Goal: Task Accomplishment & Management: Complete application form

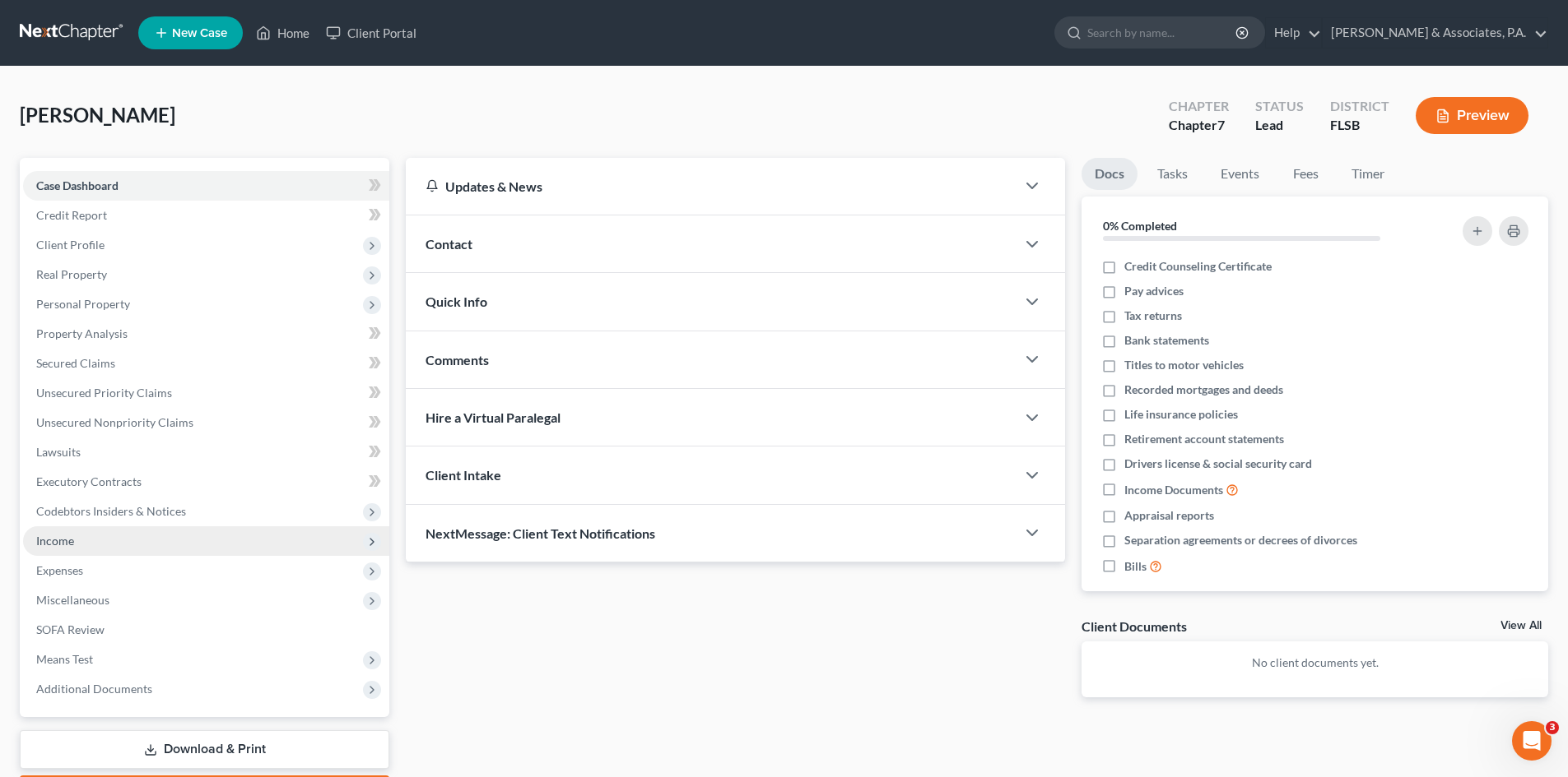
click at [82, 542] on span "Income" at bounding box center [205, 541] width 366 height 30
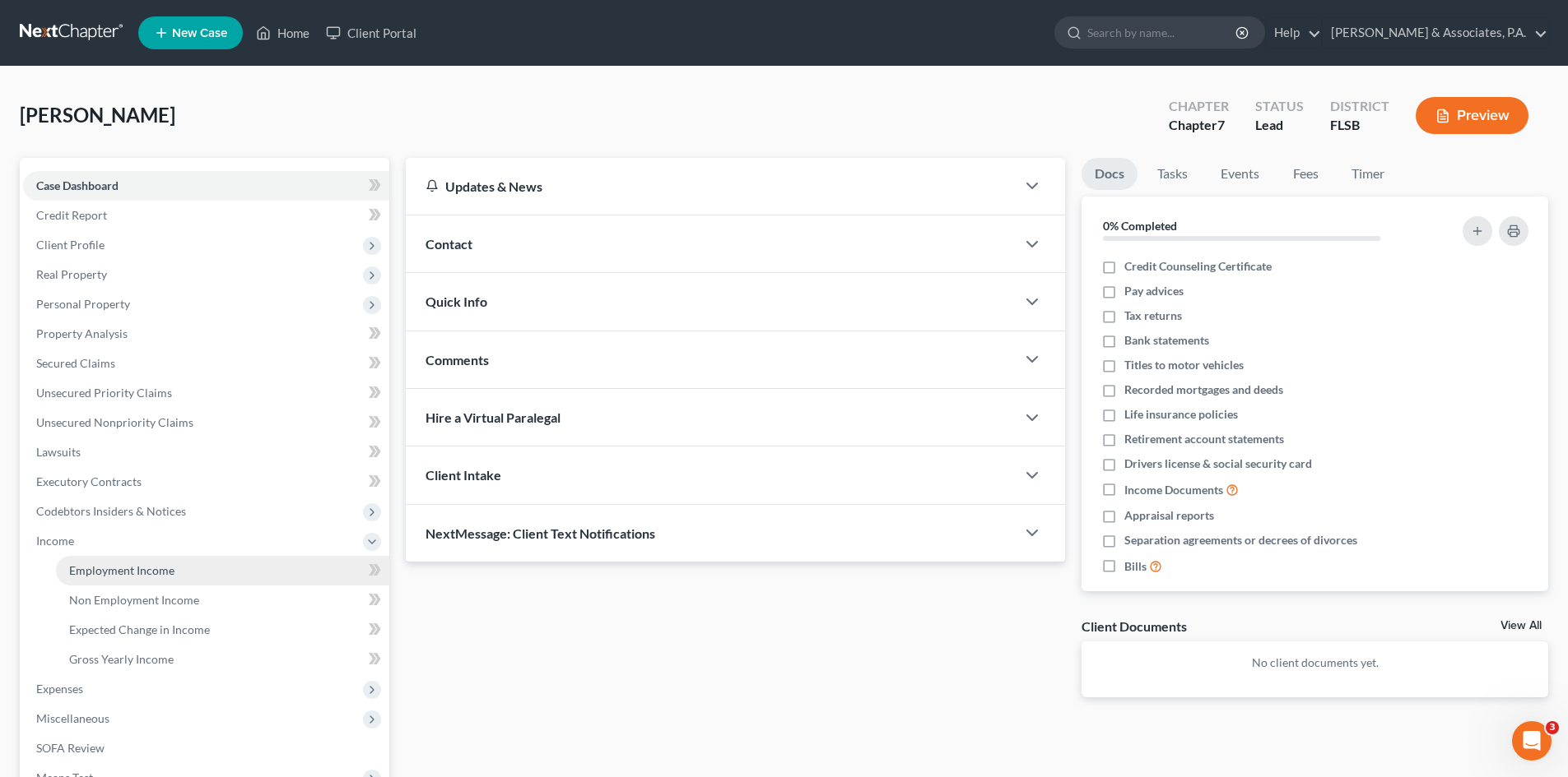
click at [97, 568] on span "Employment Income" at bounding box center [122, 570] width 106 height 14
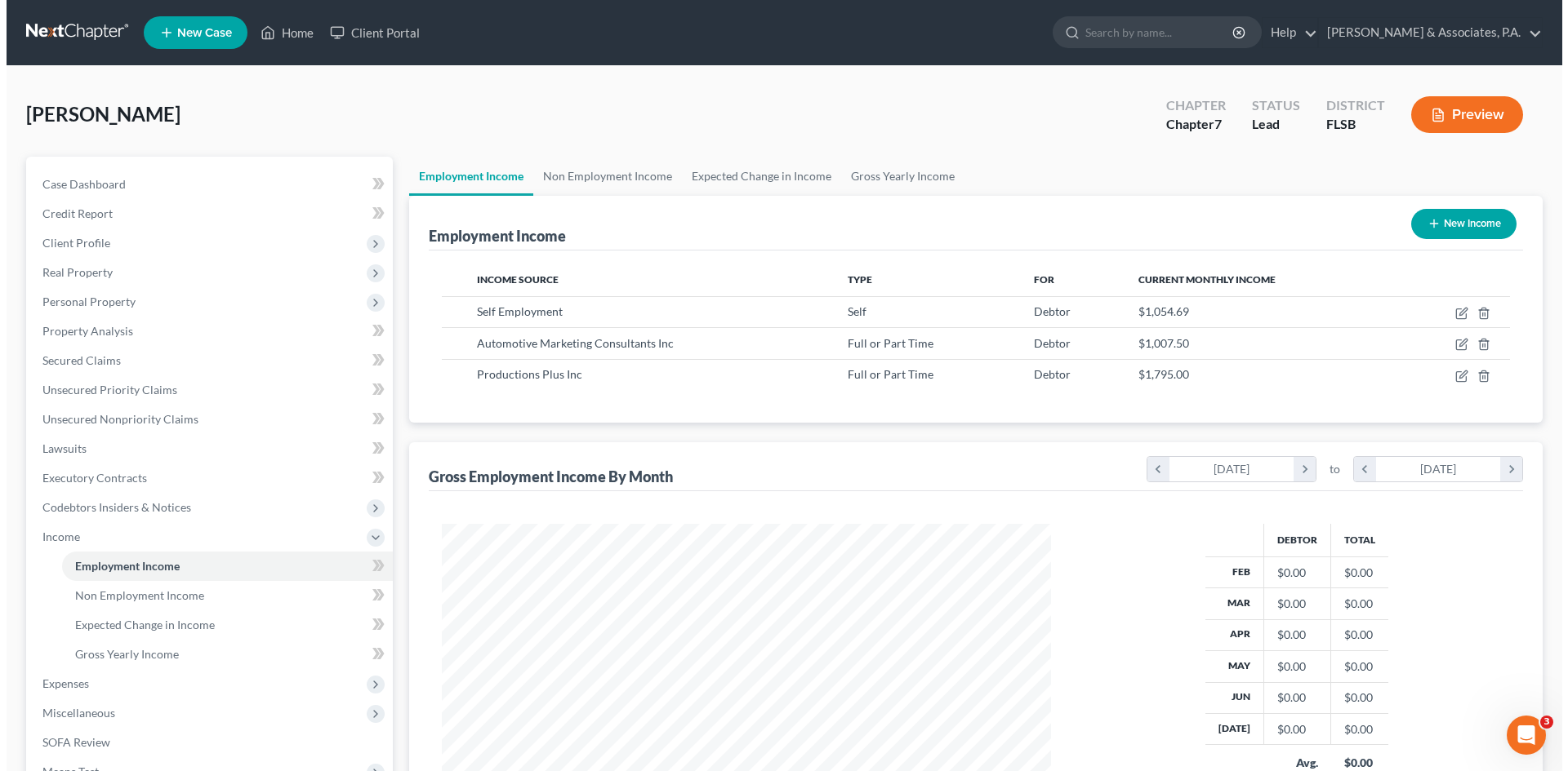
scroll to position [304, 642]
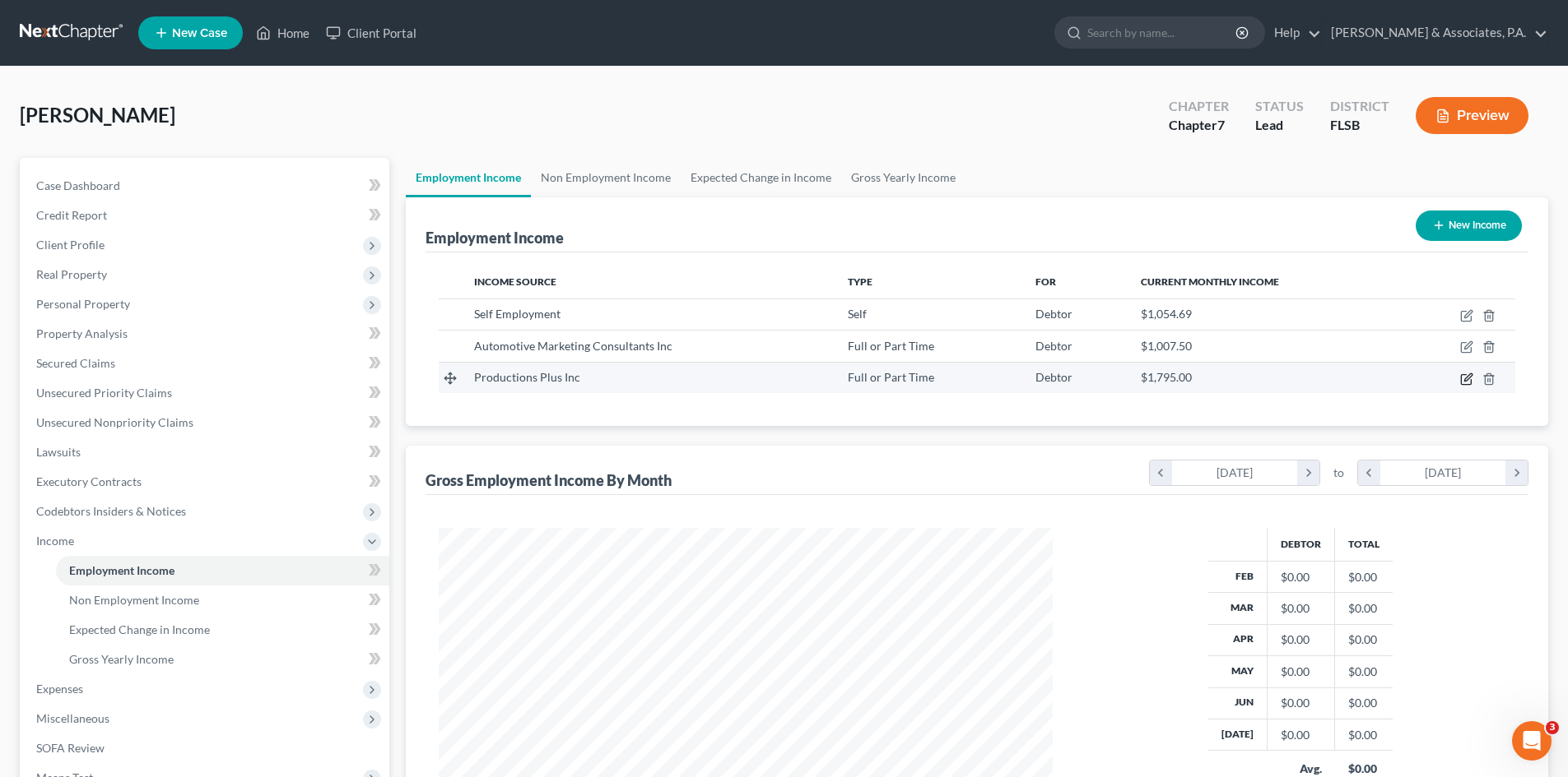
click at [1464, 377] on icon "button" at bounding box center [1467, 379] width 14 height 14
select select "0"
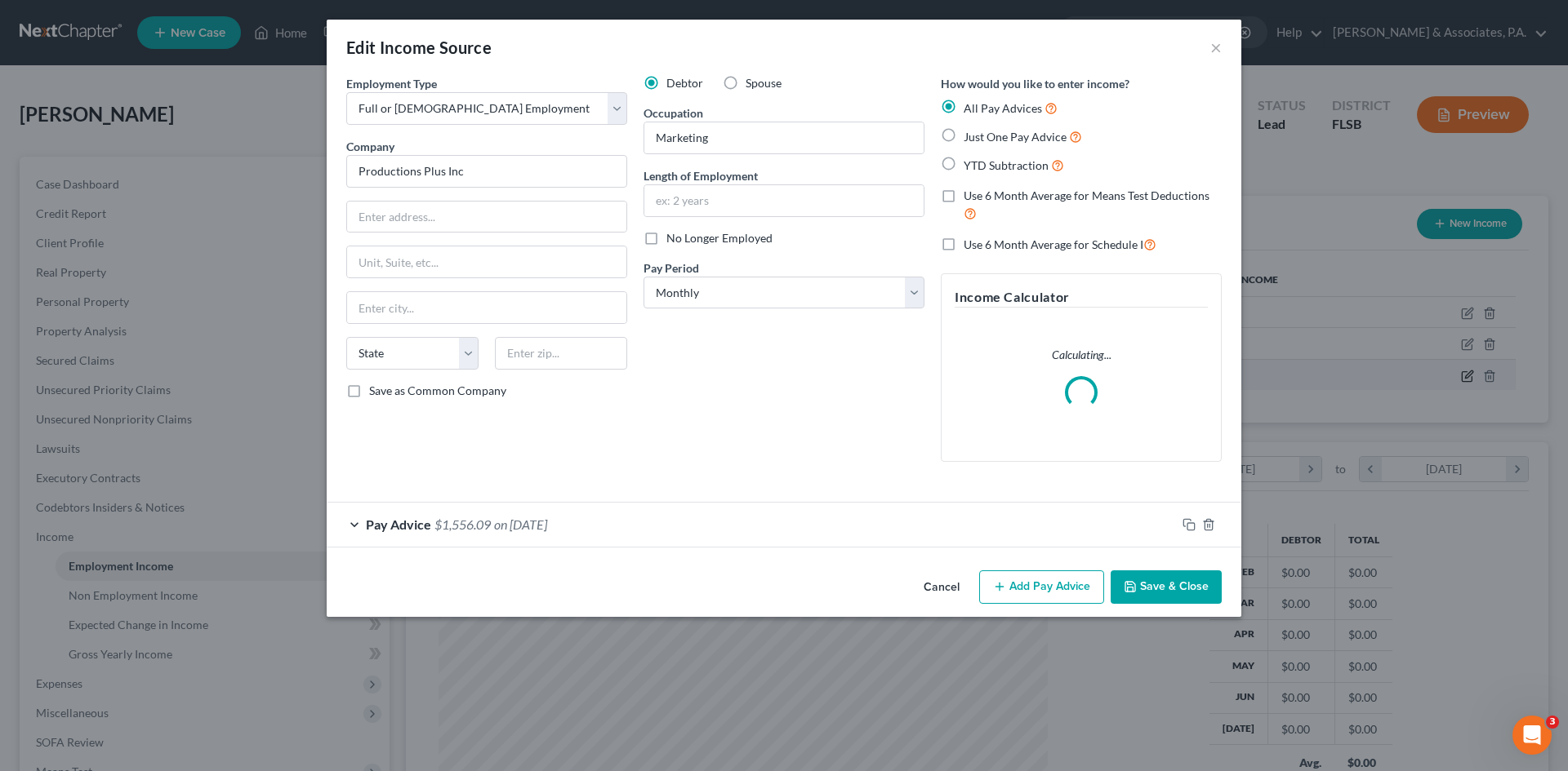
scroll to position [307, 647]
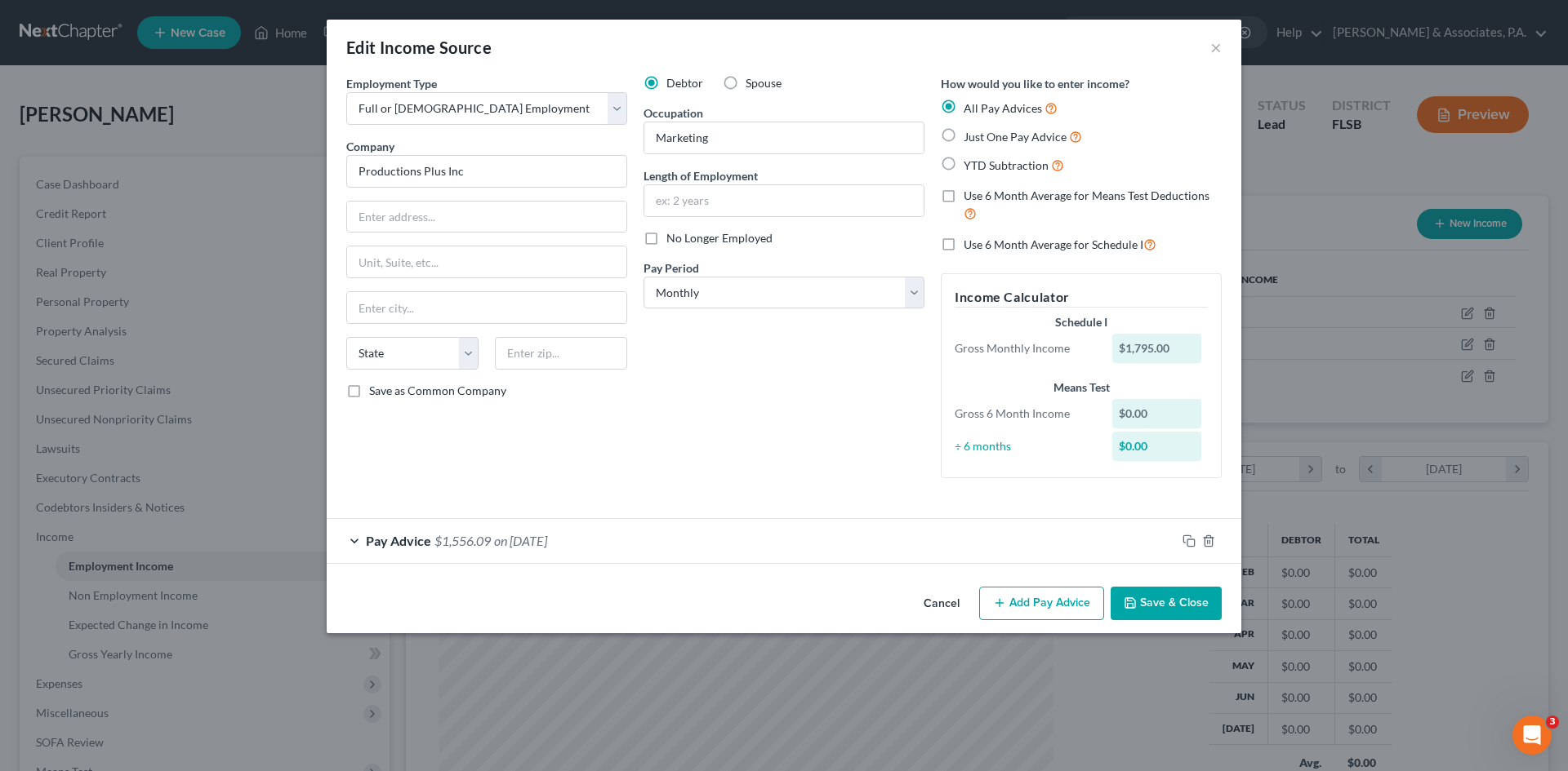
click at [462, 544] on span "$1,556.09" at bounding box center [462, 541] width 56 height 16
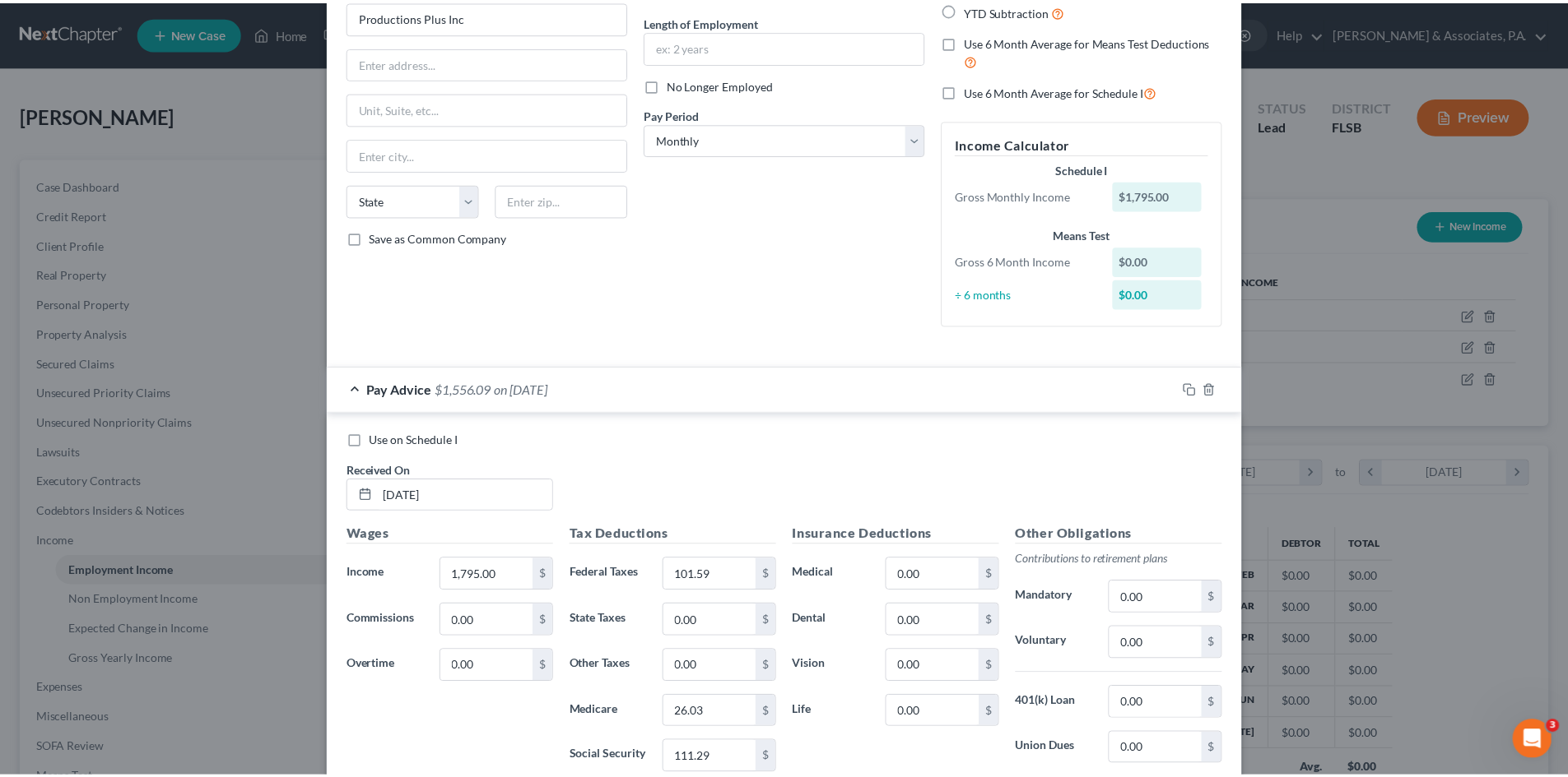
scroll to position [376, 0]
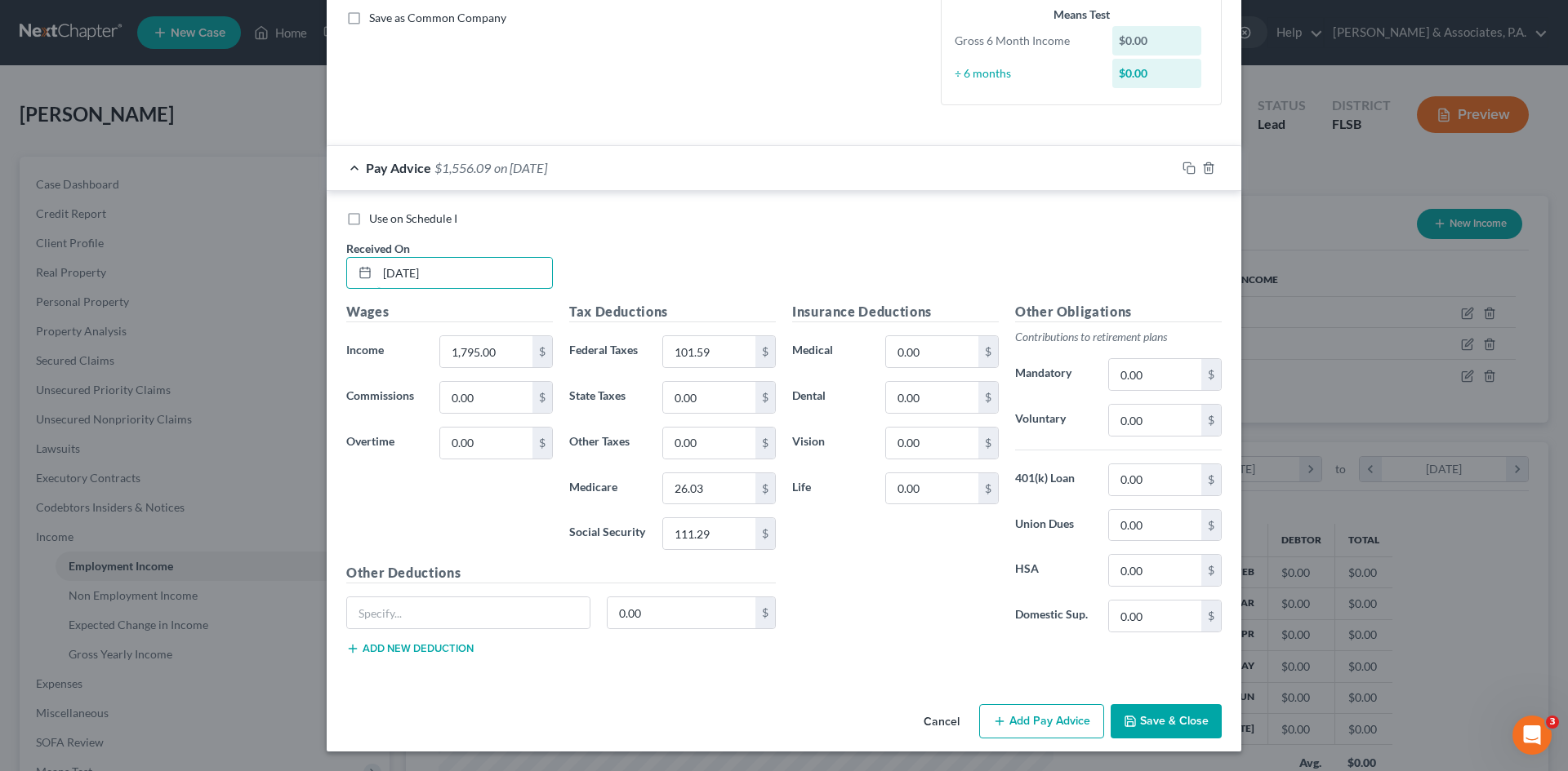
drag, startPoint x: 446, startPoint y: 273, endPoint x: 312, endPoint y: 278, distance: 134.1
click at [312, 278] on div "Edit Income Source × Employment Type * Select Full or [DEMOGRAPHIC_DATA] Employ…" at bounding box center [784, 386] width 1568 height 771
type input "[DATE]"
type input "674.15"
click at [735, 357] on input "101.59" at bounding box center [709, 351] width 92 height 31
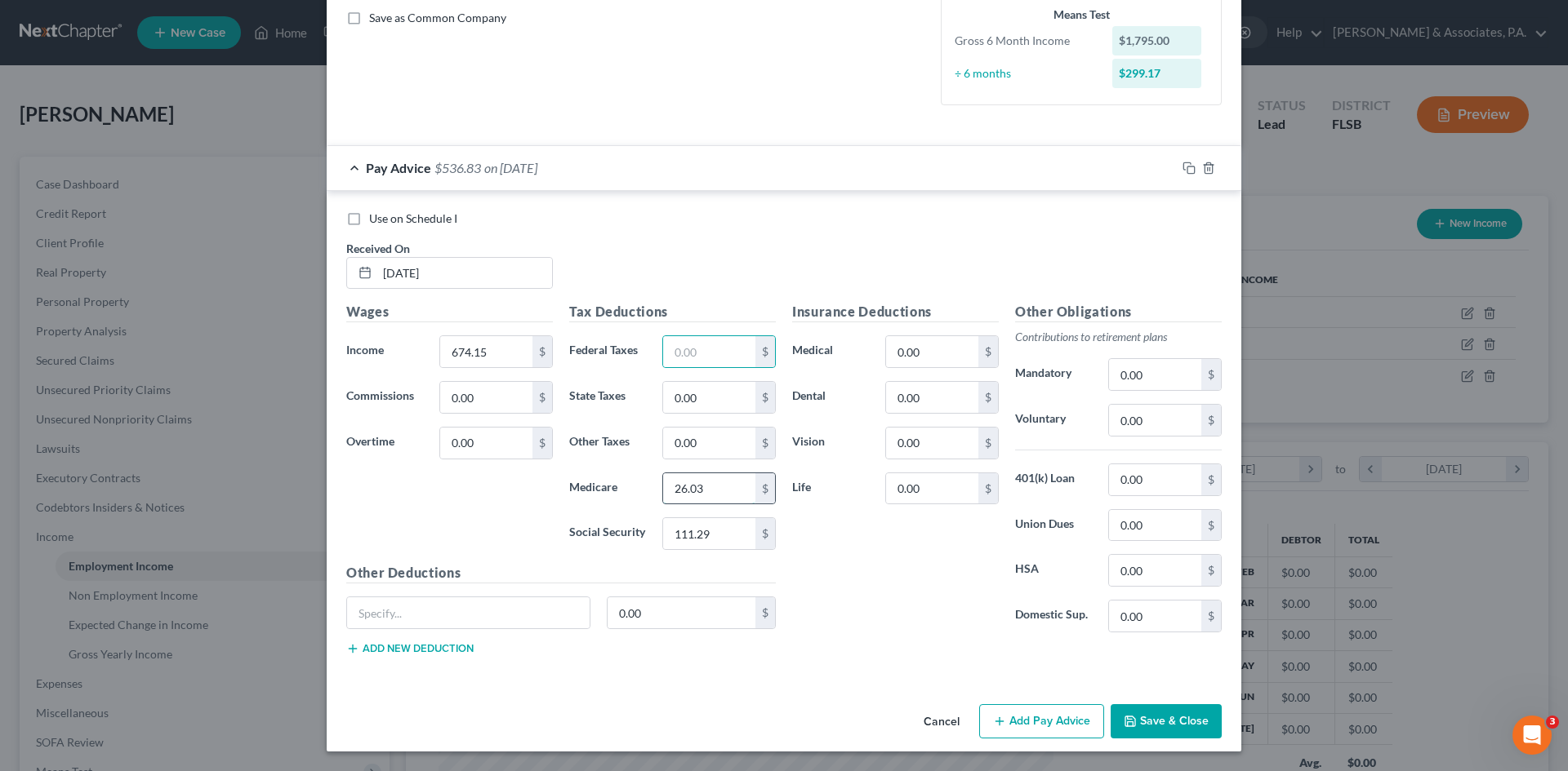
click at [716, 493] on input "26.03" at bounding box center [709, 489] width 92 height 31
click at [727, 525] on input "111.29" at bounding box center [709, 534] width 92 height 31
click at [1134, 722] on button "Save & Close" at bounding box center [1166, 722] width 111 height 34
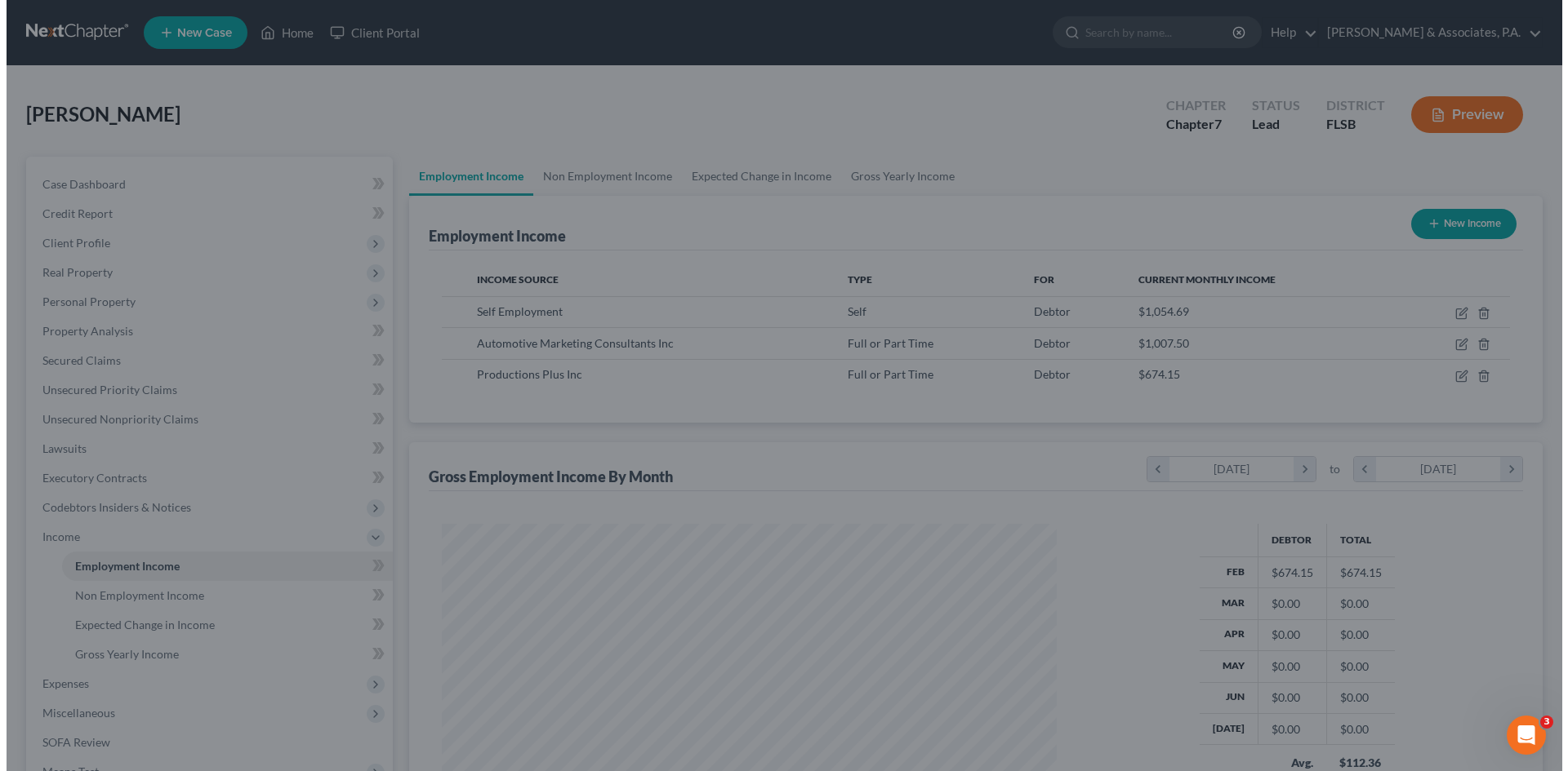
scroll to position [815990, 816100]
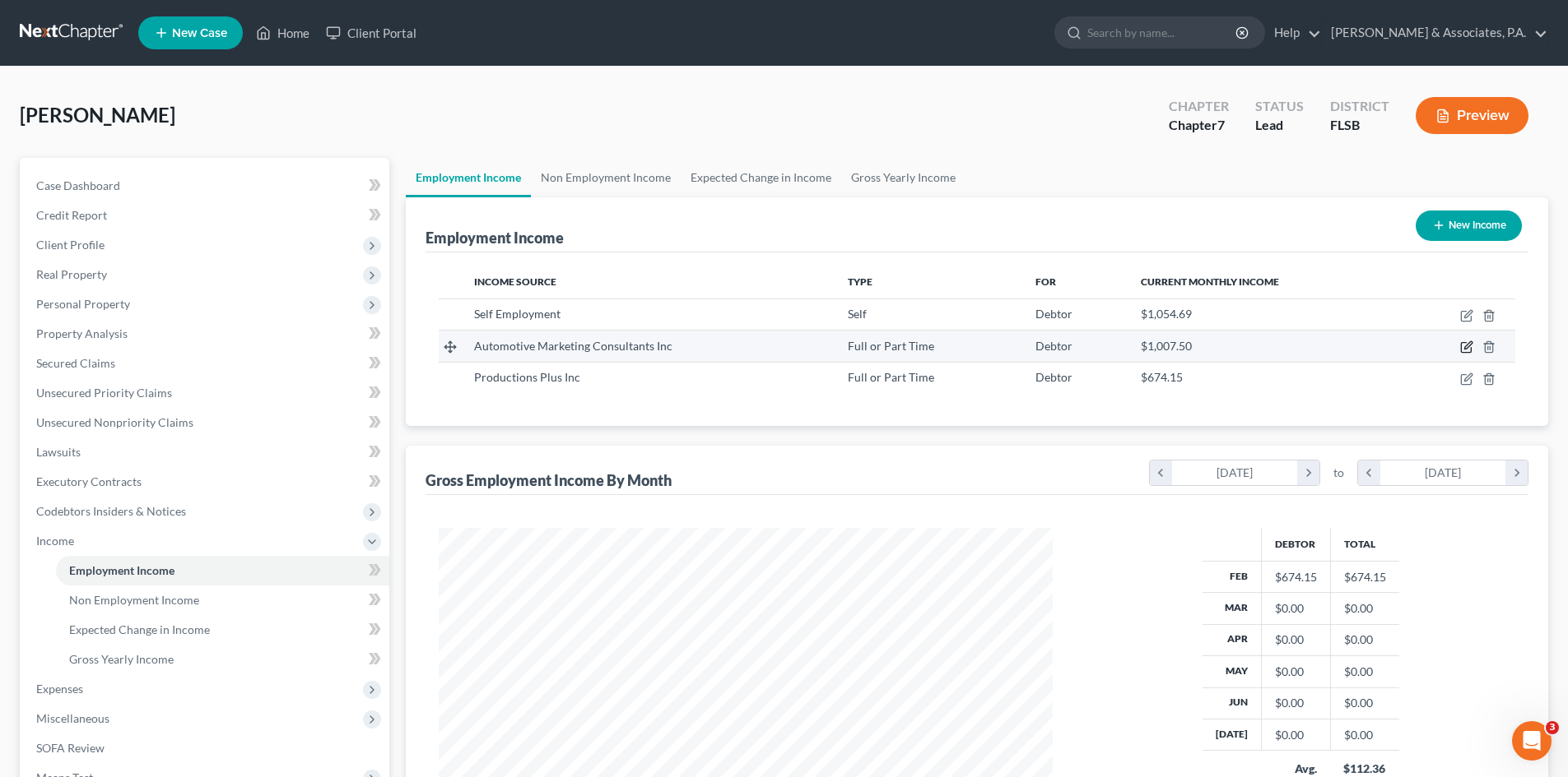
click at [1467, 346] on icon "button" at bounding box center [1467, 345] width 8 height 8
select select "0"
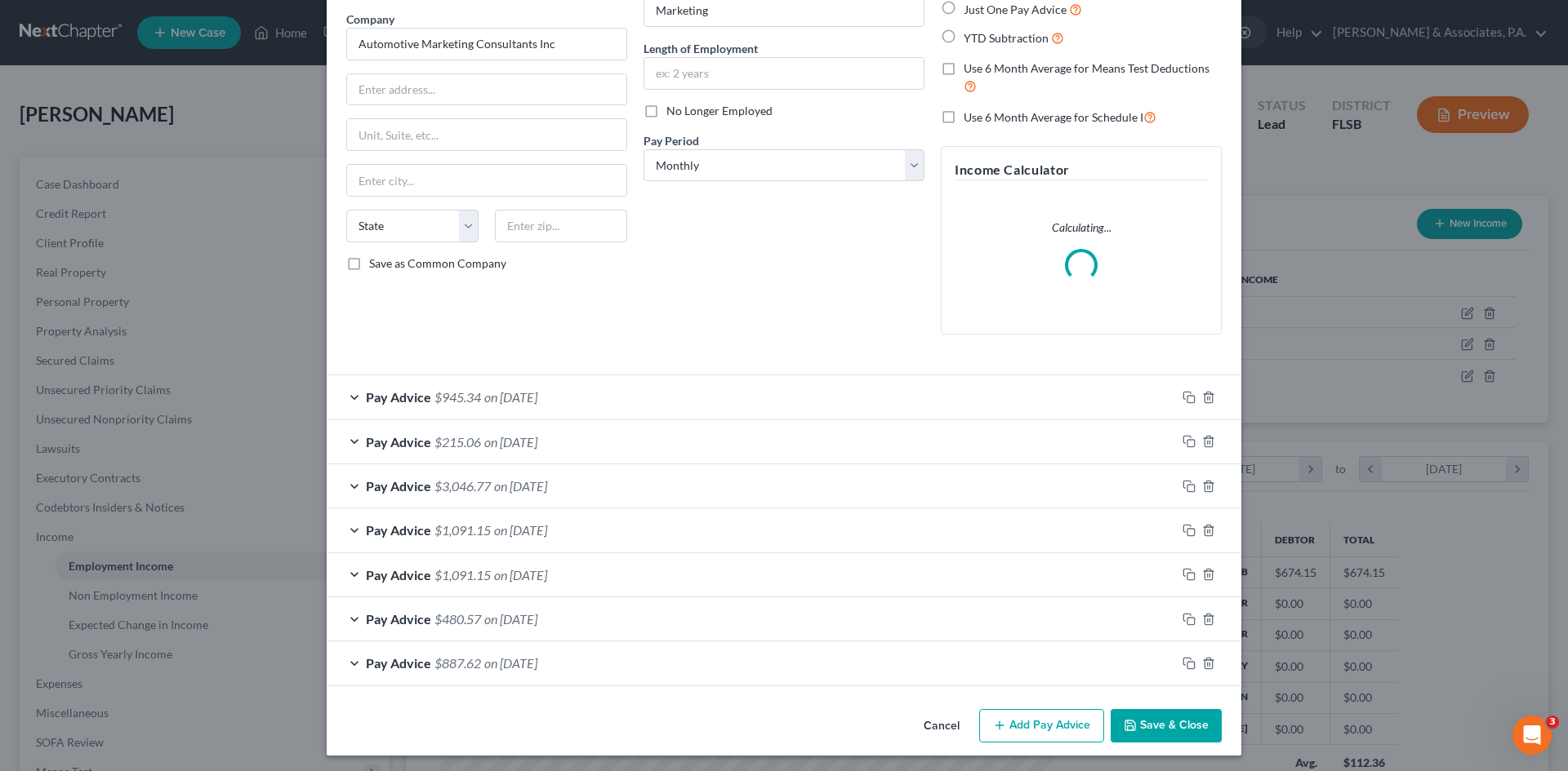
scroll to position [132, 0]
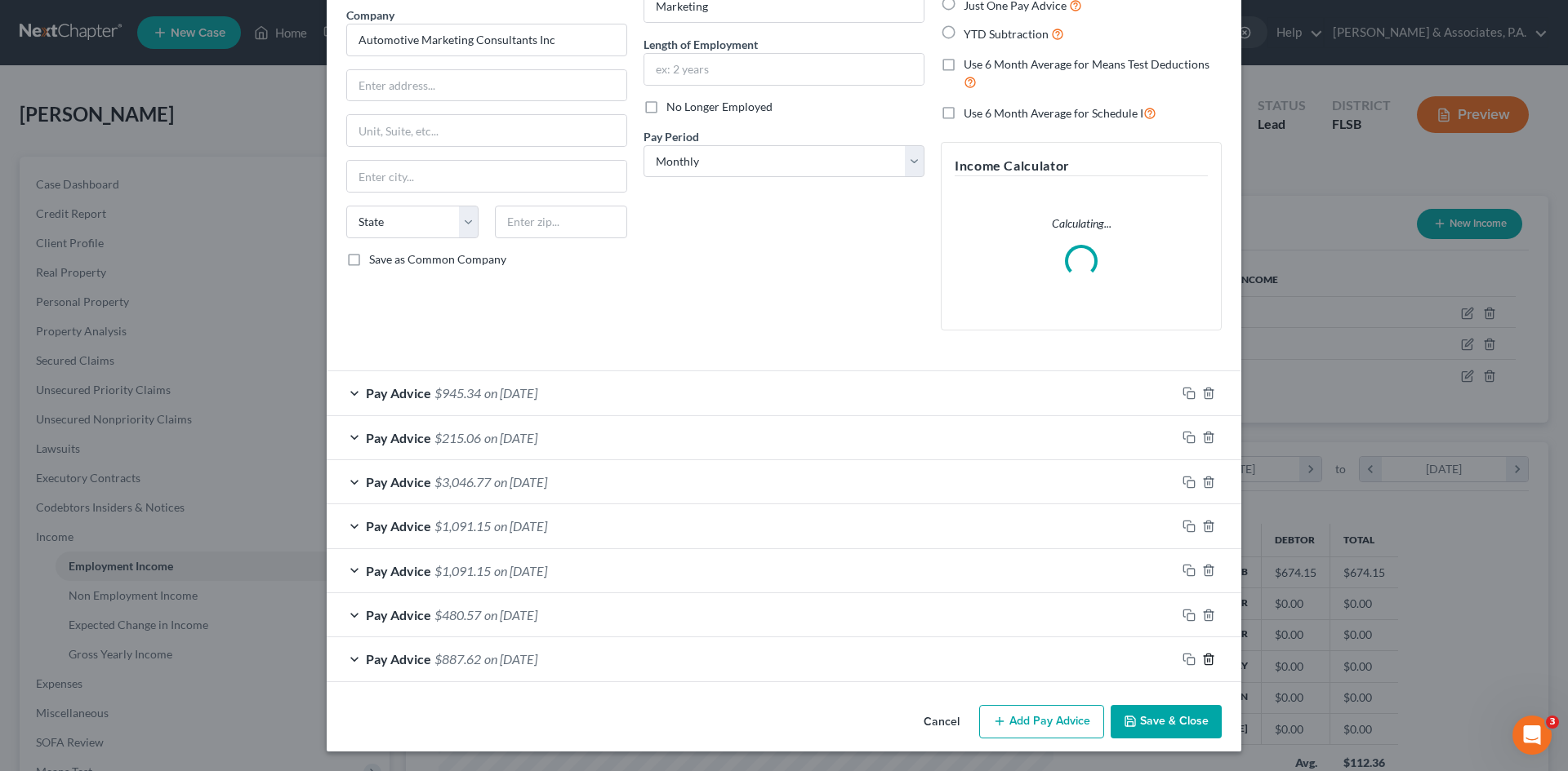
click at [1205, 661] on icon "button" at bounding box center [1209, 660] width 13 height 13
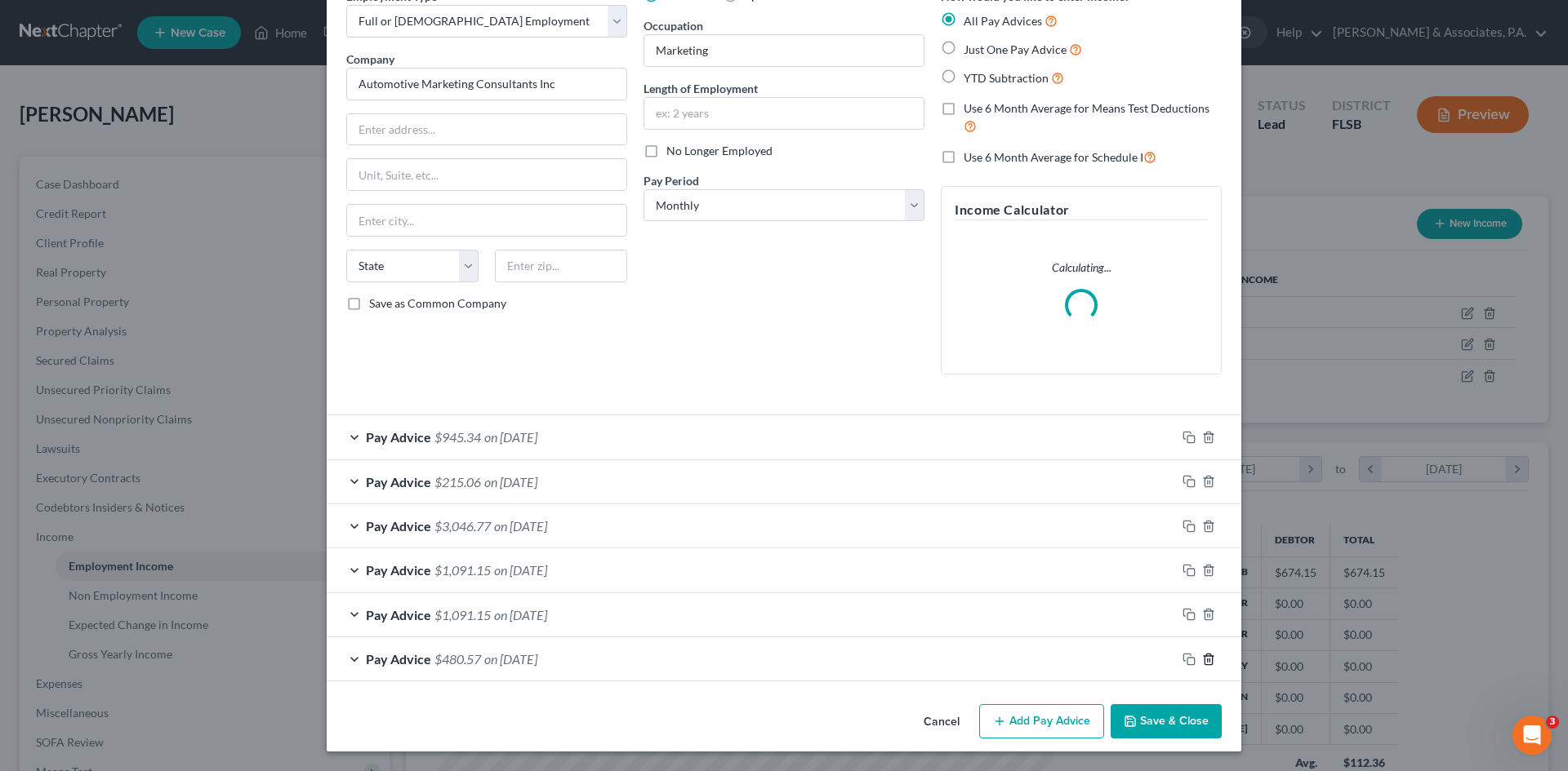
click at [1204, 656] on polyline "button" at bounding box center [1209, 656] width 10 height 0
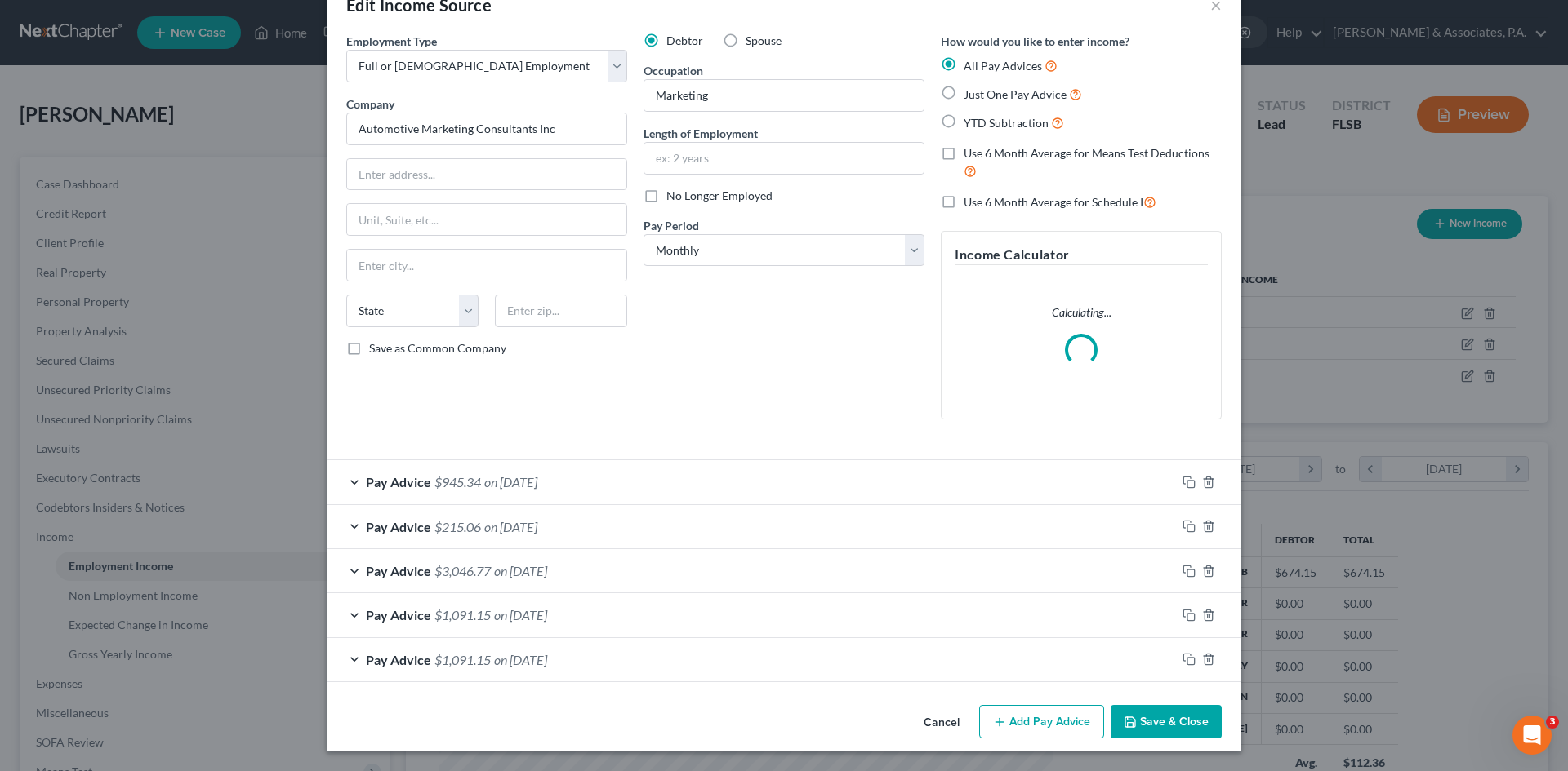
scroll to position [43, 0]
click at [1203, 655] on icon "button" at bounding box center [1209, 660] width 13 height 13
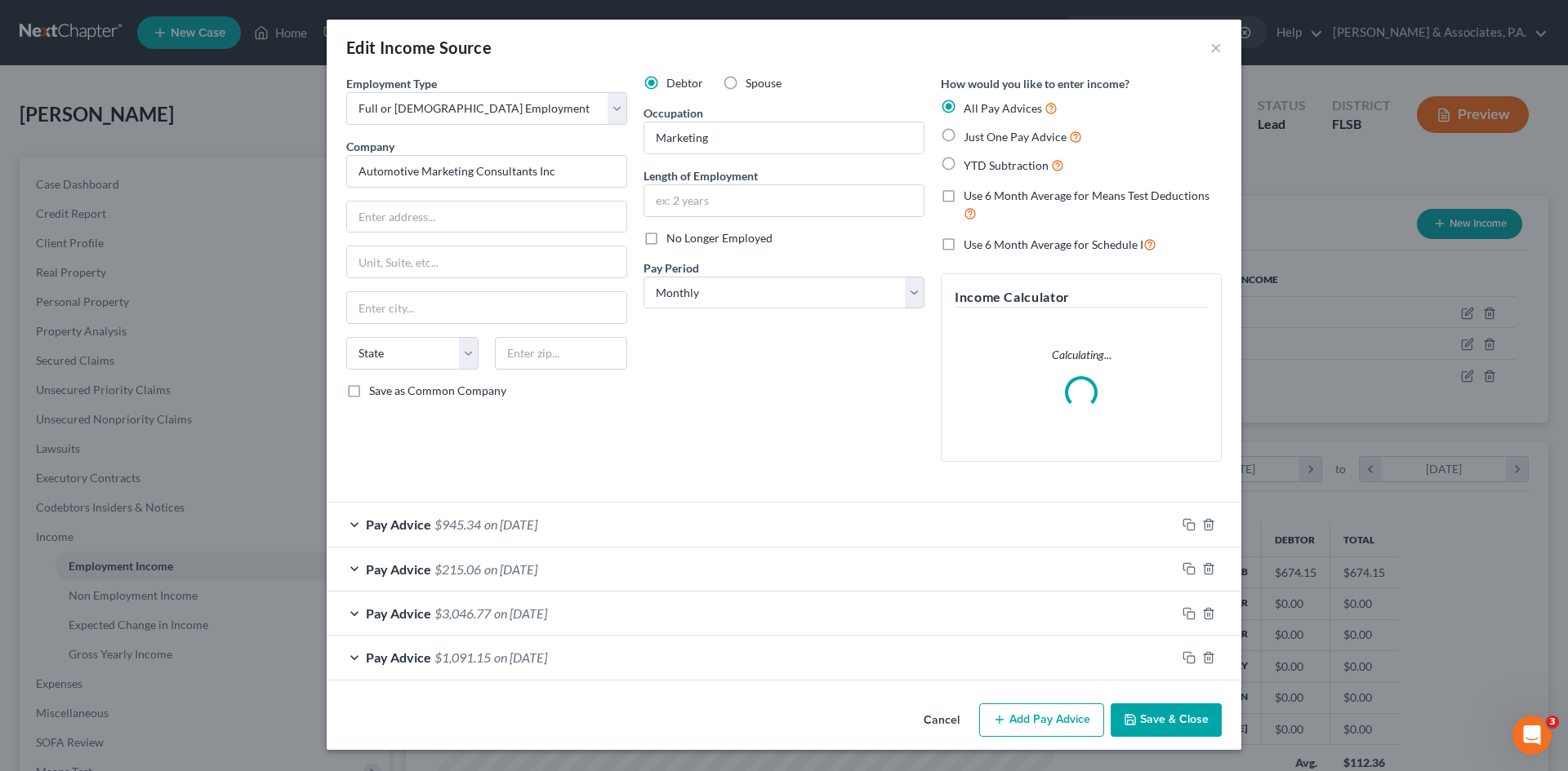
scroll to position [0, 0]
click at [1203, 655] on icon "button" at bounding box center [1209, 658] width 13 height 13
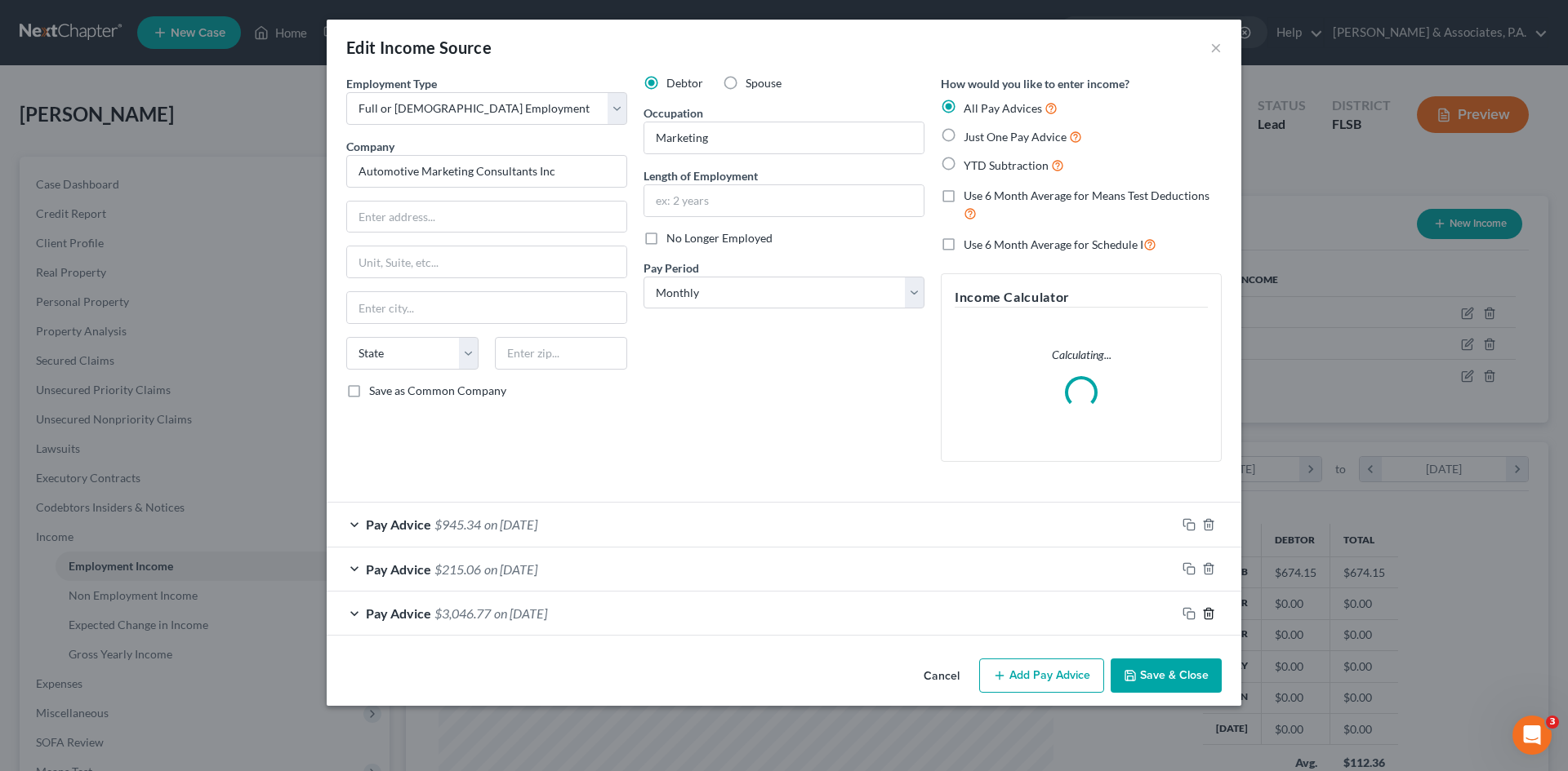
click at [1205, 616] on icon "button" at bounding box center [1208, 613] width 8 height 11
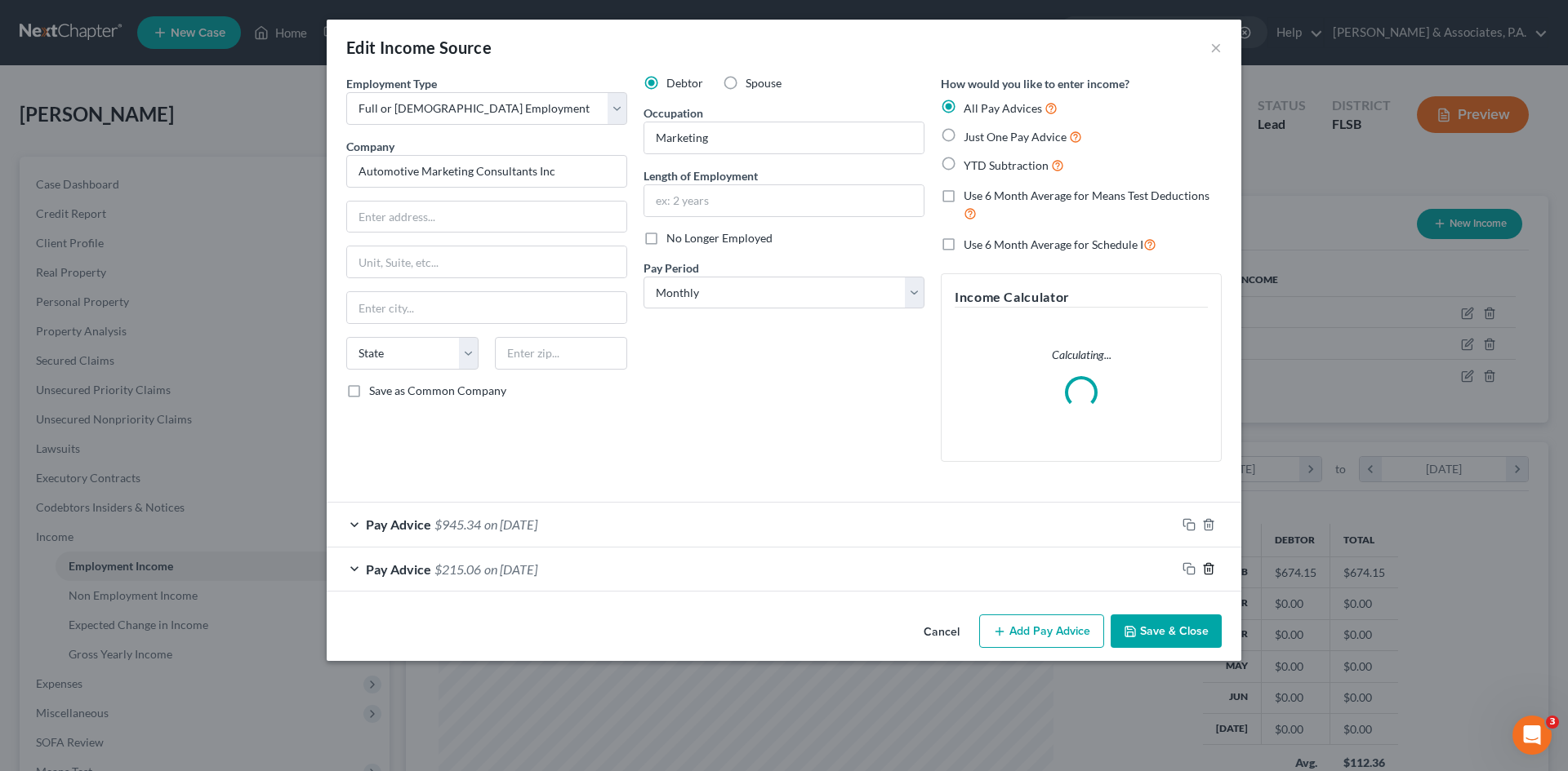
click at [1210, 570] on line "button" at bounding box center [1210, 571] width 0 height 3
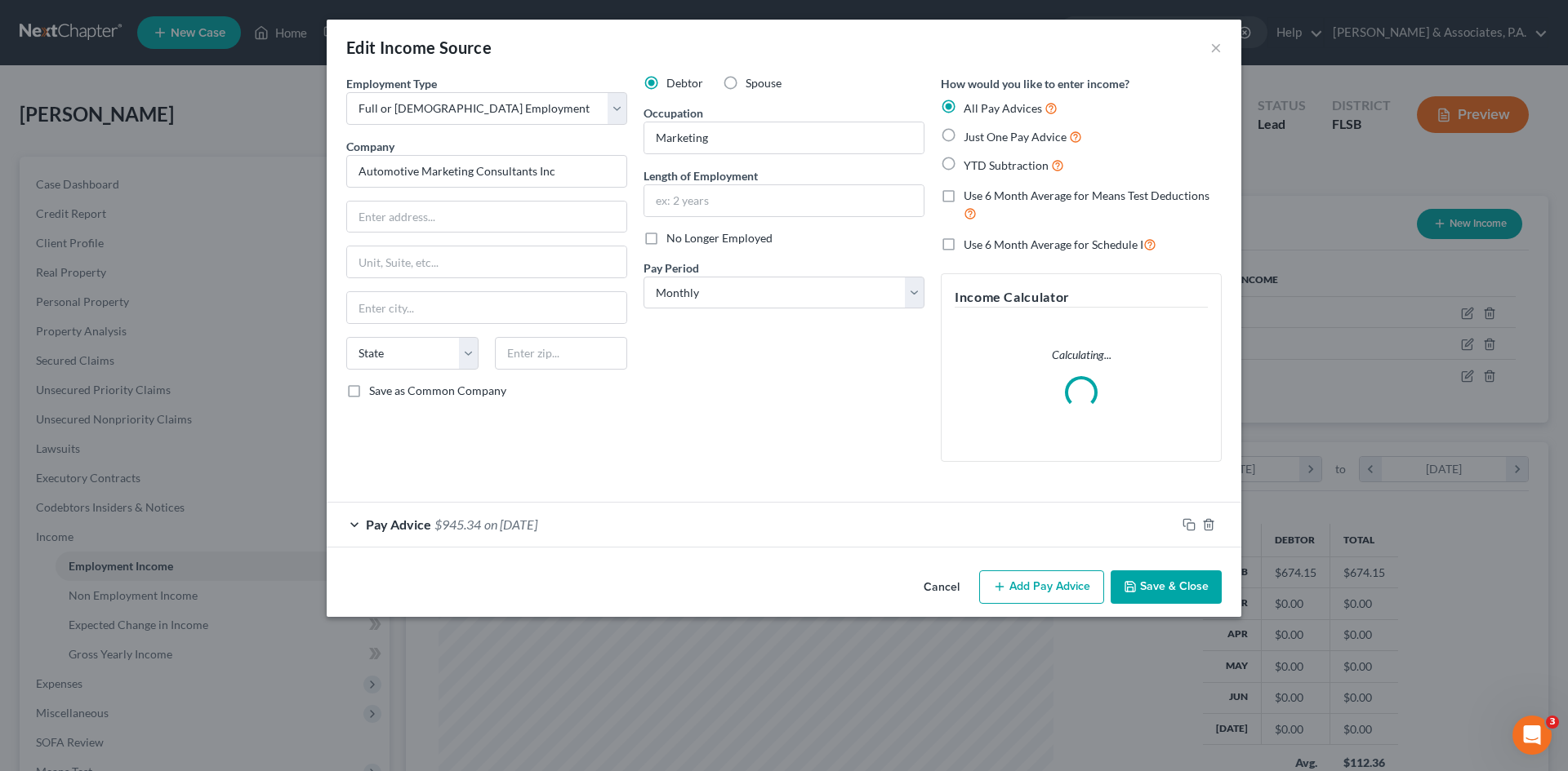
click at [412, 519] on span "Pay Advice" at bounding box center [398, 525] width 65 height 16
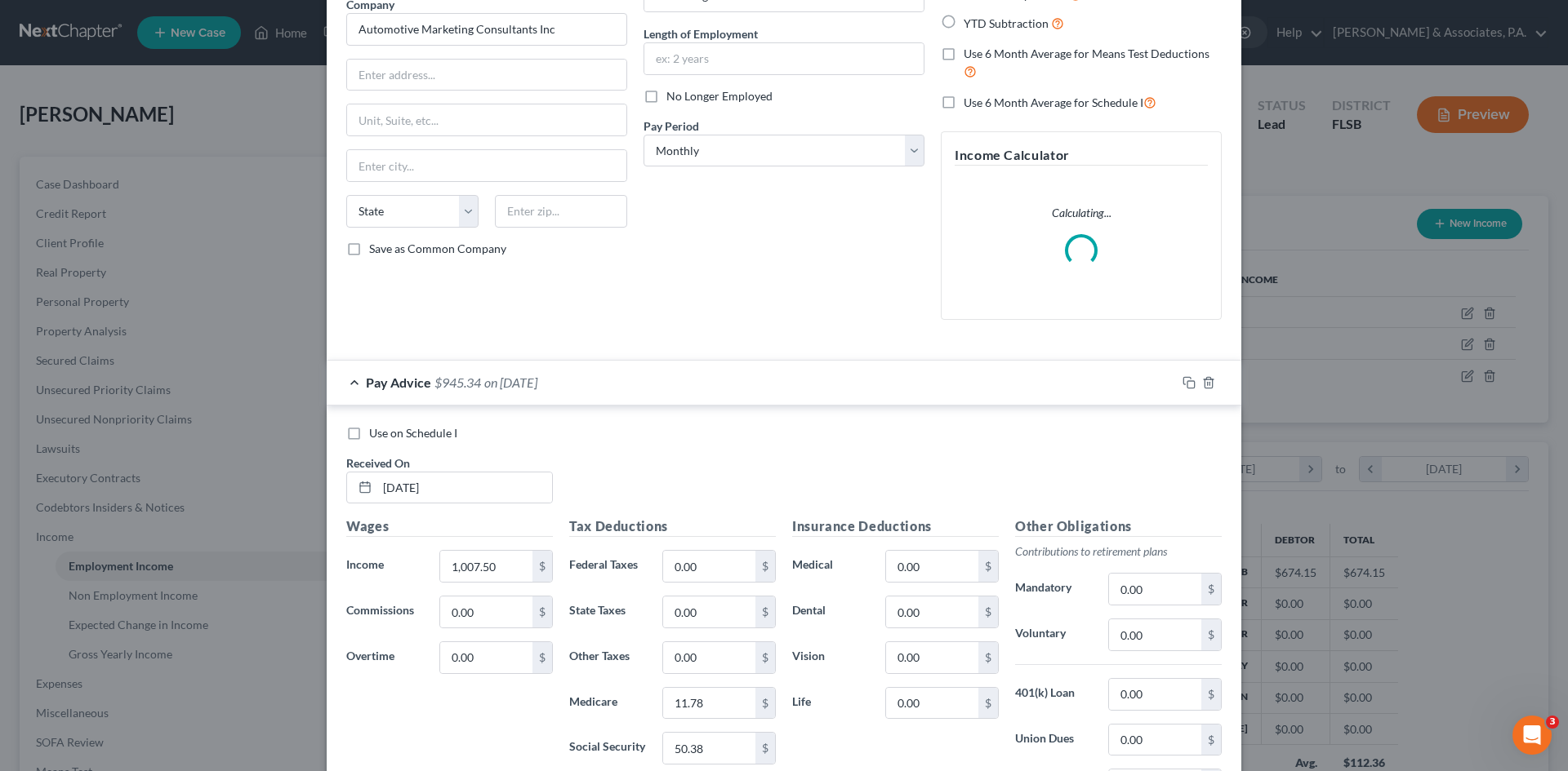
scroll to position [357, 0]
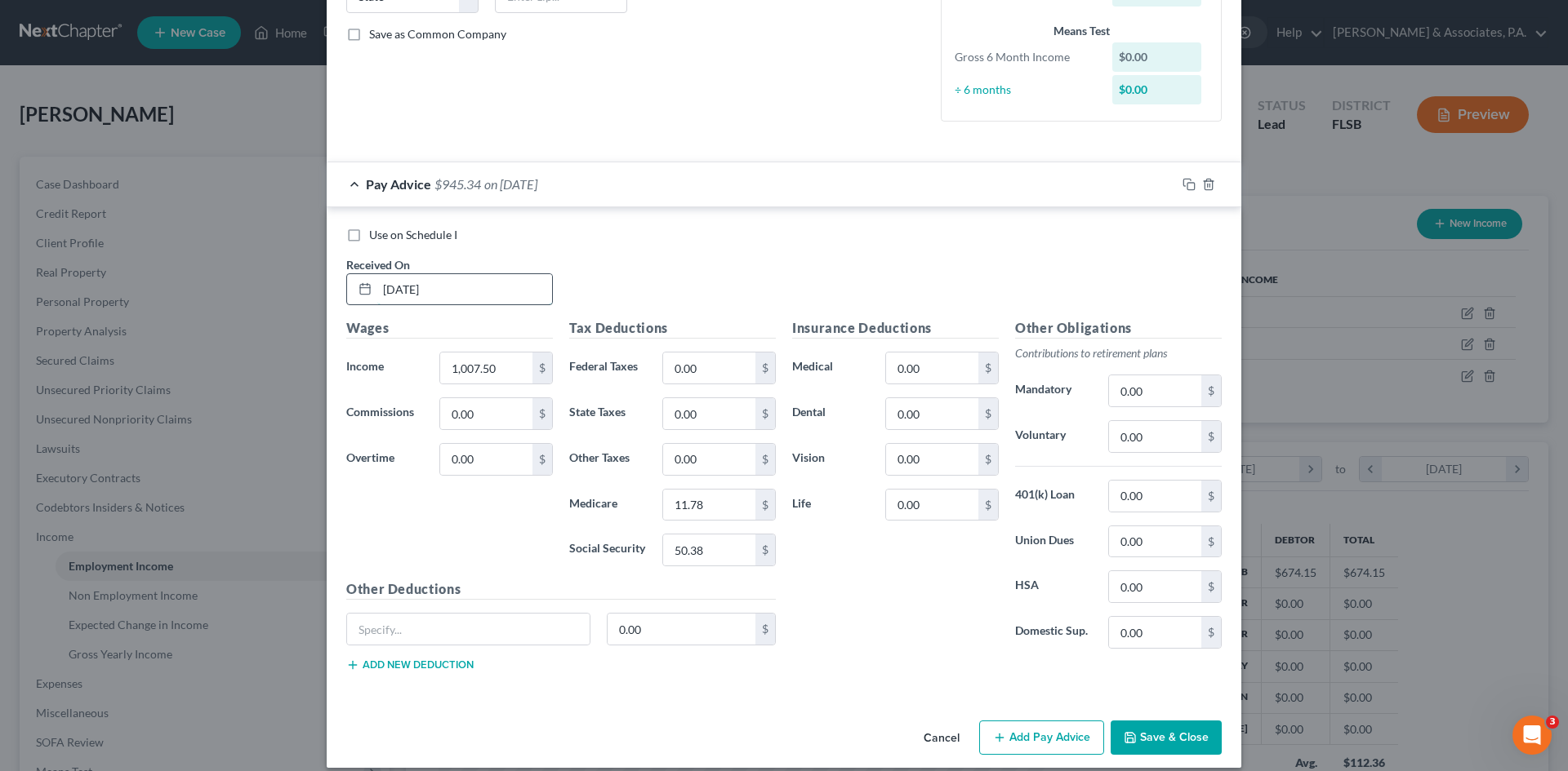
drag, startPoint x: 407, startPoint y: 291, endPoint x: 366, endPoint y: 298, distance: 41.6
click at [366, 298] on div "[DATE]" at bounding box center [449, 289] width 206 height 33
type input "[DATE]"
click at [724, 550] on input "50.38" at bounding box center [709, 550] width 92 height 31
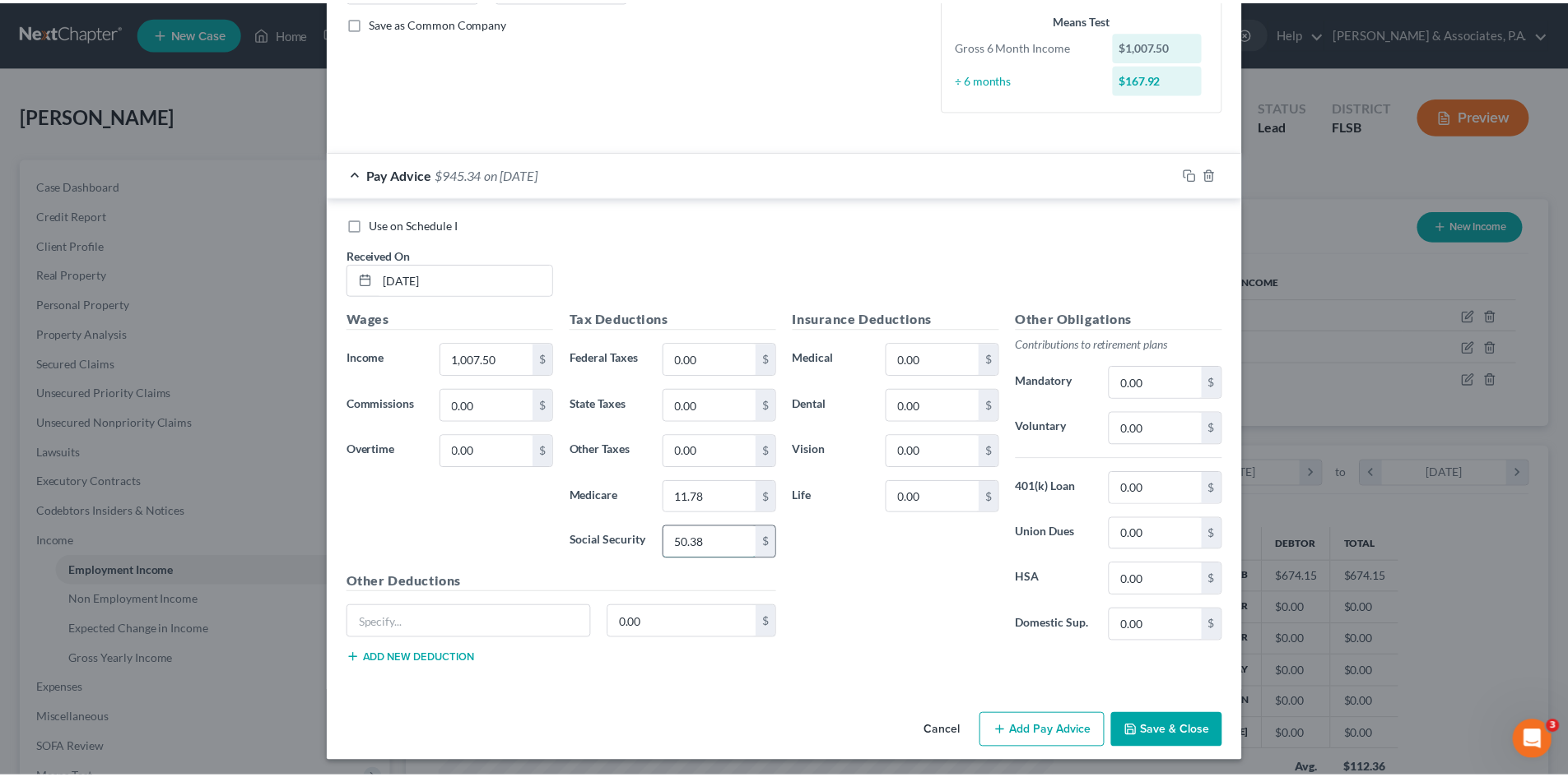
scroll to position [376, 0]
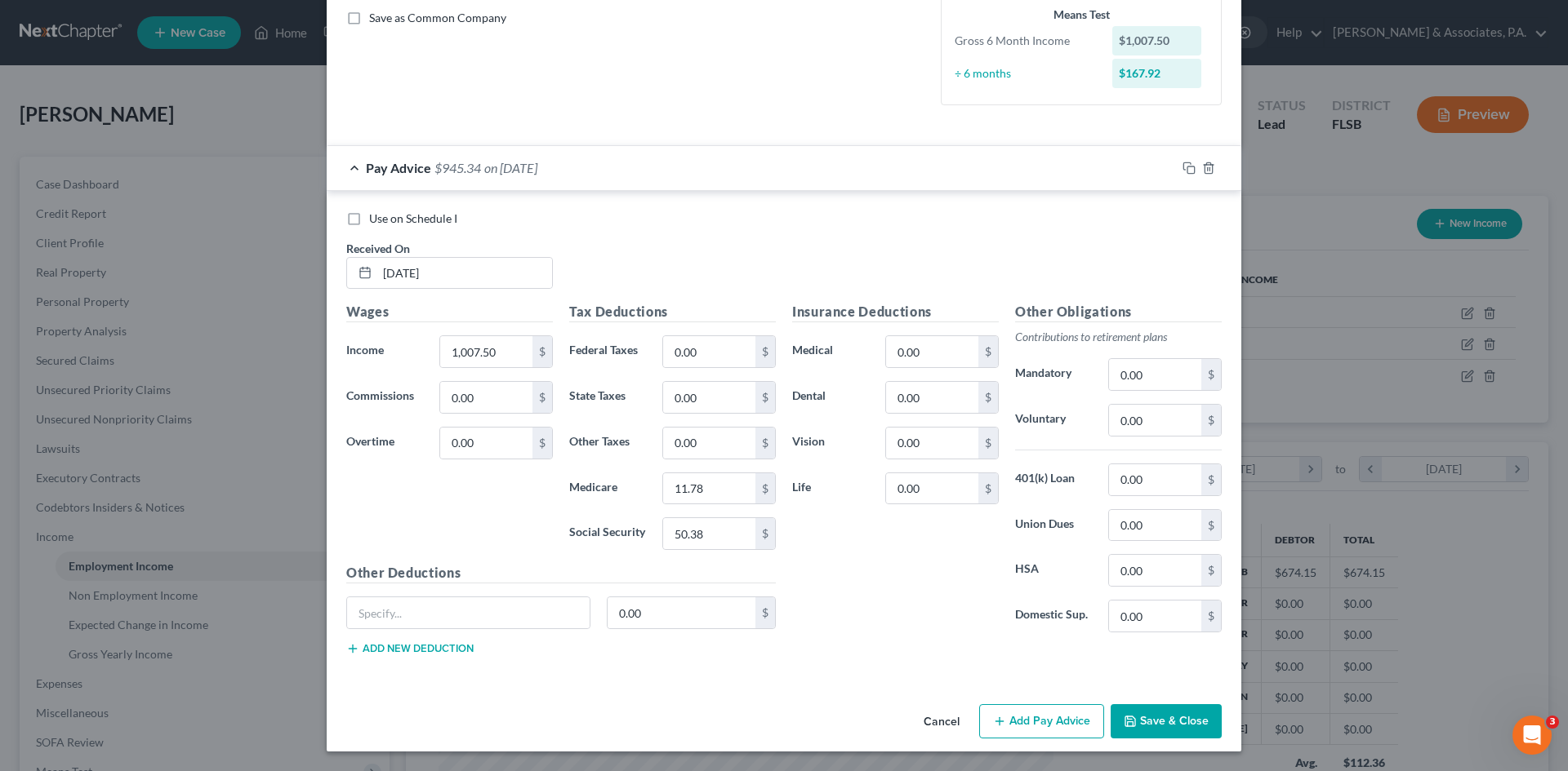
click at [1134, 723] on button "Save & Close" at bounding box center [1166, 722] width 111 height 34
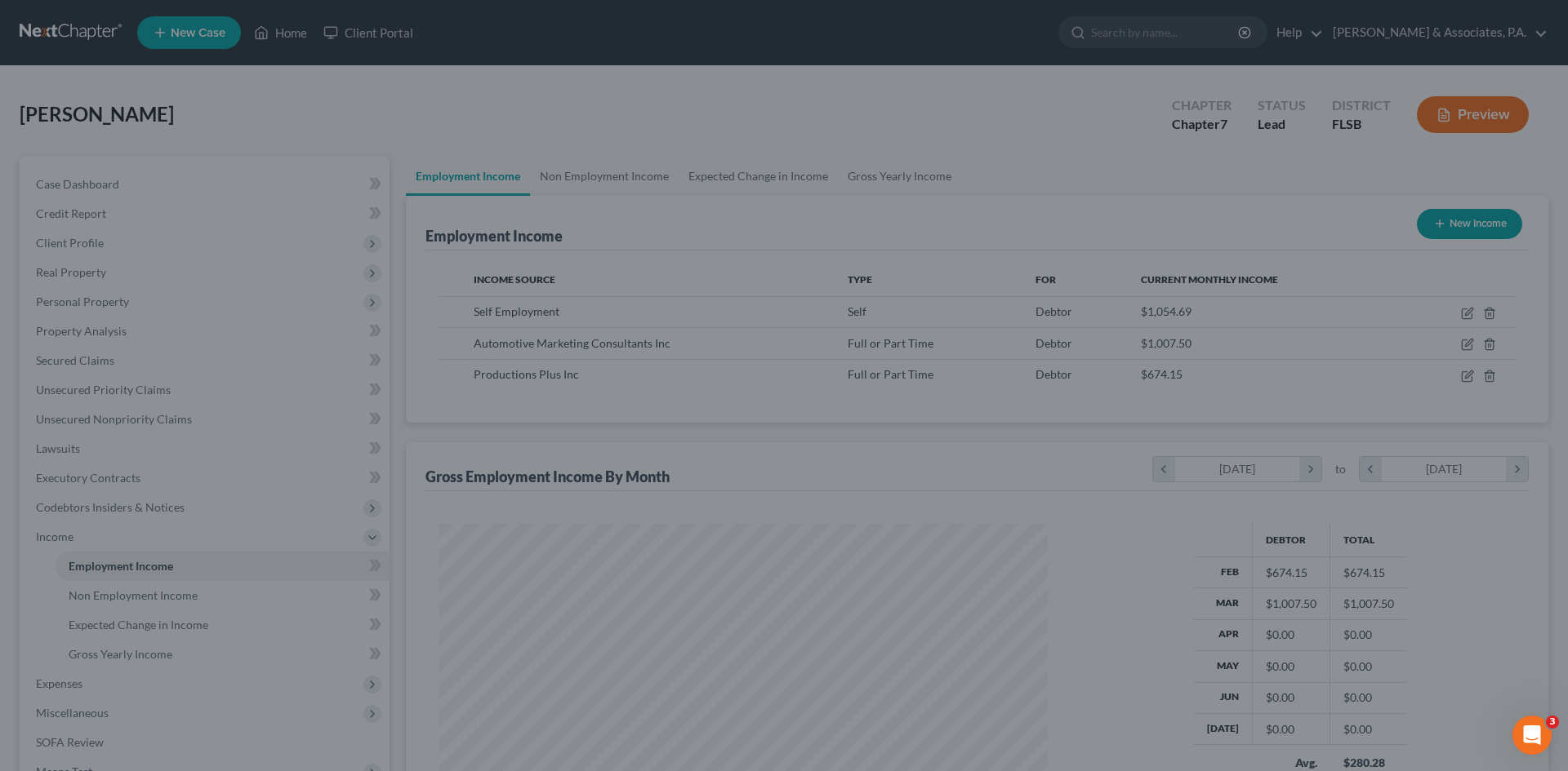
scroll to position [815990, 816100]
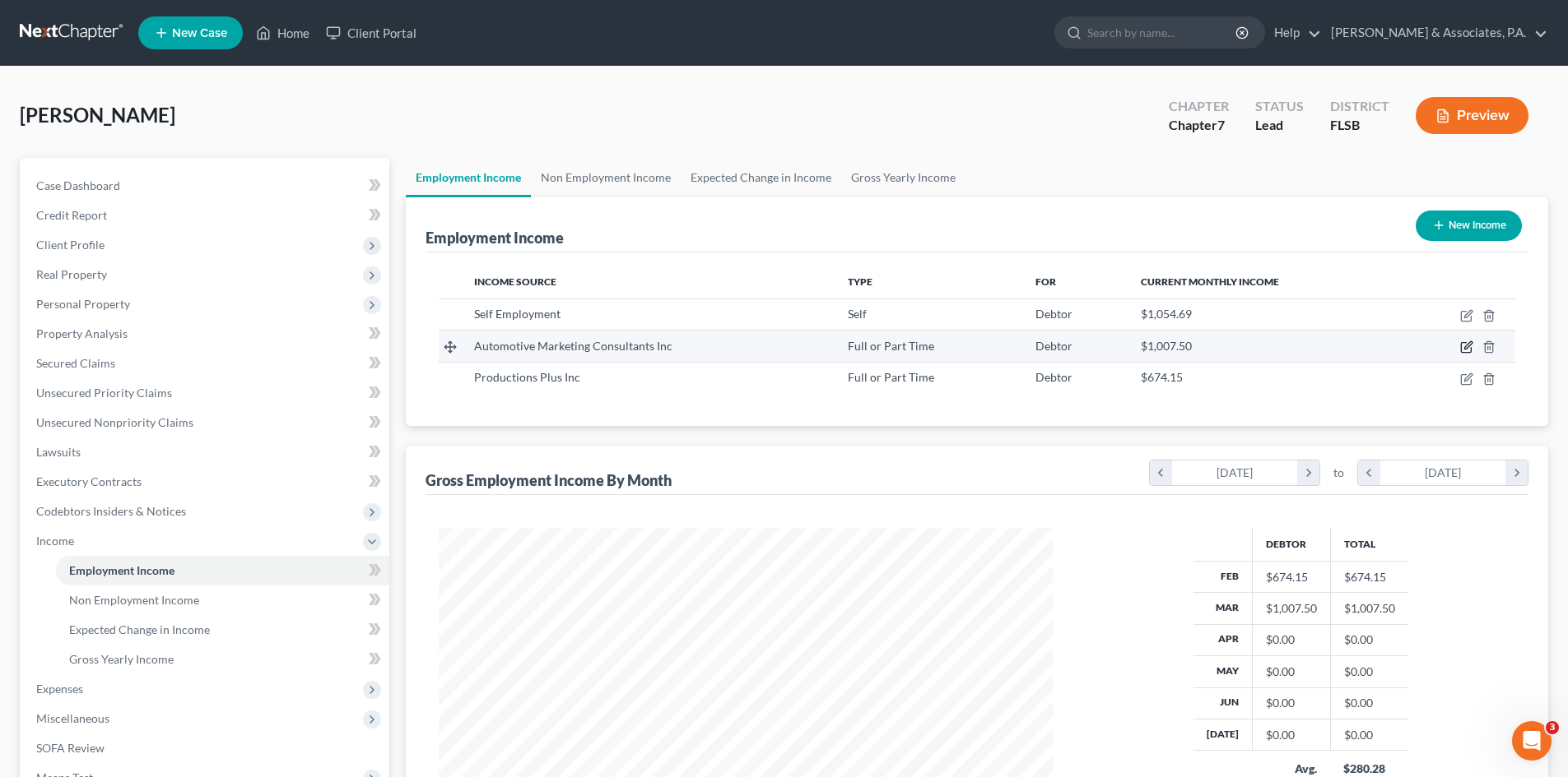
click at [1467, 345] on icon "button" at bounding box center [1467, 345] width 8 height 8
select select "0"
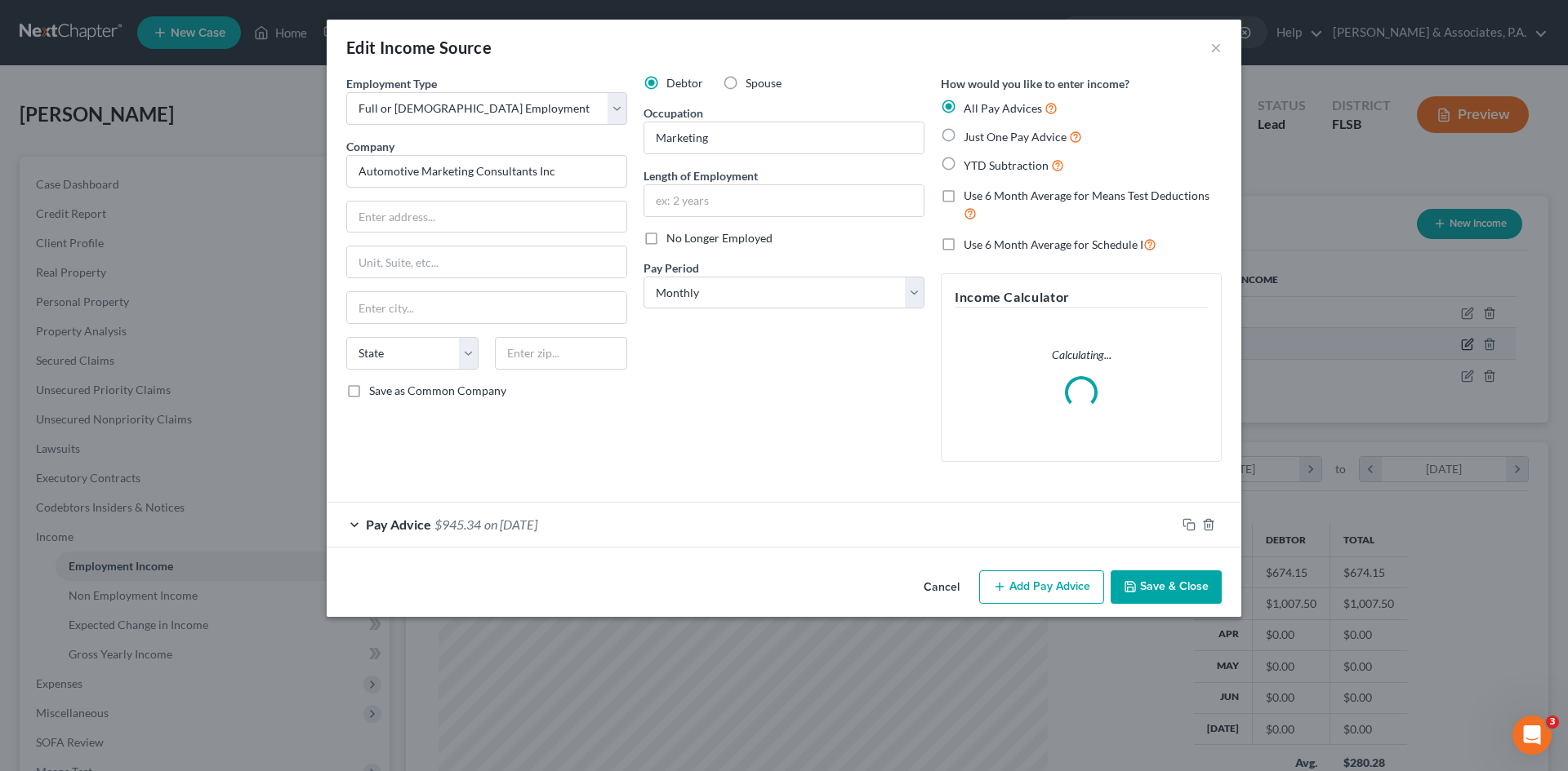
scroll to position [307, 647]
click at [1018, 587] on button "Add Pay Advice" at bounding box center [1041, 587] width 125 height 34
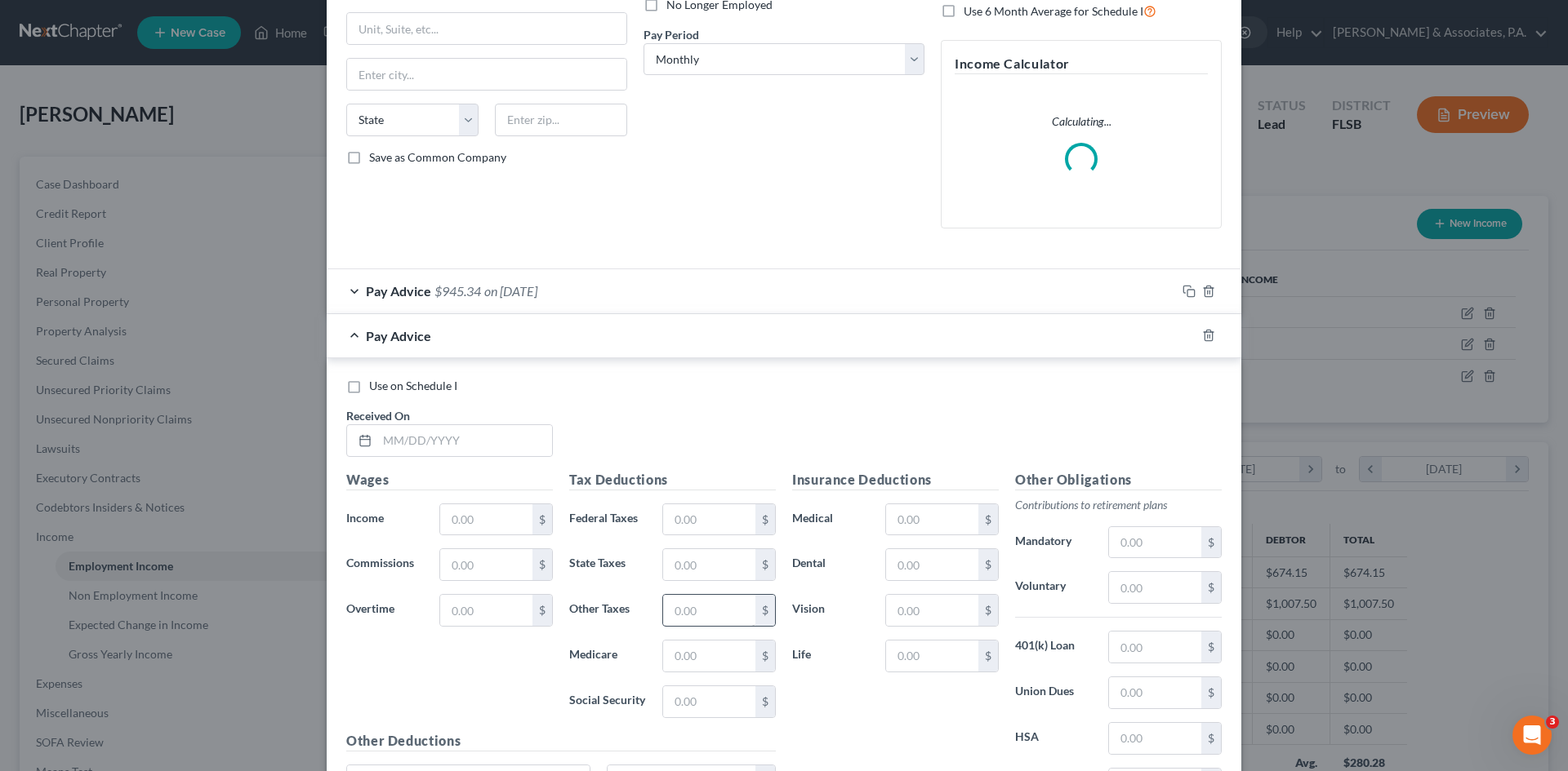
scroll to position [401, 0]
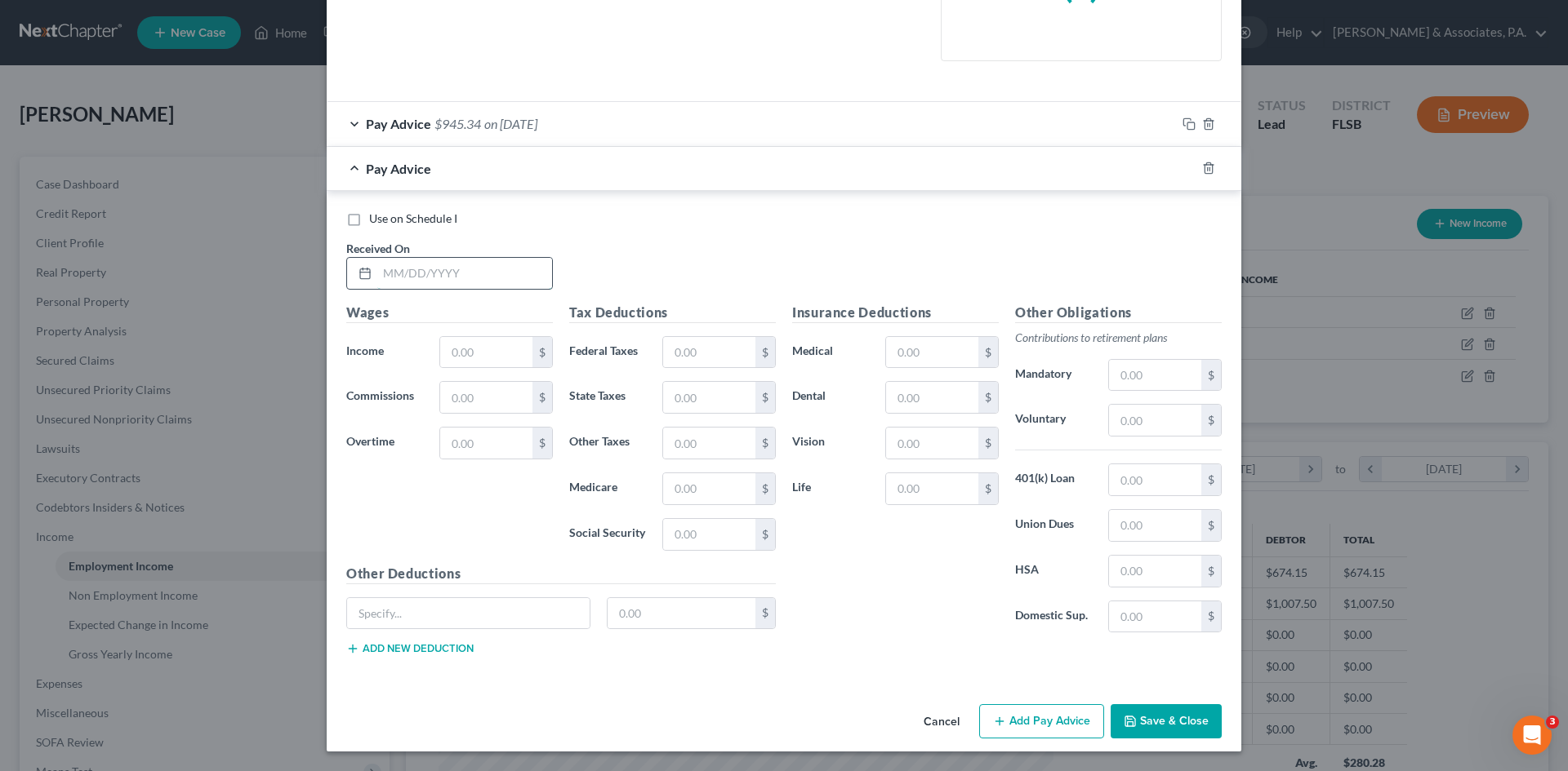
click at [397, 274] on input "text" at bounding box center [465, 273] width 174 height 31
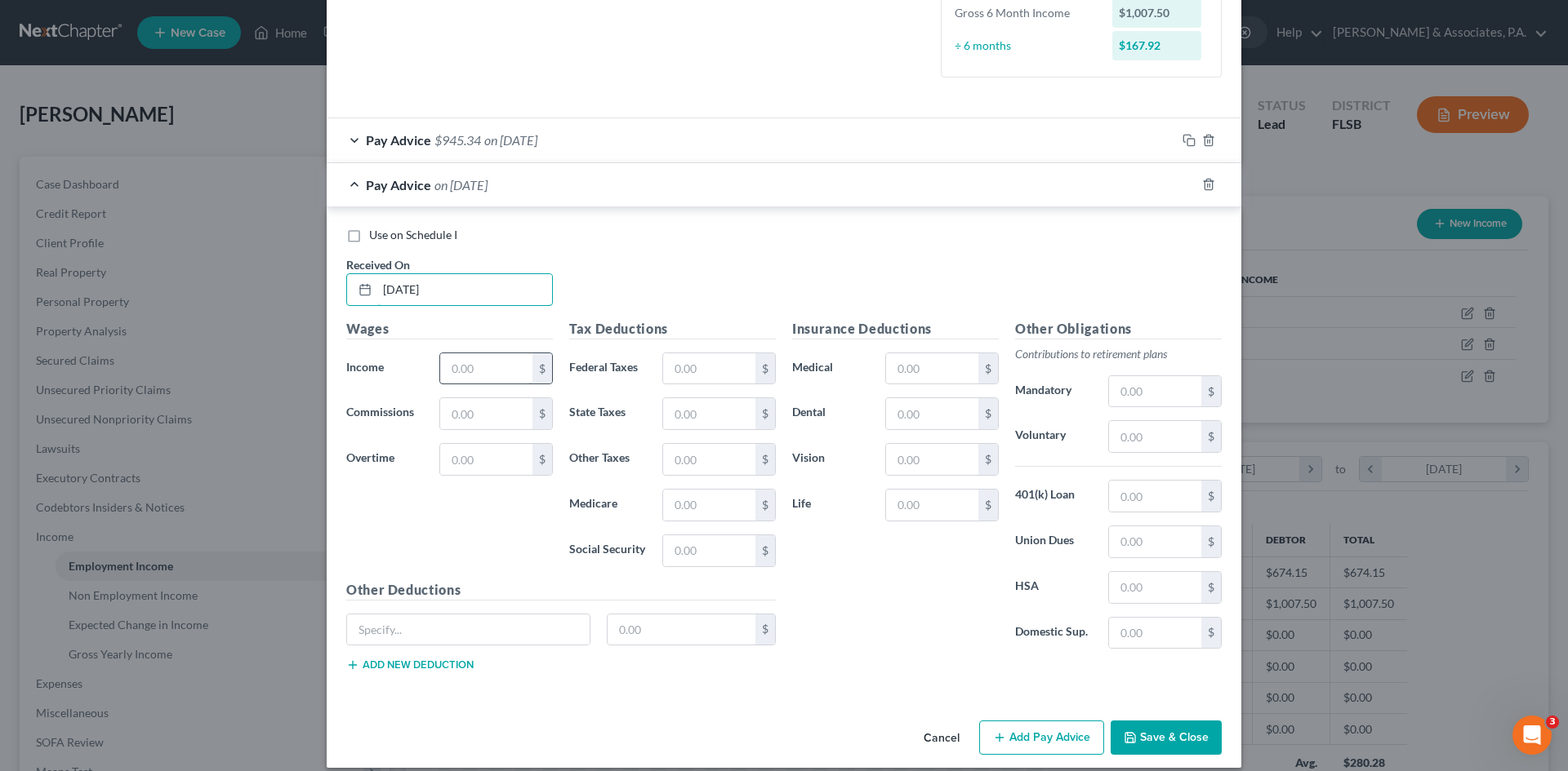
type input "[DATE]"
click at [476, 372] on input "text" at bounding box center [486, 369] width 92 height 31
type input "2,982.50"
click at [672, 367] on input "text" at bounding box center [709, 369] width 92 height 31
type input "26.90"
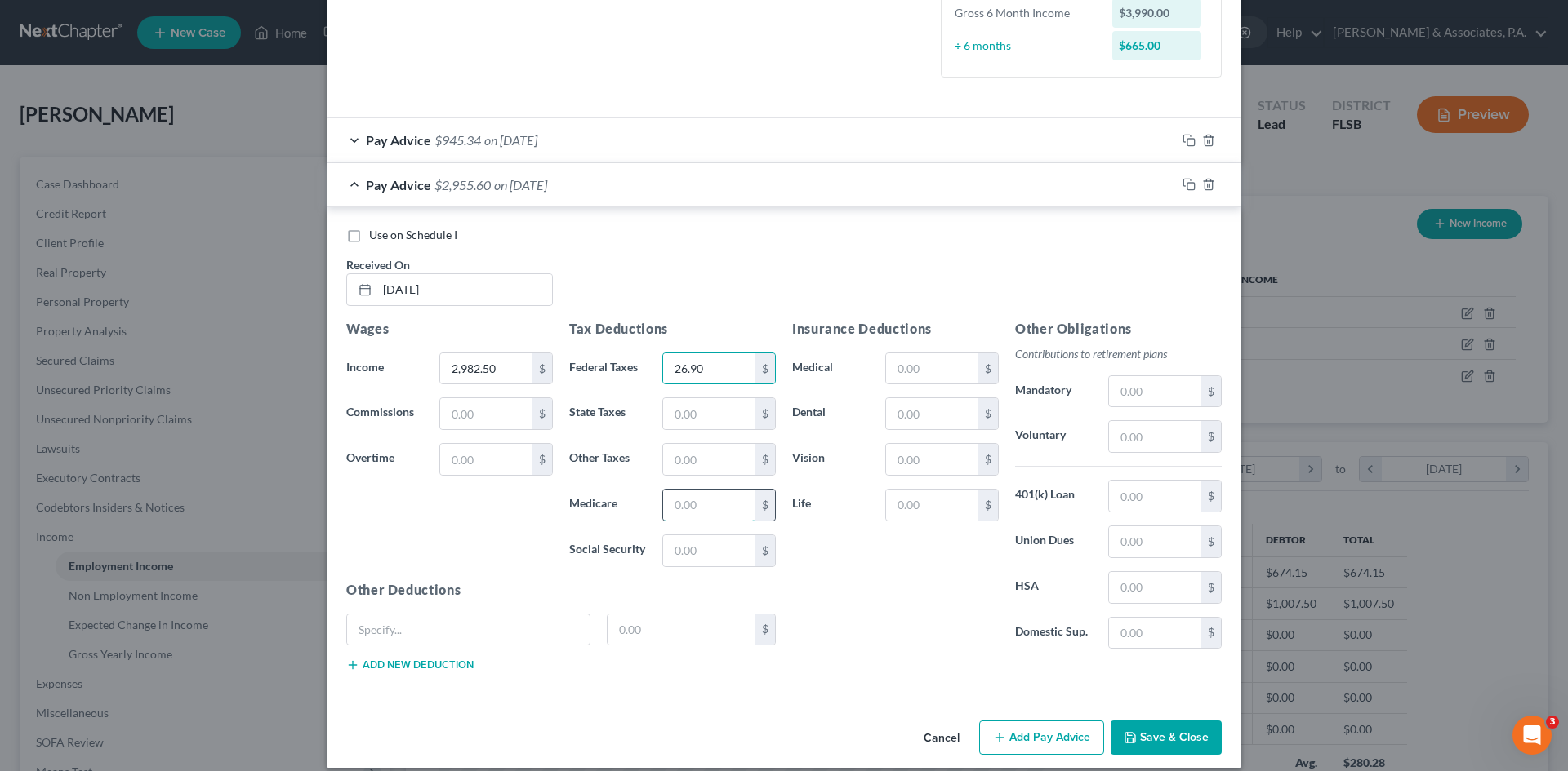
click at [683, 509] on input "text" at bounding box center [709, 505] width 92 height 31
type input "35.71"
click at [678, 559] on input "text" at bounding box center [709, 551] width 92 height 31
type input "152.68"
click at [1027, 734] on button "Add Pay Advice" at bounding box center [1041, 737] width 125 height 34
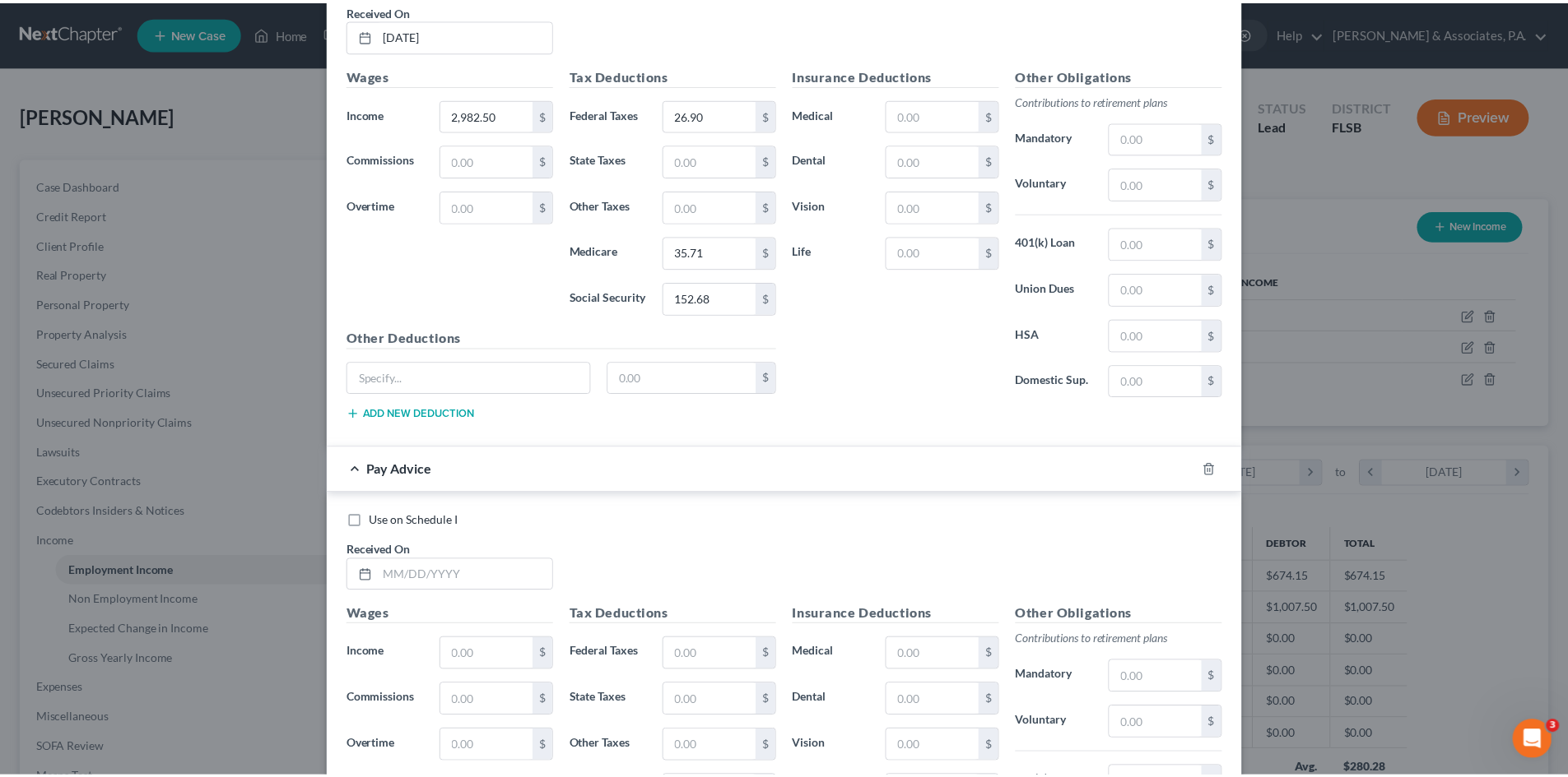
scroll to position [961, 0]
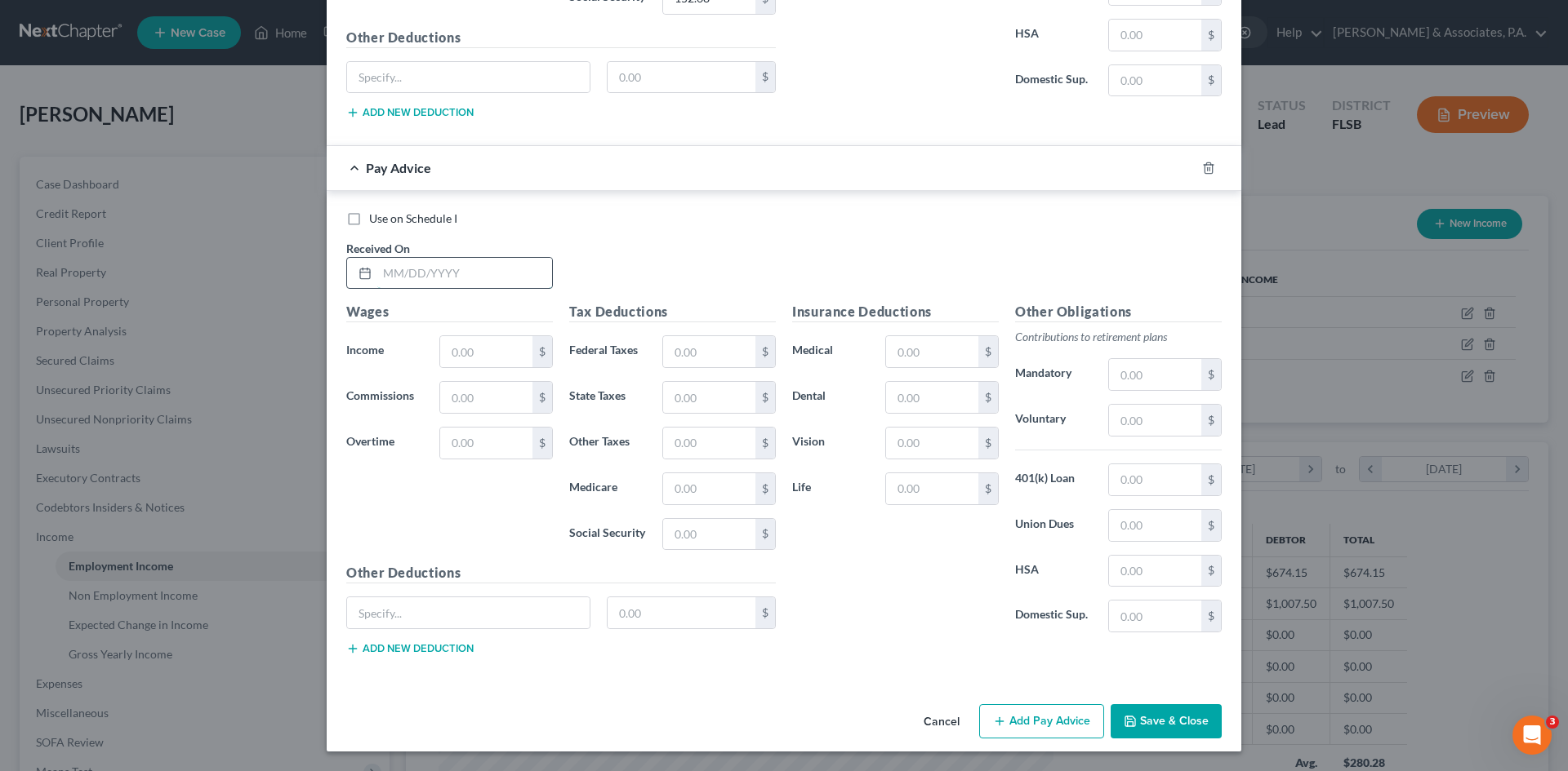
click at [416, 274] on input "text" at bounding box center [465, 273] width 174 height 31
type input "[DATE]"
click at [457, 350] on input "text" at bounding box center [486, 351] width 92 height 31
type input "227.50"
click at [701, 488] on input "text" at bounding box center [709, 489] width 92 height 31
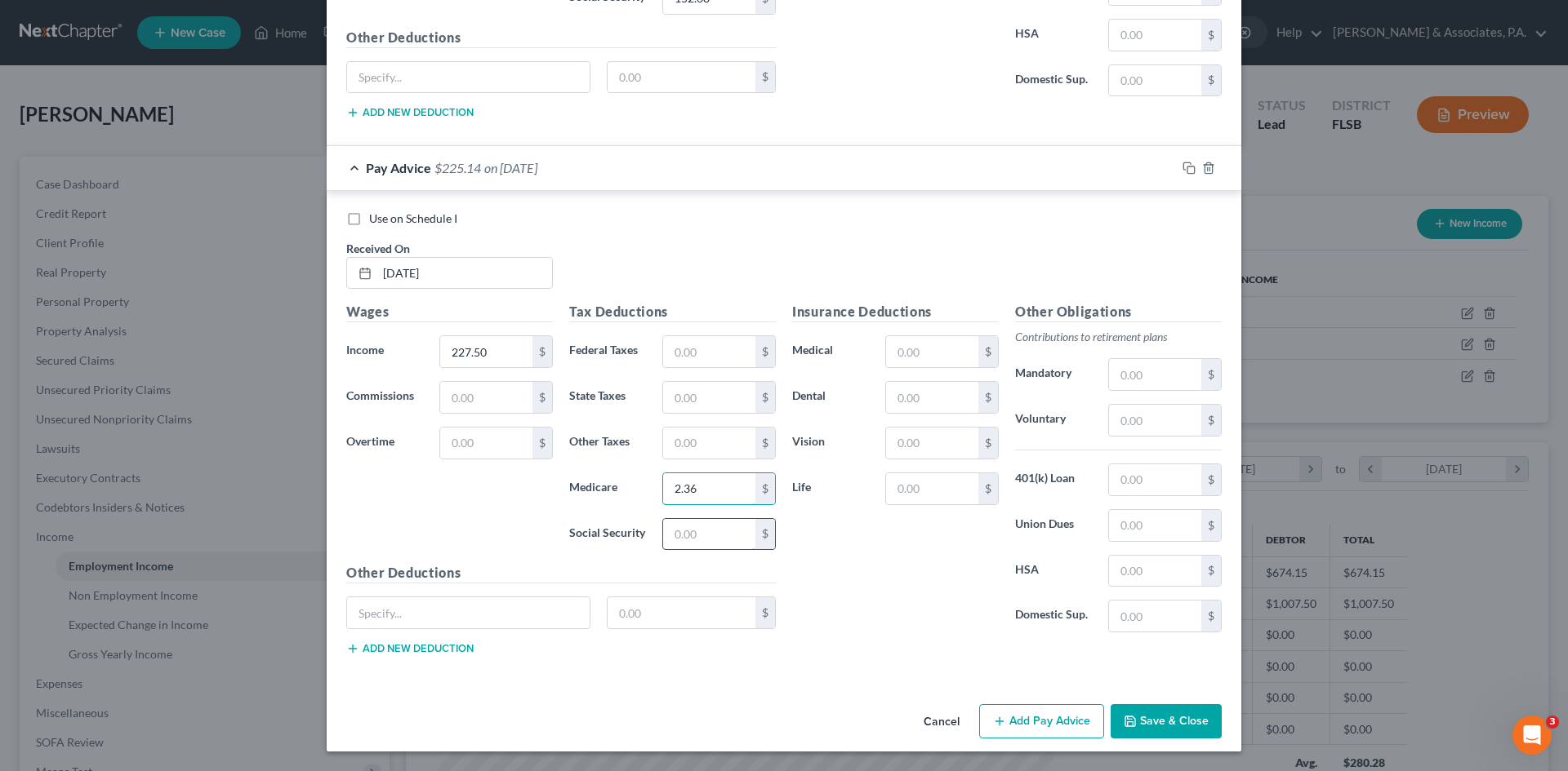
type input "2.36"
click at [698, 532] on input "text" at bounding box center [709, 534] width 92 height 31
type input "10.08"
click at [1140, 715] on button "Save & Close" at bounding box center [1166, 722] width 111 height 34
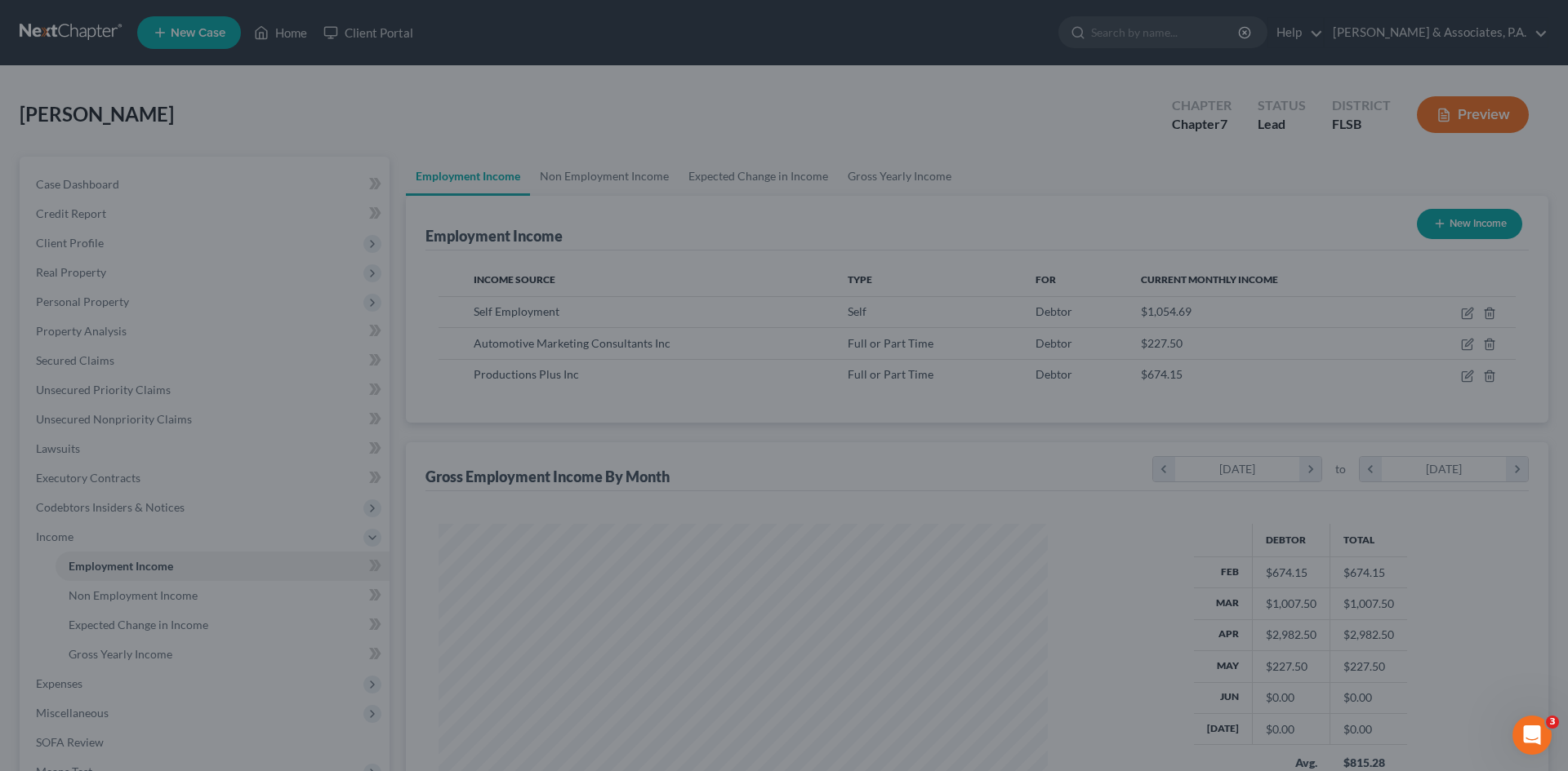
scroll to position [815990, 816100]
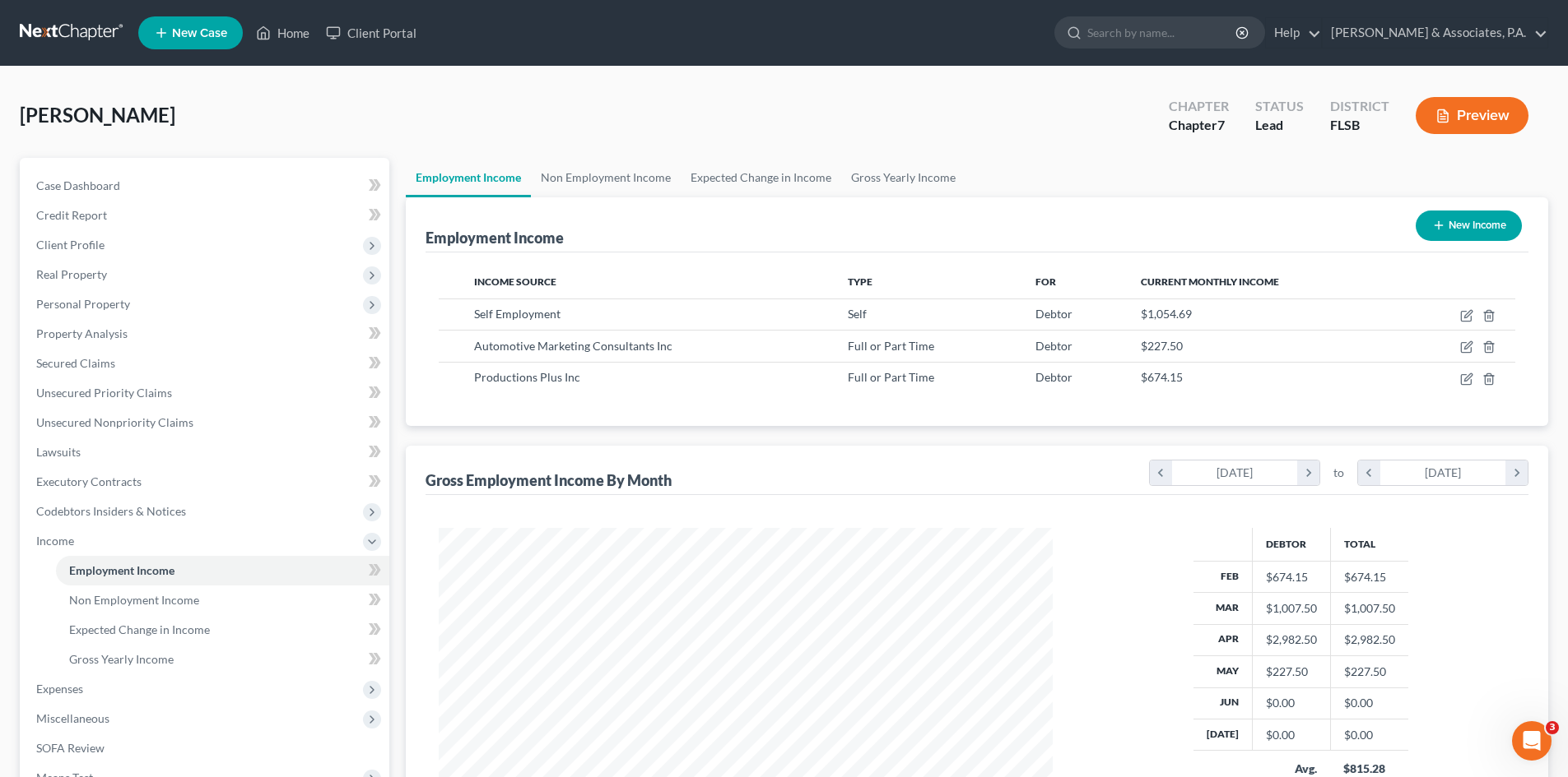
click at [1442, 226] on icon "button" at bounding box center [1439, 225] width 14 height 14
select select "0"
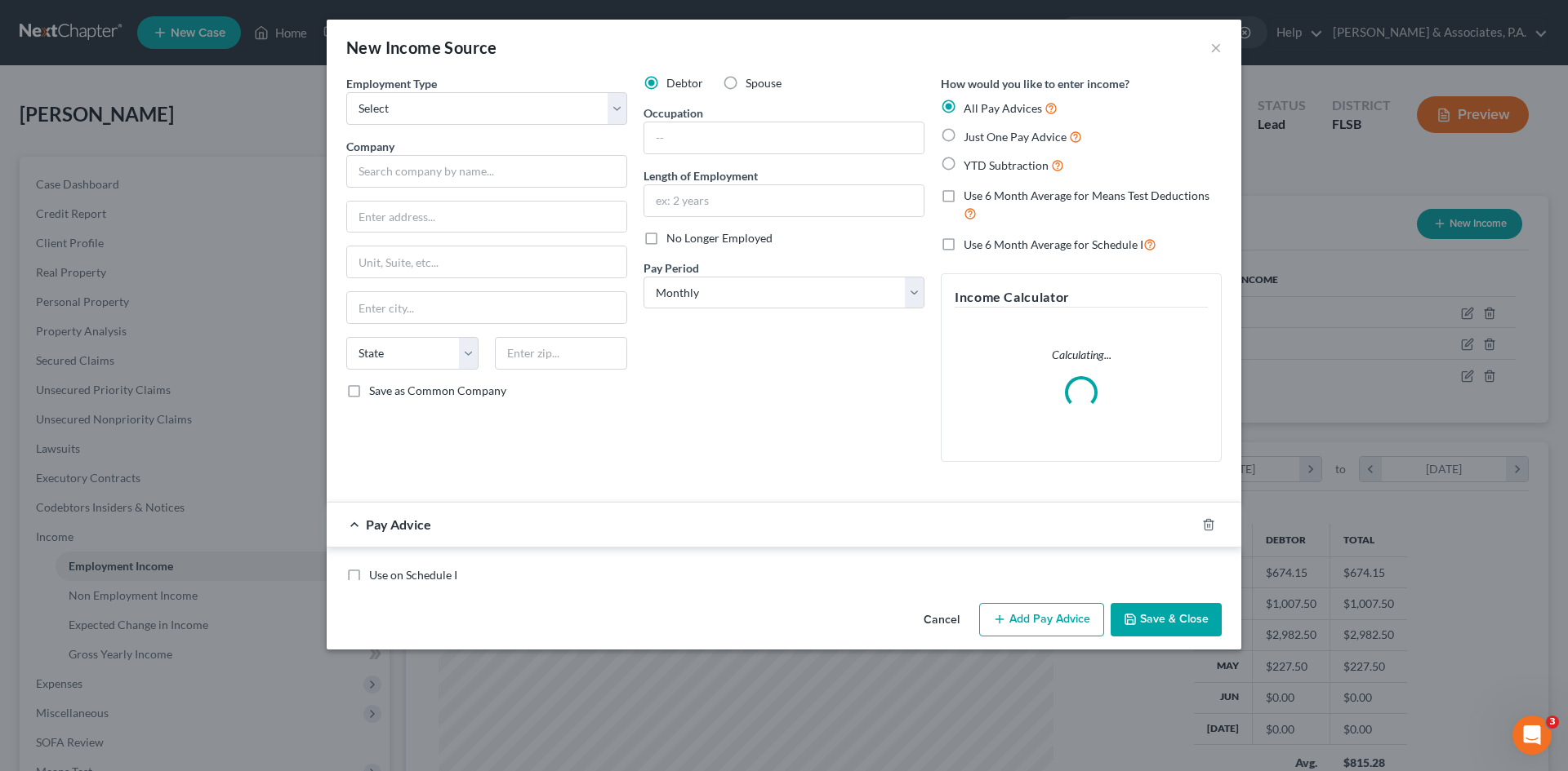
scroll to position [307, 647]
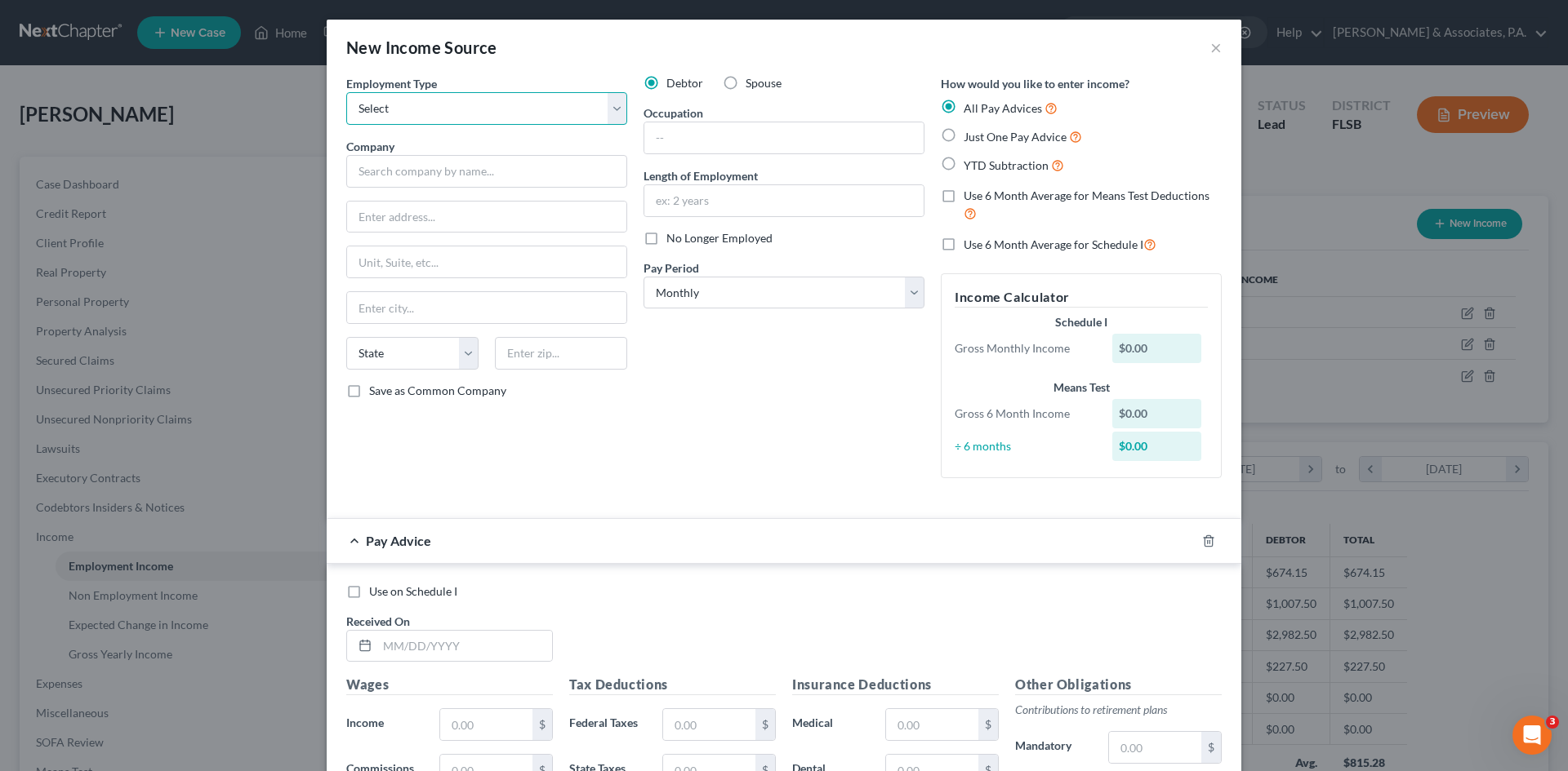
click at [450, 113] on select "Select Full or [DEMOGRAPHIC_DATA] Employment Self Employment" at bounding box center [486, 108] width 281 height 33
select select "0"
click at [346, 92] on select "Select Full or [DEMOGRAPHIC_DATA] Employment Self Employment" at bounding box center [486, 108] width 281 height 33
click at [434, 167] on input "text" at bounding box center [486, 171] width 281 height 33
type input "Pyramid Consulting Group LLC"
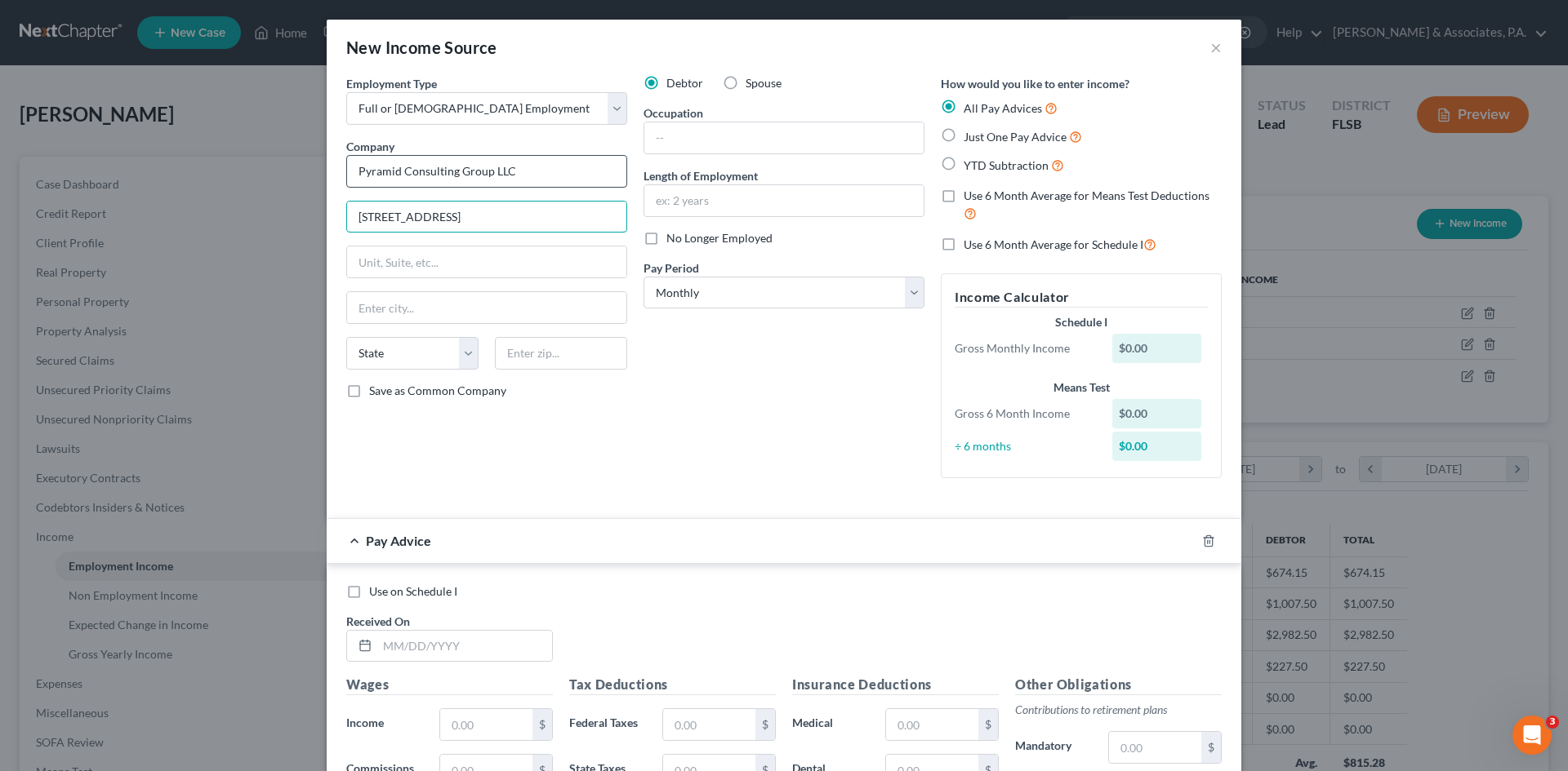
type input "[STREET_ADDRESS]"
type input "Suite 801"
type input "10018"
type input "[US_STATE]"
select select "35"
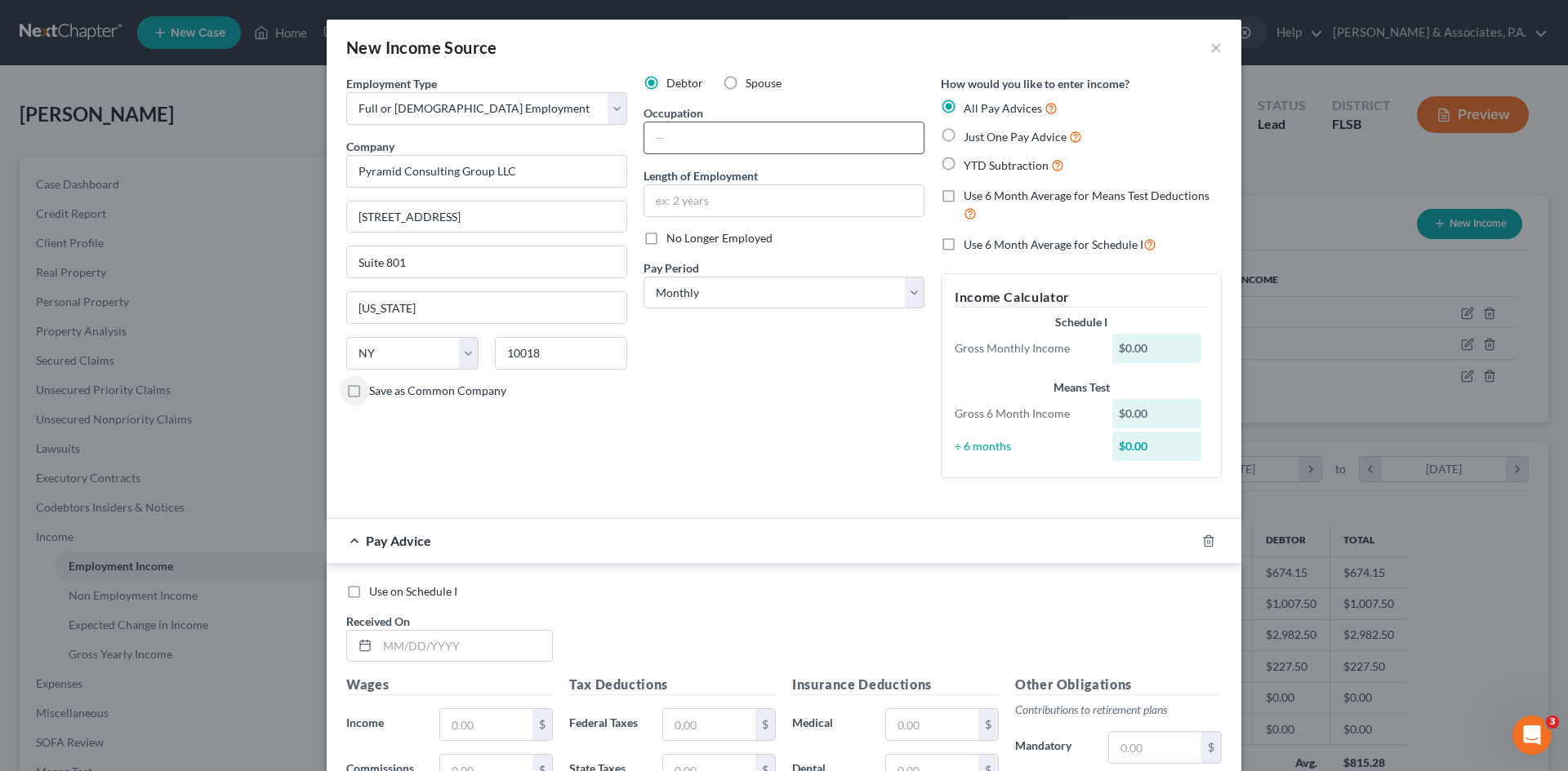
click at [675, 137] on input "text" at bounding box center [784, 137] width 279 height 31
type input "Marketing"
click at [679, 296] on select "Select Monthly Twice Monthly Every Other Week Weekly" at bounding box center [784, 292] width 281 height 33
select select "2"
click at [644, 277] on select "Select Monthly Twice Monthly Every Other Week Weekly" at bounding box center [784, 292] width 281 height 33
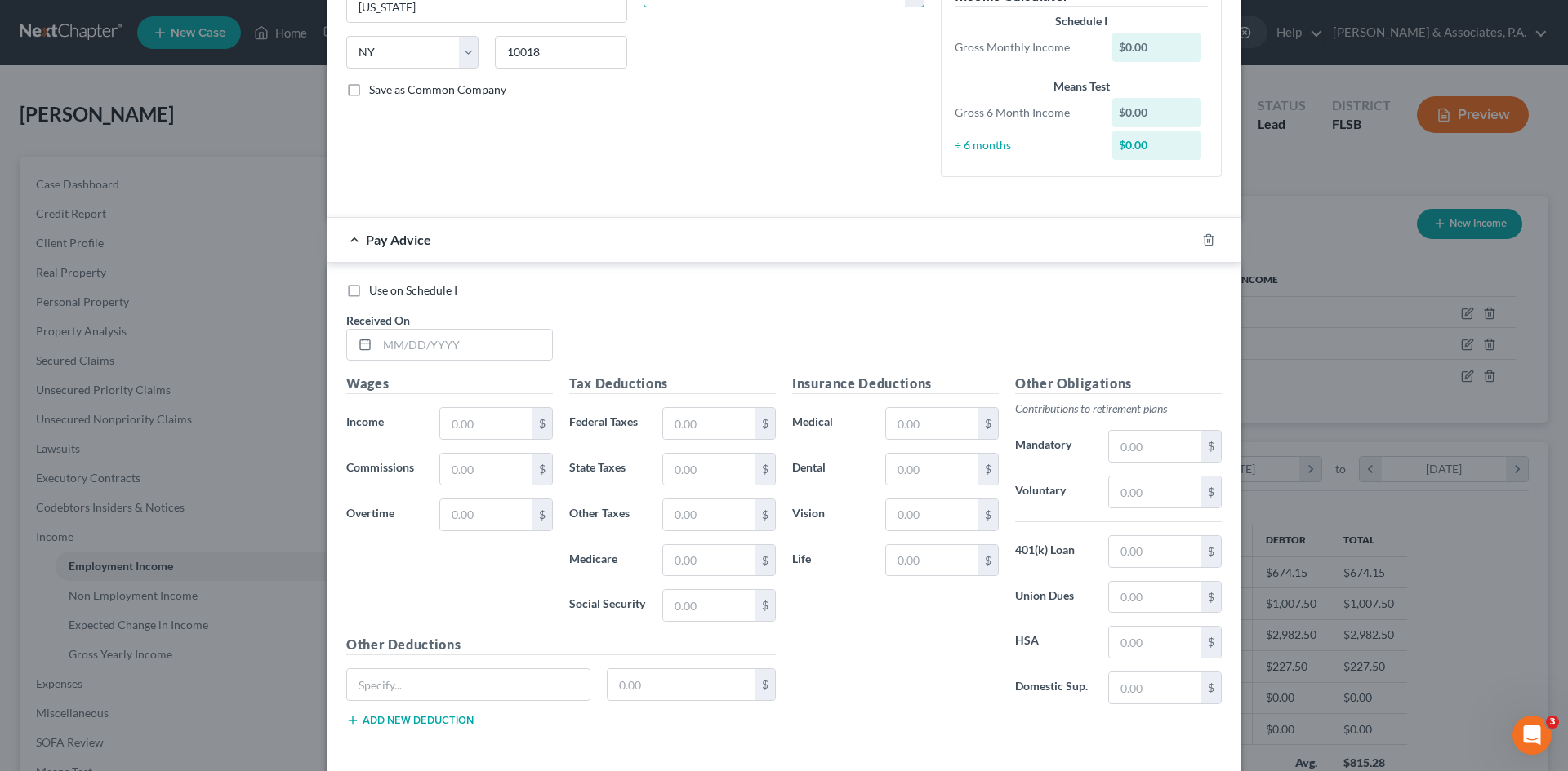
scroll to position [373, 0]
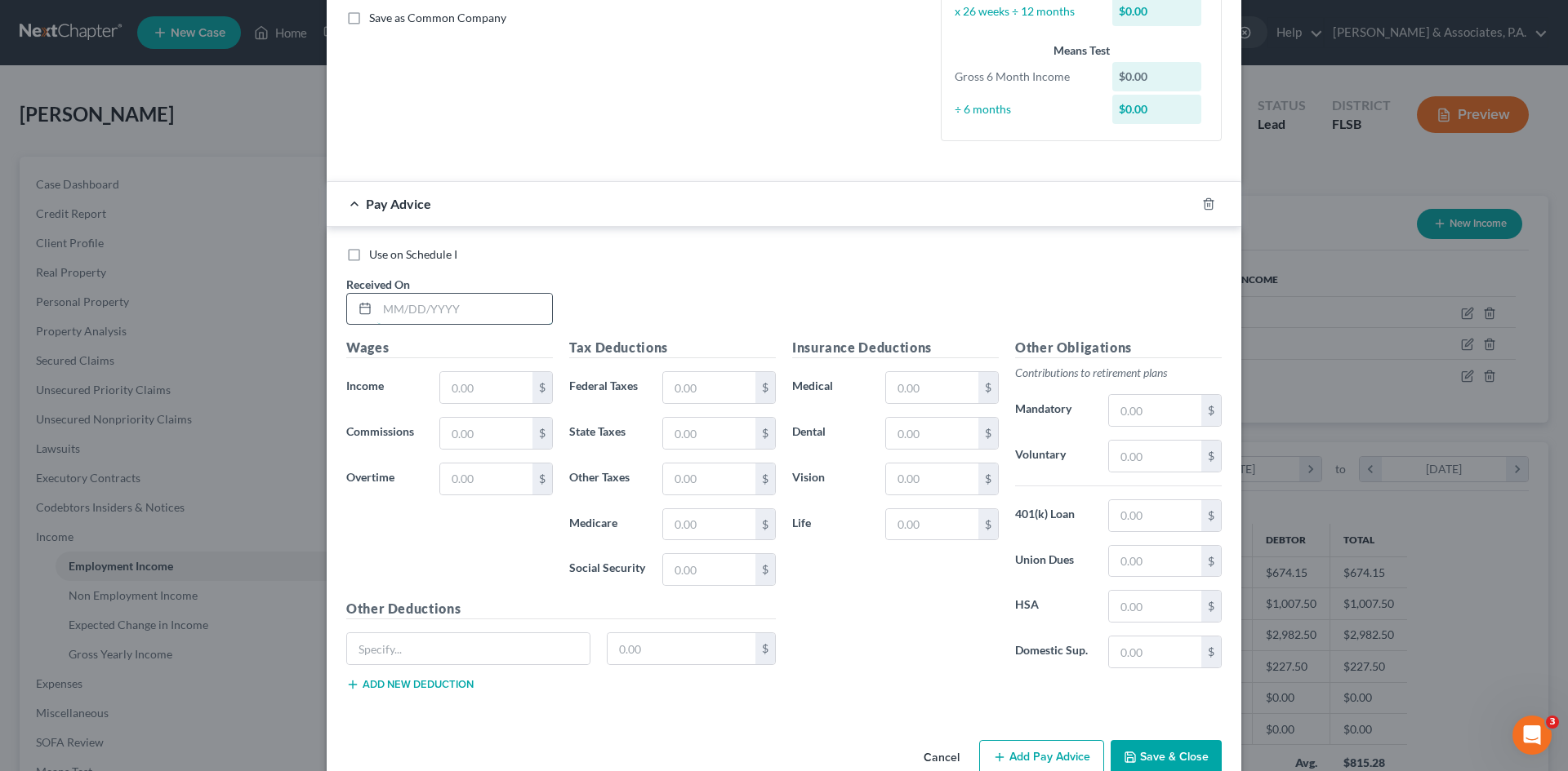
click at [397, 310] on input "text" at bounding box center [465, 309] width 174 height 31
type input "[DATE]"
click at [451, 390] on input "text" at bounding box center [486, 387] width 92 height 31
type input "180.00"
click at [714, 576] on input "text" at bounding box center [709, 569] width 92 height 31
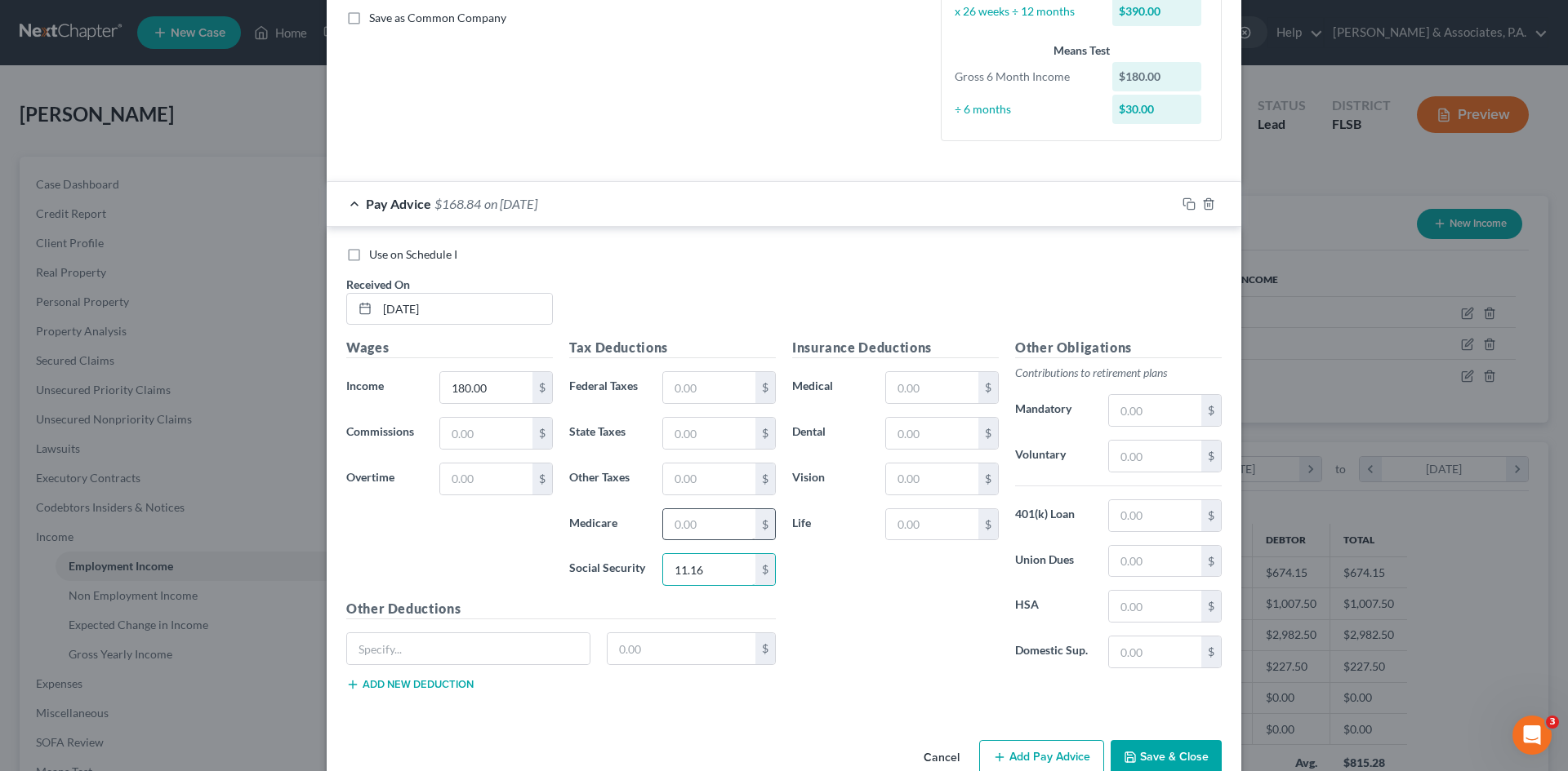
type input "11.16"
click at [689, 524] on input "text" at bounding box center [709, 525] width 92 height 31
type input "2.61"
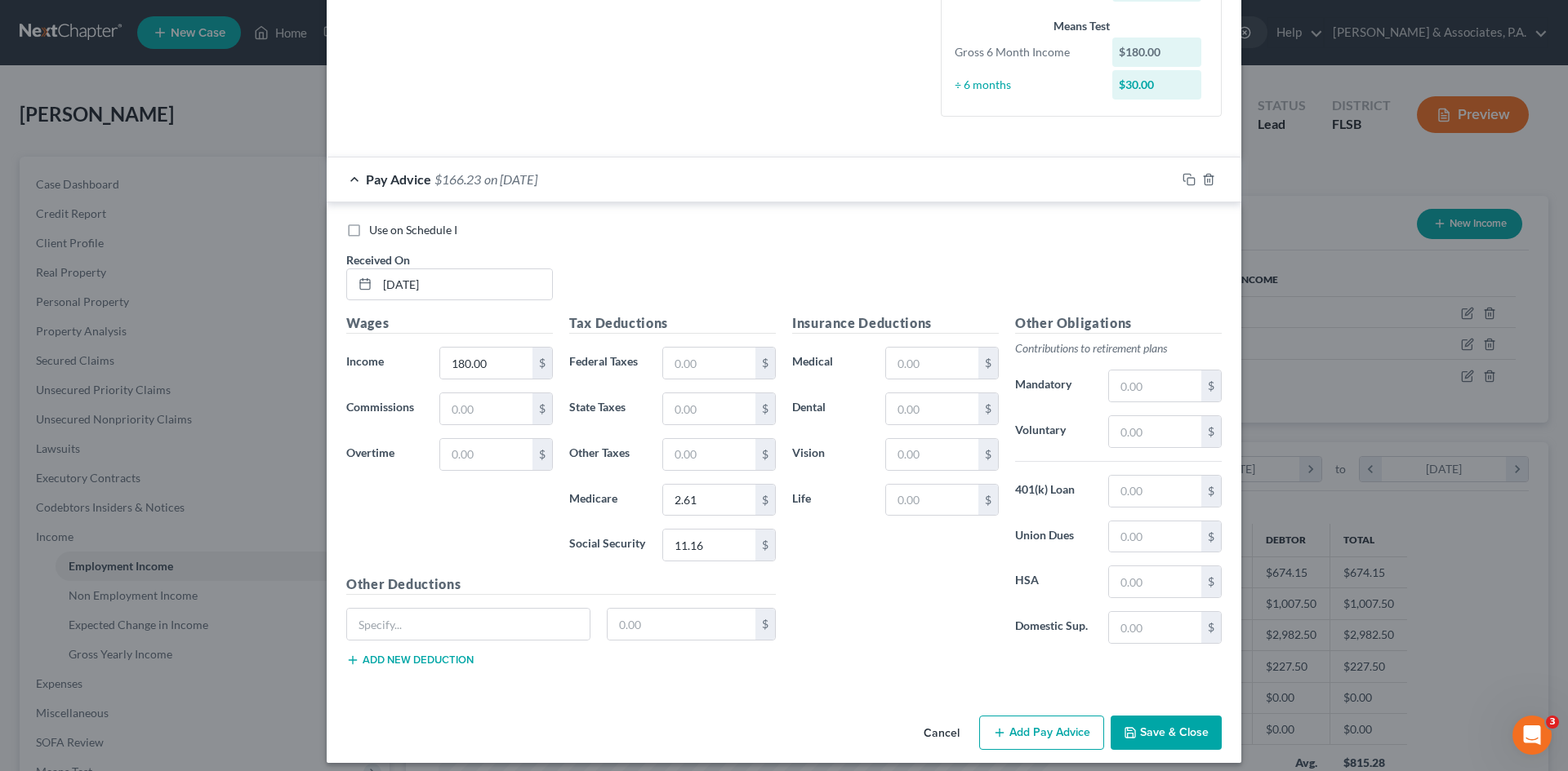
scroll to position [409, 0]
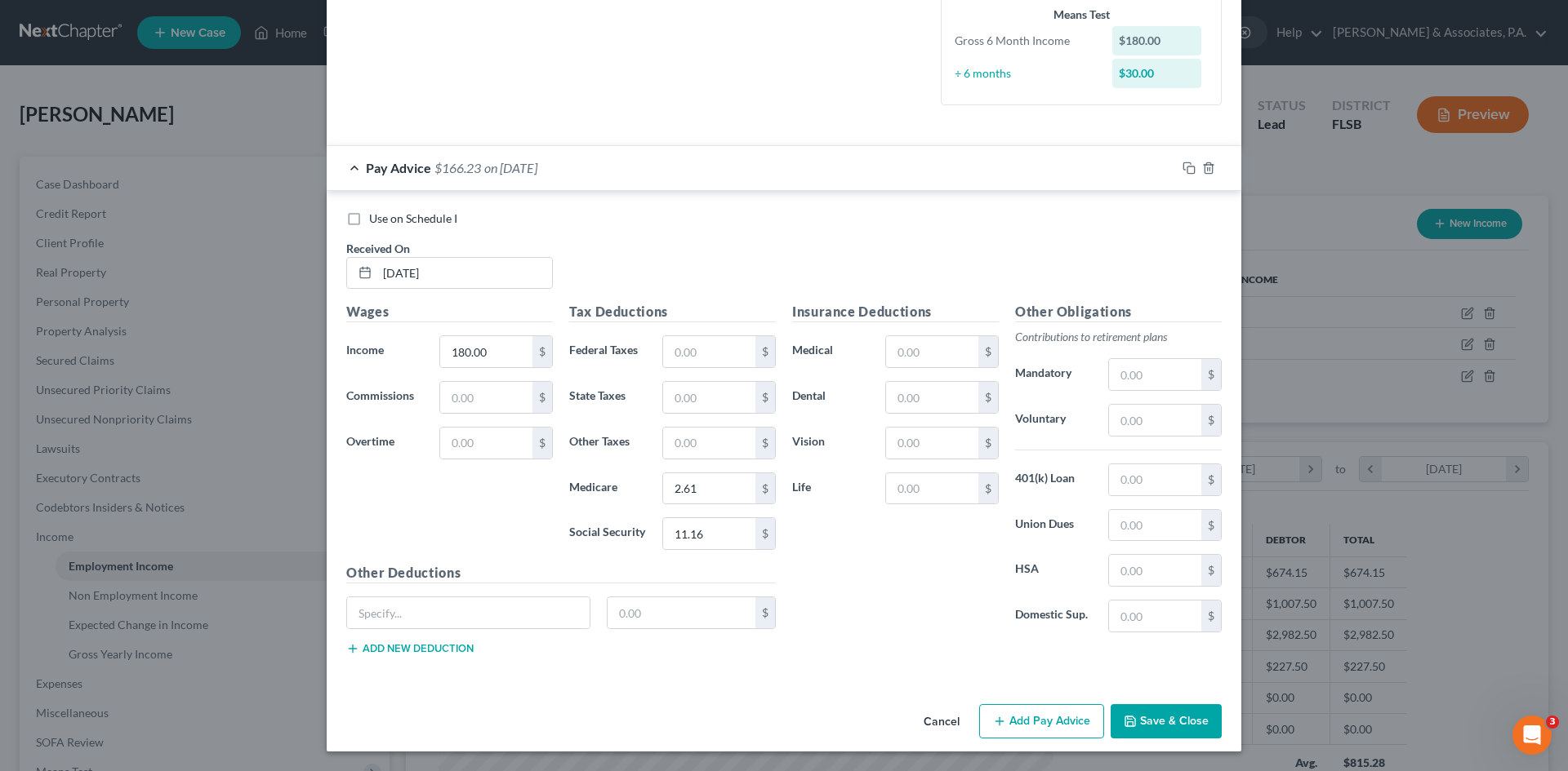
click at [1023, 711] on button "Add Pay Advice" at bounding box center [1041, 722] width 125 height 34
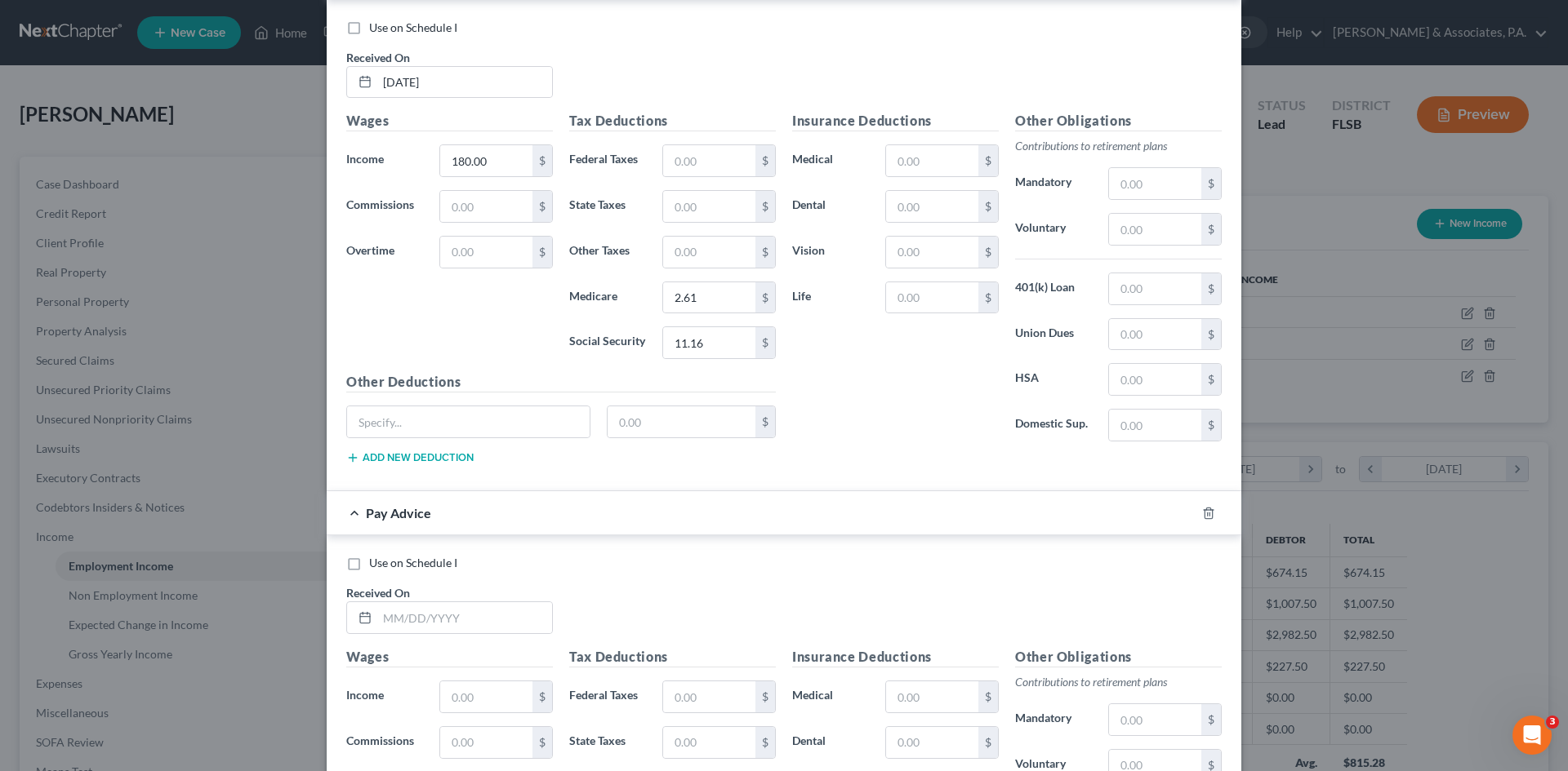
scroll to position [944, 0]
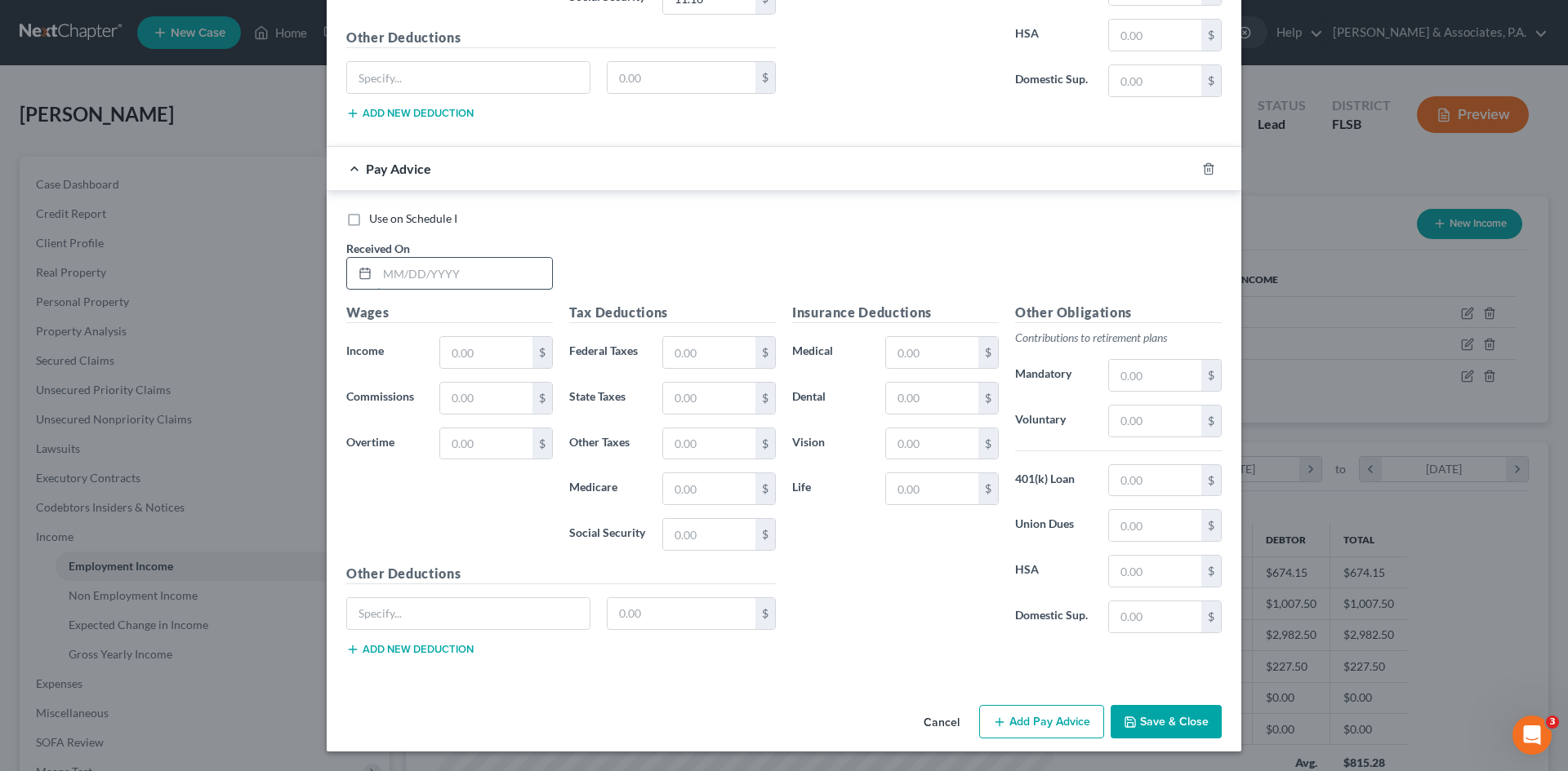
click at [397, 279] on input "text" at bounding box center [465, 273] width 174 height 31
type input "[DATE]"
click at [454, 349] on input "text" at bounding box center [486, 352] width 92 height 31
type input "910.00"
click at [685, 532] on input "text" at bounding box center [709, 534] width 92 height 31
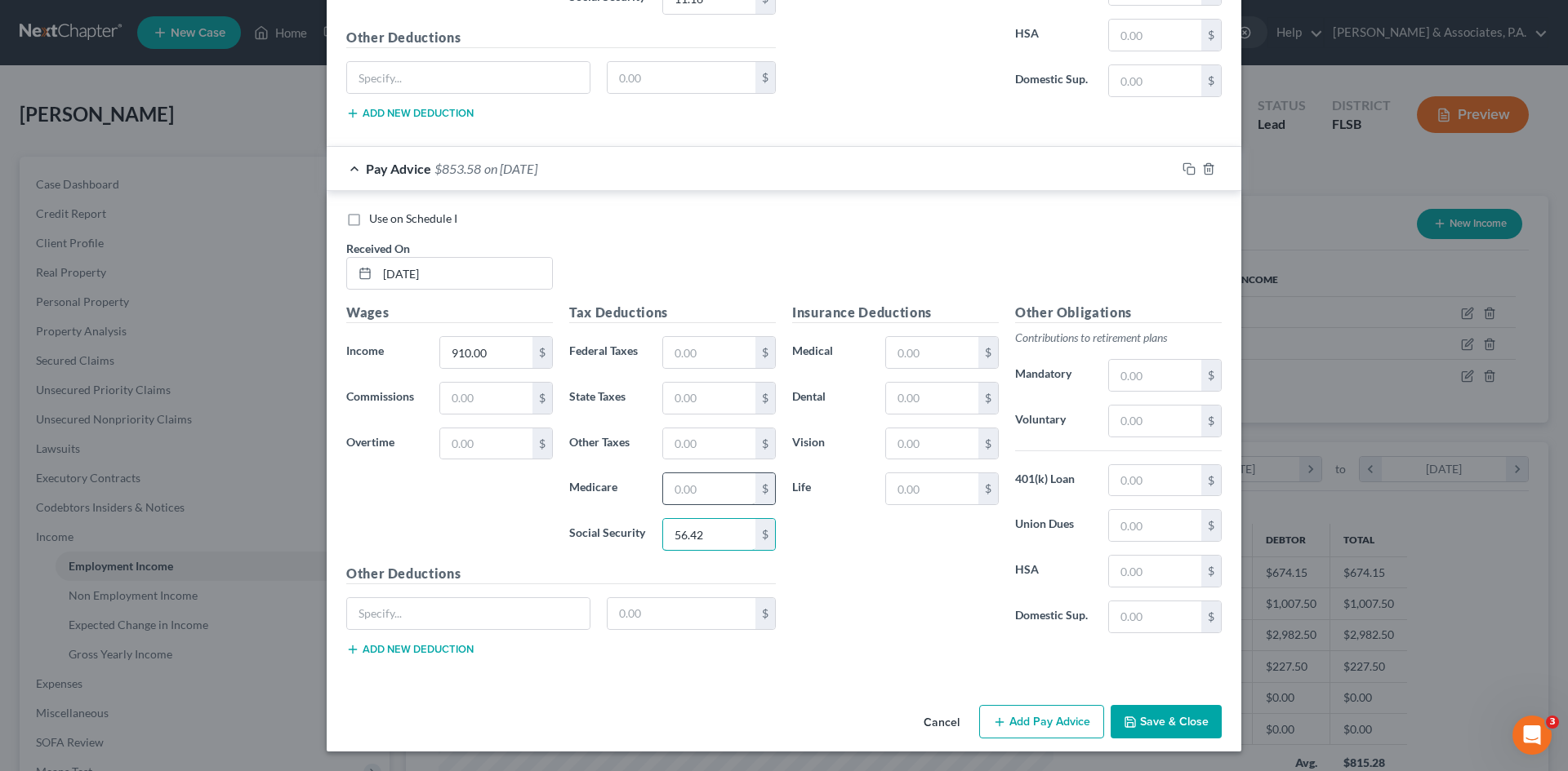
type input "56.42"
click at [692, 479] on input "text" at bounding box center [709, 489] width 92 height 31
type input "13.20"
click at [680, 348] on input "text" at bounding box center [709, 352] width 92 height 31
type input "50.74"
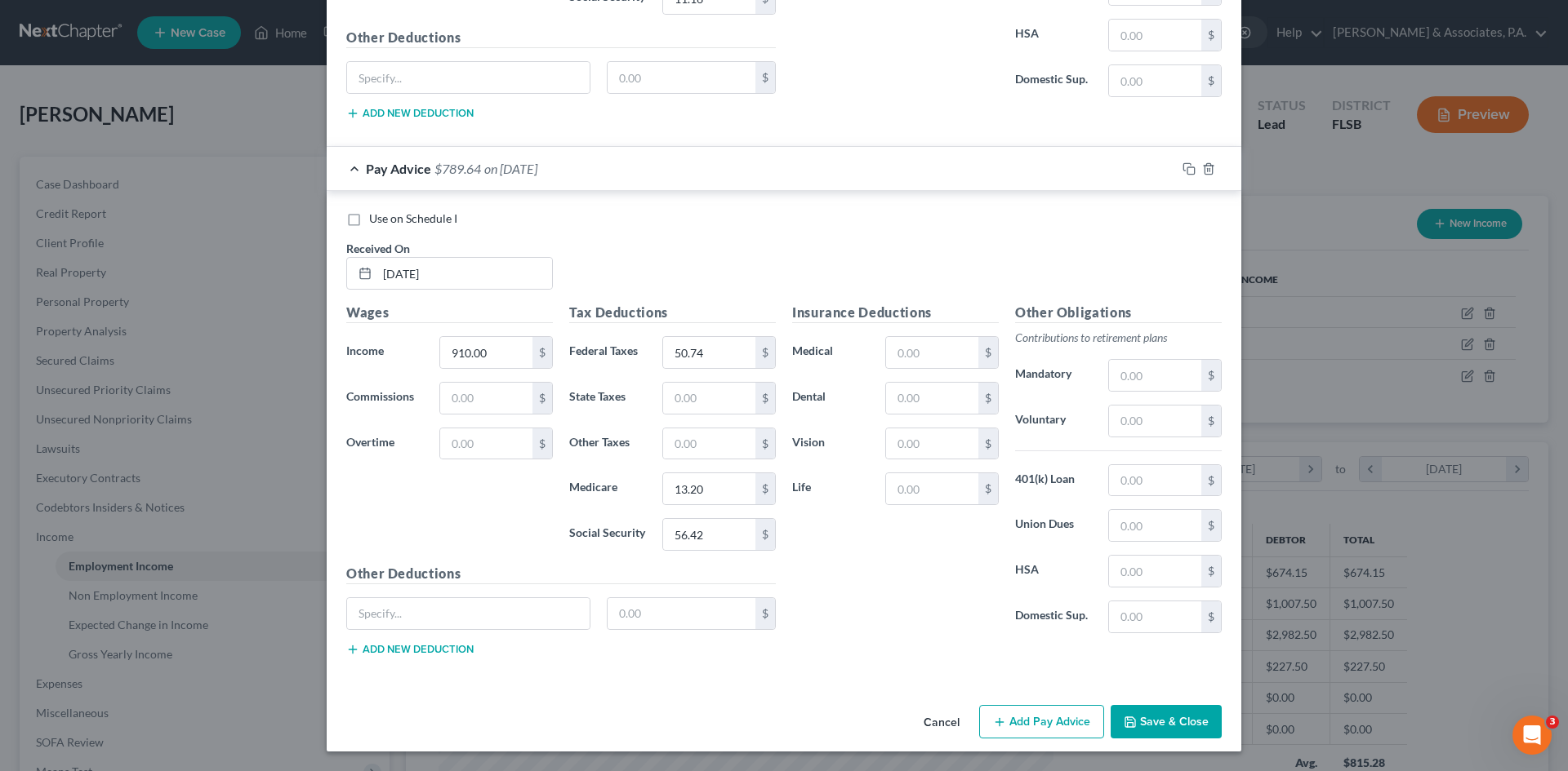
click at [1072, 721] on button "Add Pay Advice" at bounding box center [1041, 722] width 125 height 34
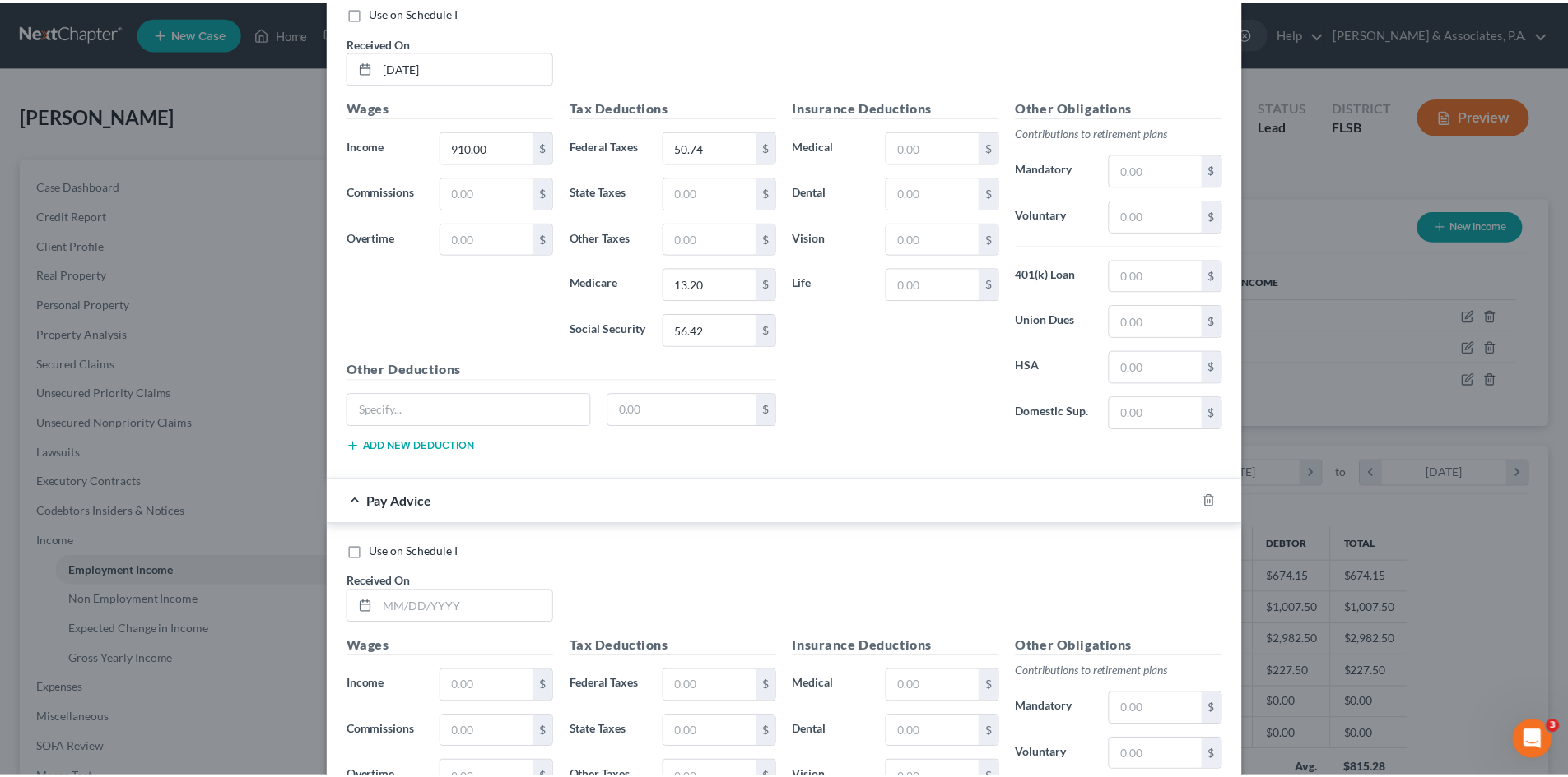
scroll to position [1492, 0]
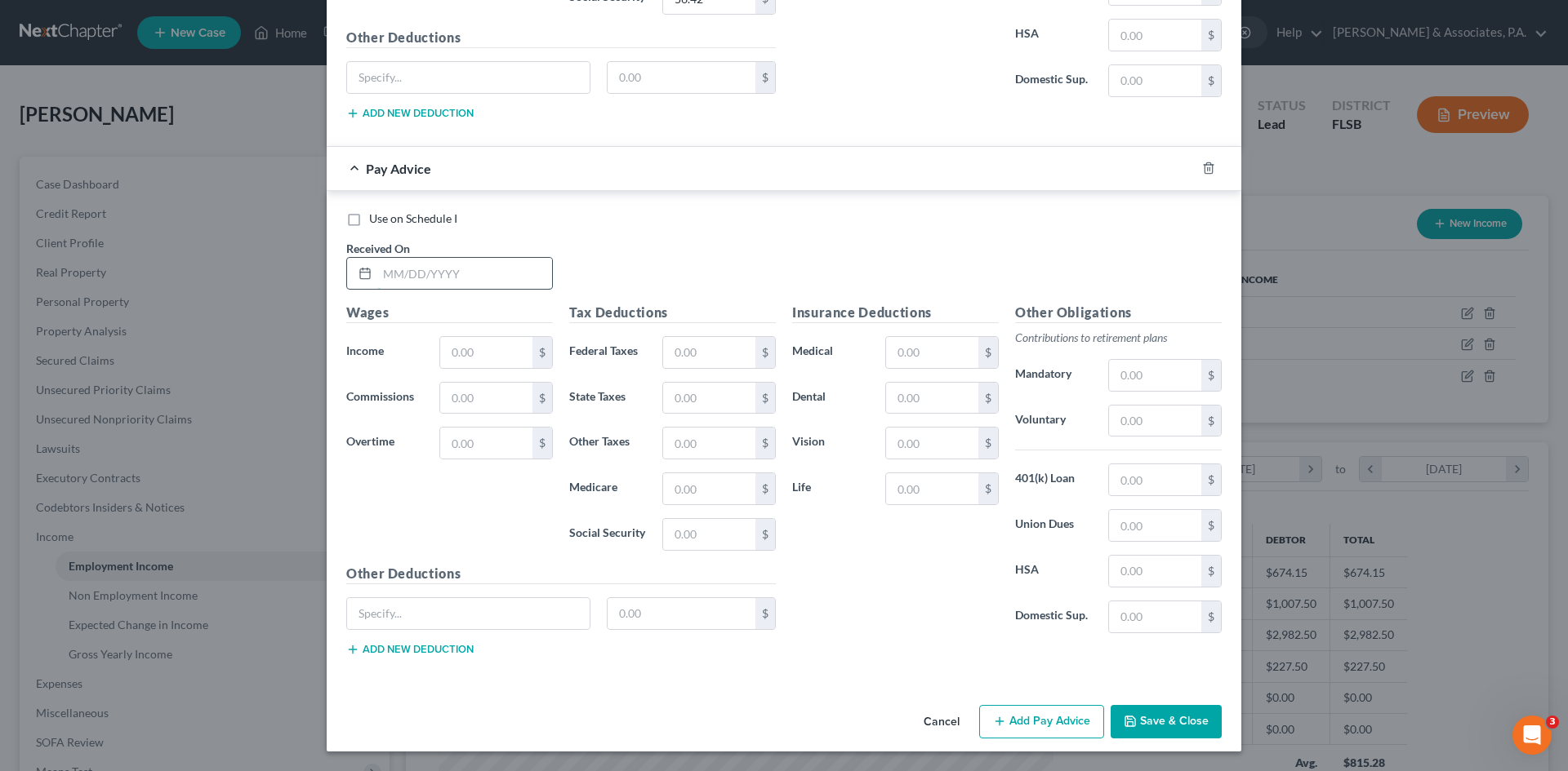
click at [398, 275] on input "text" at bounding box center [465, 273] width 174 height 31
type input "[DATE]"
click at [459, 337] on input "text" at bounding box center [486, 352] width 92 height 31
type input "1"
type input "245.00"
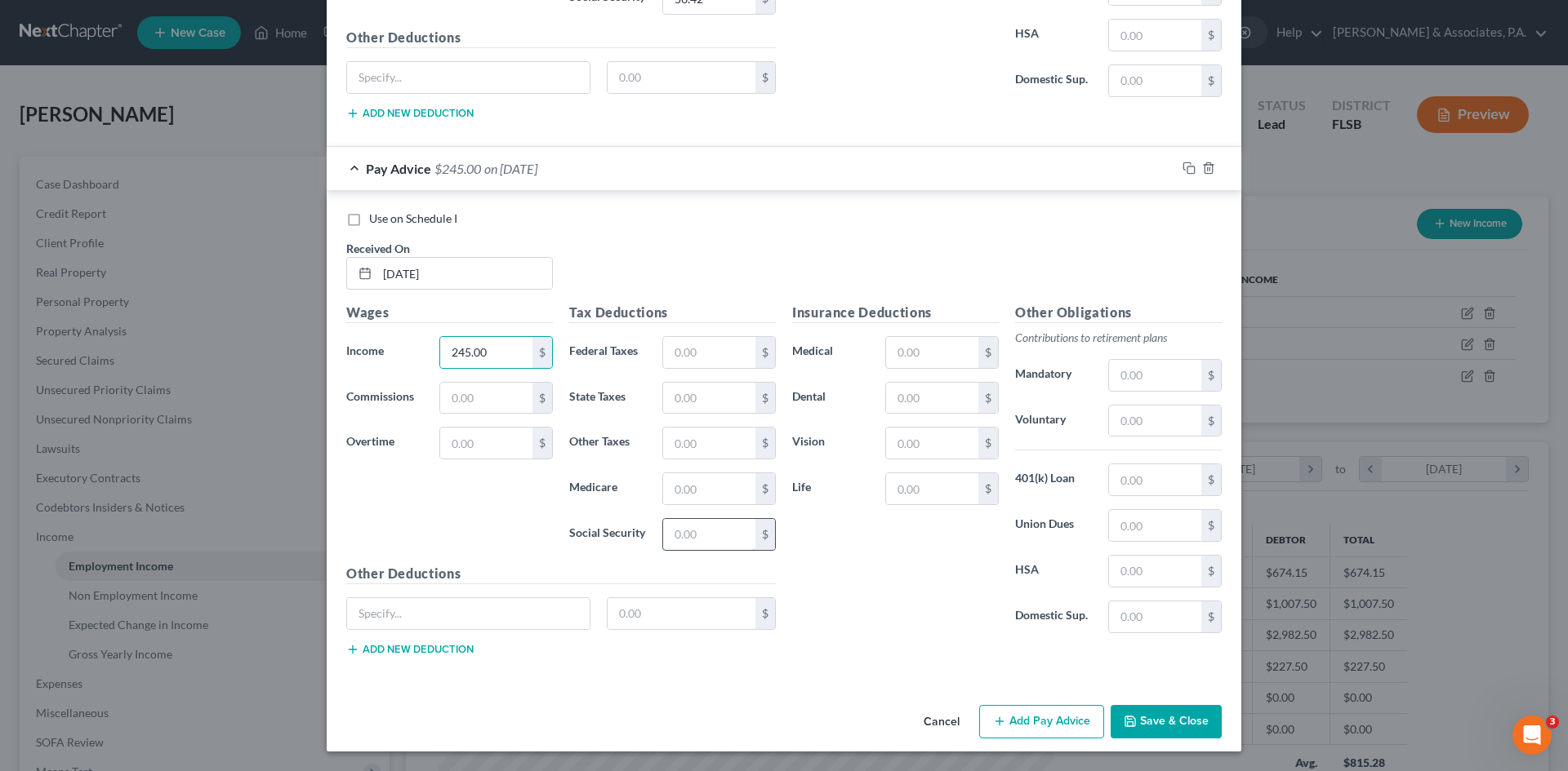
click at [671, 533] on input "text" at bounding box center [709, 534] width 92 height 31
type input "15.19"
click at [671, 492] on input "text" at bounding box center [709, 489] width 92 height 31
type input "3.55"
click at [1140, 717] on button "Save & Close" at bounding box center [1166, 722] width 111 height 34
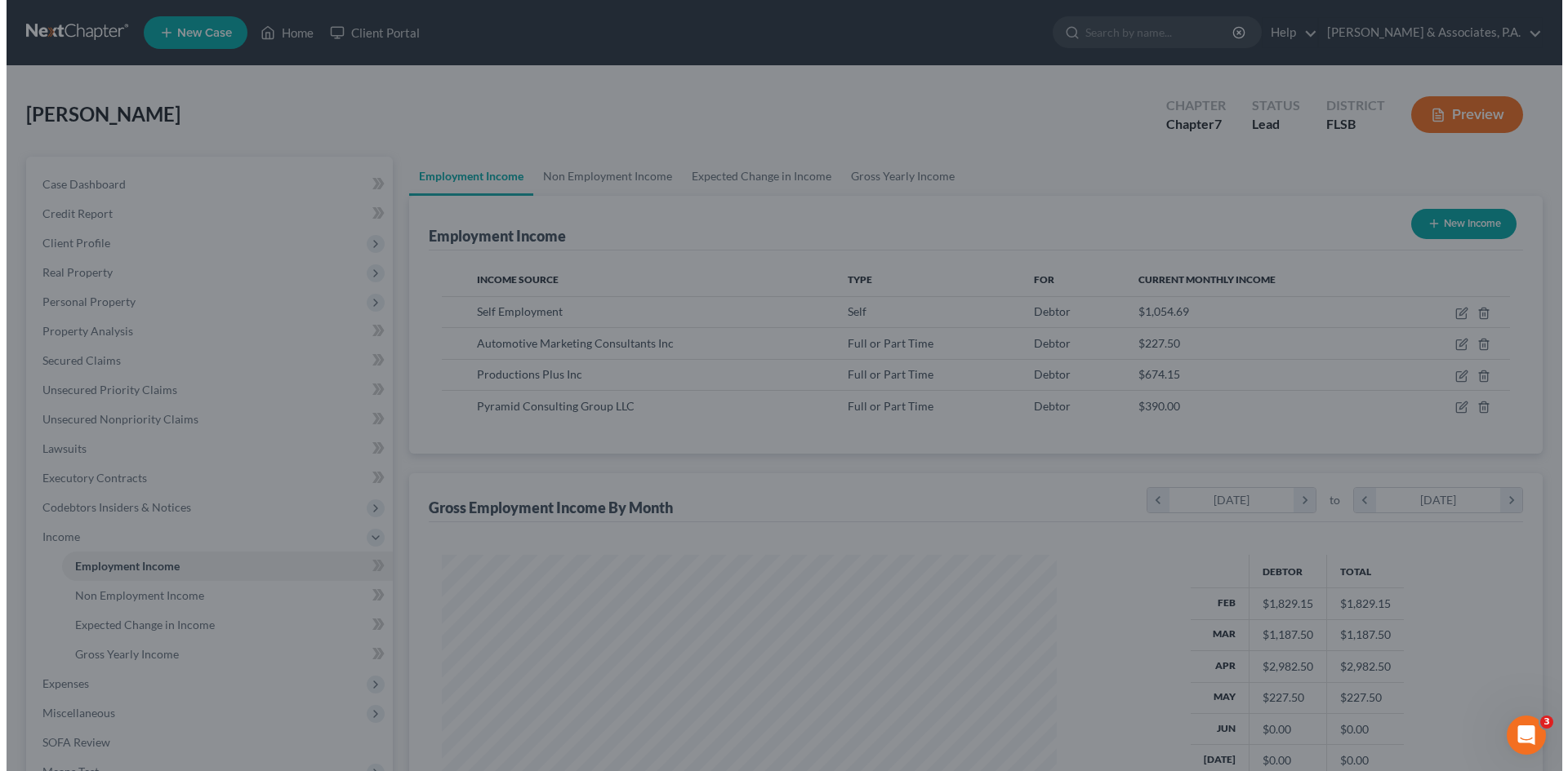
scroll to position [815990, 816100]
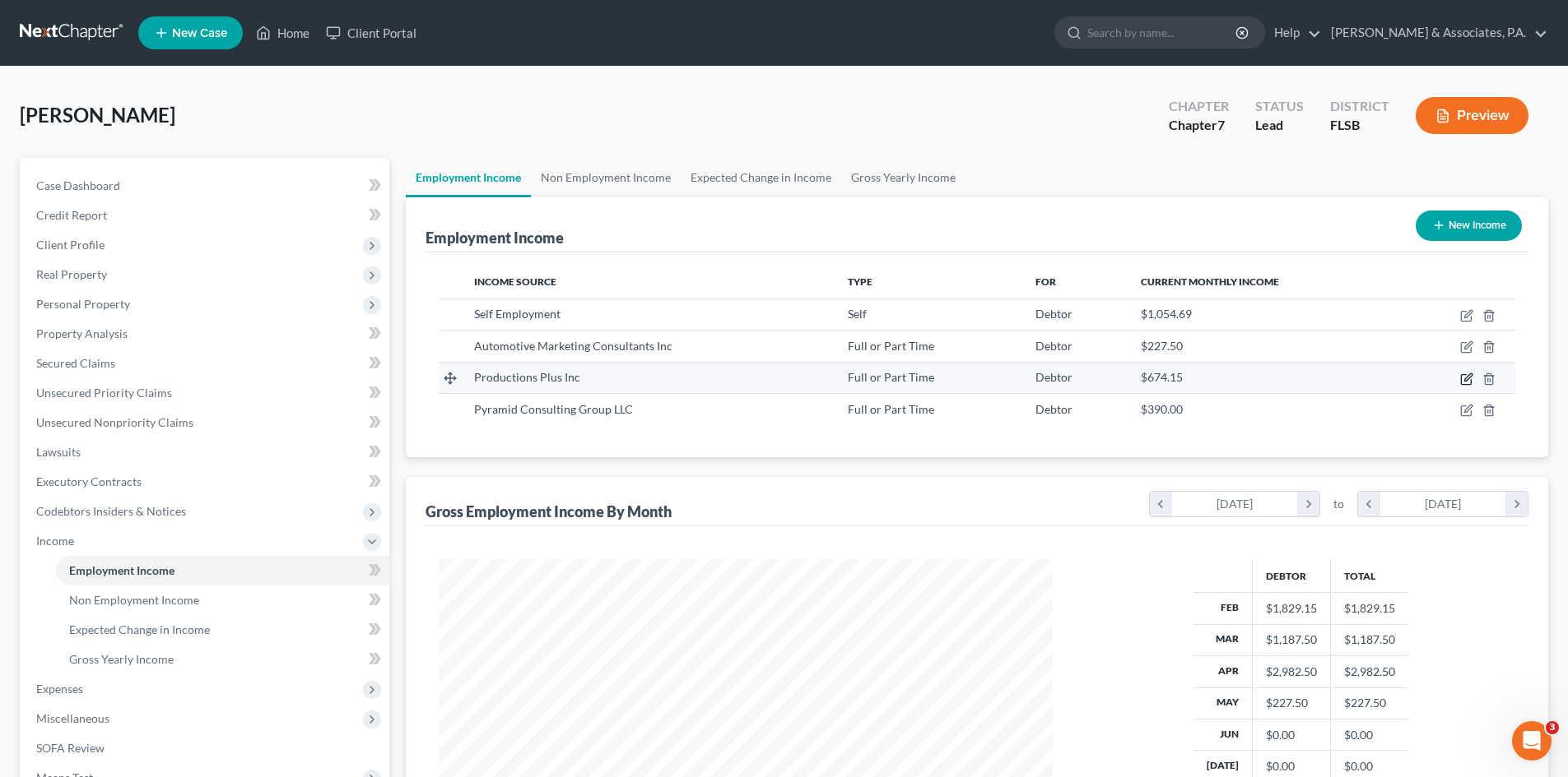
click at [1466, 378] on icon "button" at bounding box center [1467, 379] width 14 height 14
select select "0"
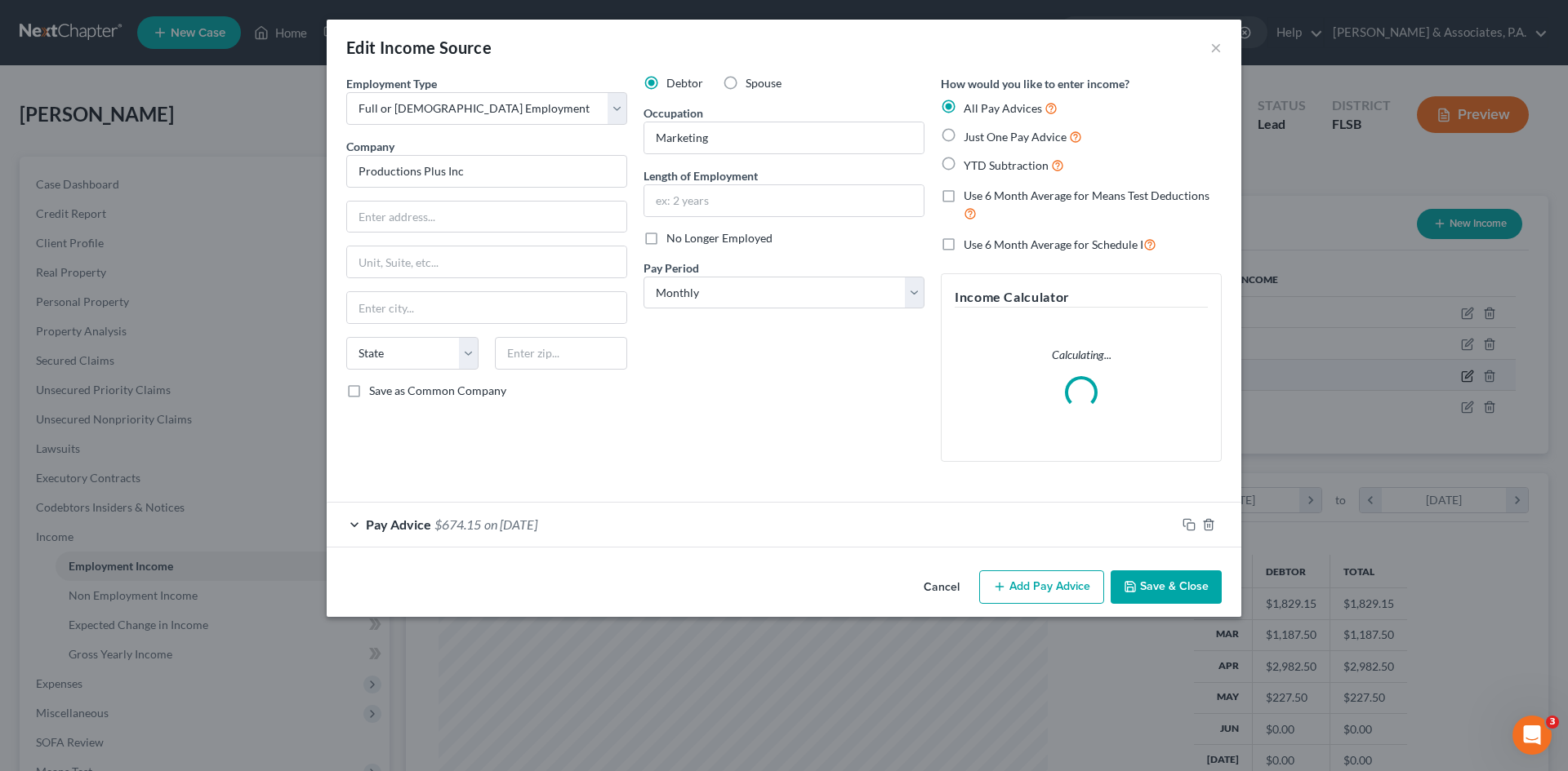
scroll to position [307, 647]
click at [740, 527] on div "Pay Advice $674.15 on [DATE]" at bounding box center [751, 525] width 849 height 44
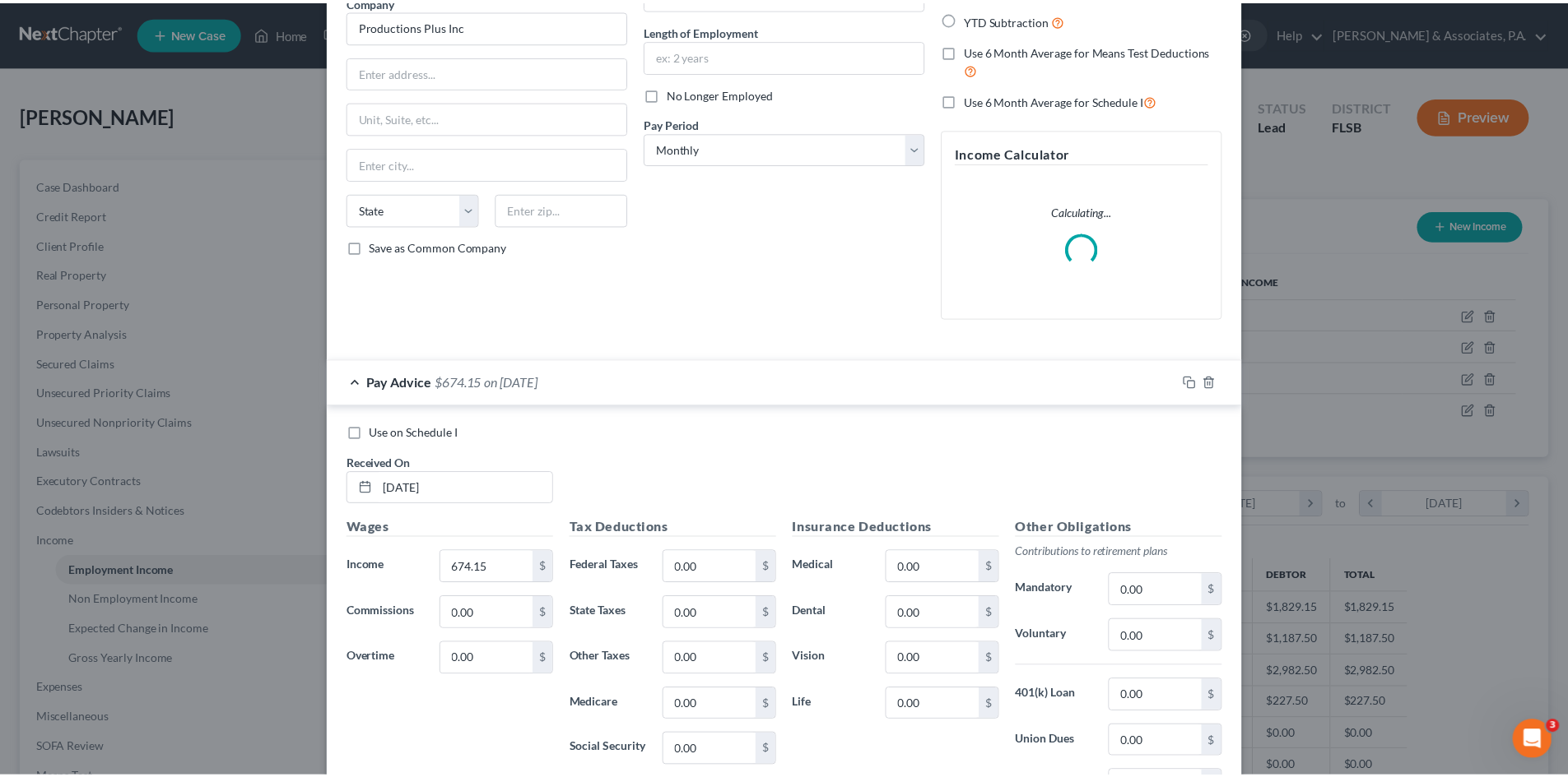
scroll to position [360, 0]
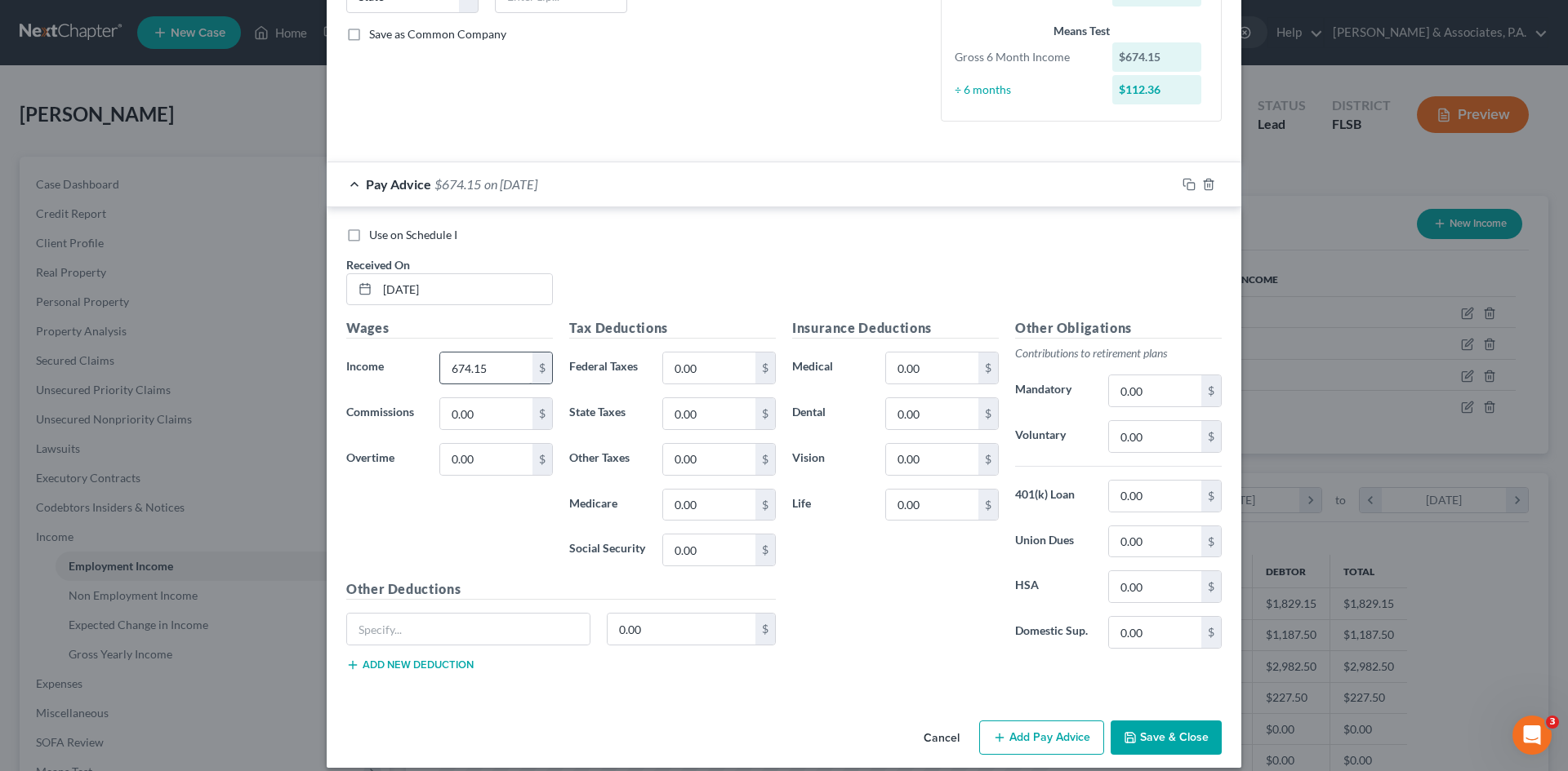
click at [490, 352] on div "674.15 $" at bounding box center [496, 368] width 113 height 33
click at [492, 374] on input "674.15" at bounding box center [486, 368] width 92 height 31
type input "730.00"
click at [701, 504] on input "0.00" at bounding box center [709, 505] width 92 height 31
type input "10.59"
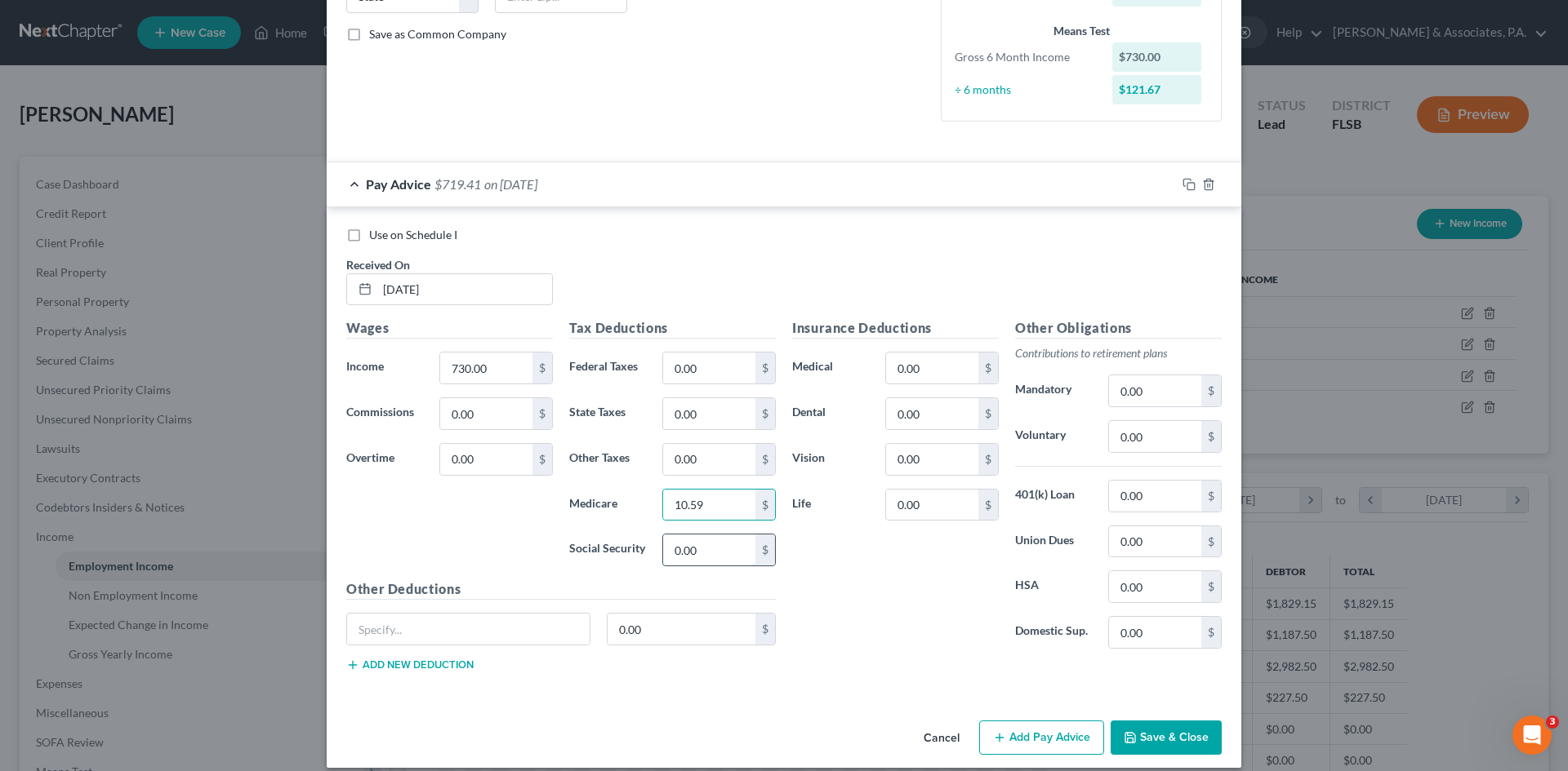
click at [712, 551] on input "0.00" at bounding box center [709, 550] width 92 height 31
type input "45.26"
click at [1161, 729] on button "Save & Close" at bounding box center [1166, 737] width 111 height 34
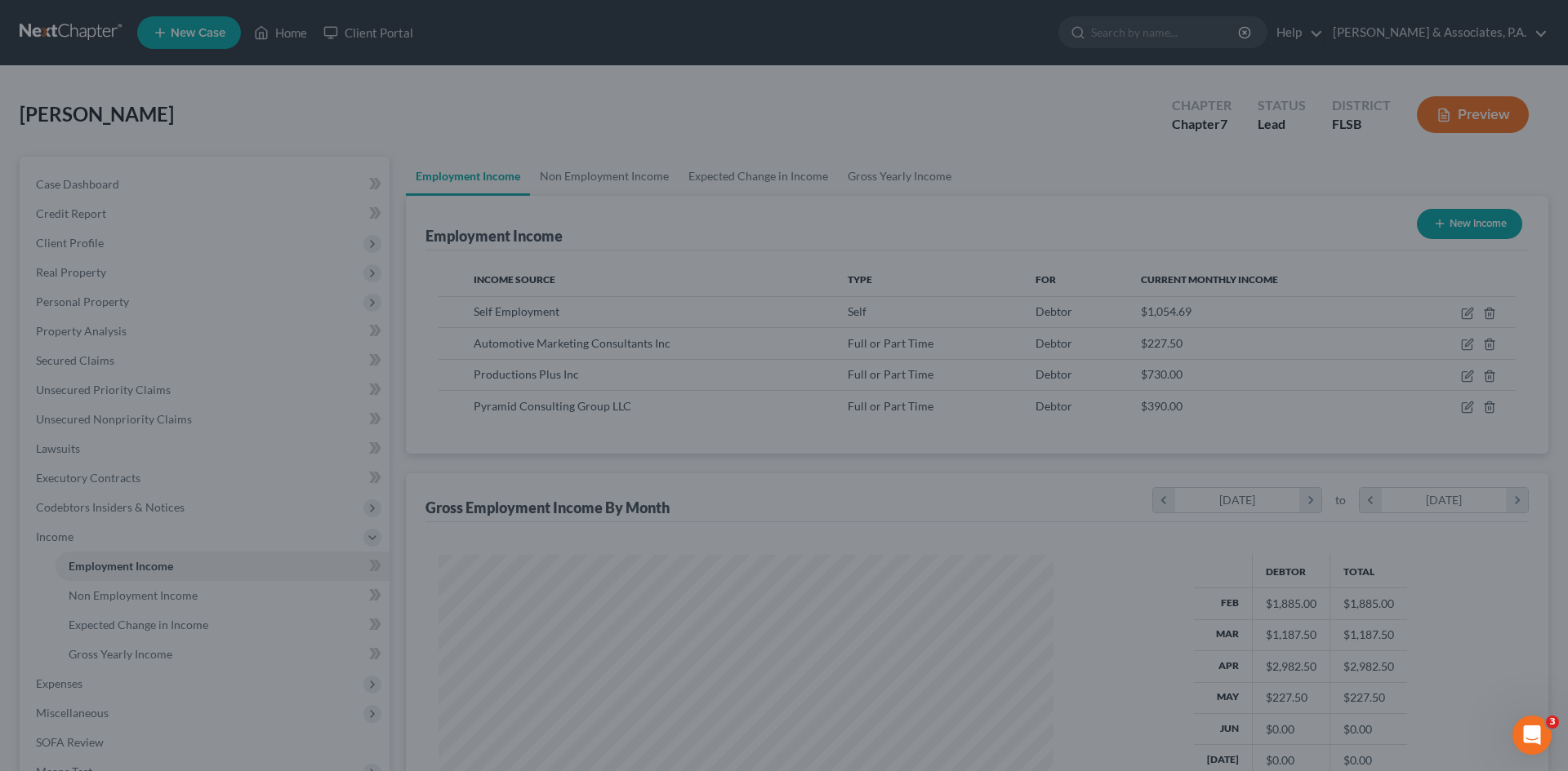
scroll to position [815990, 816100]
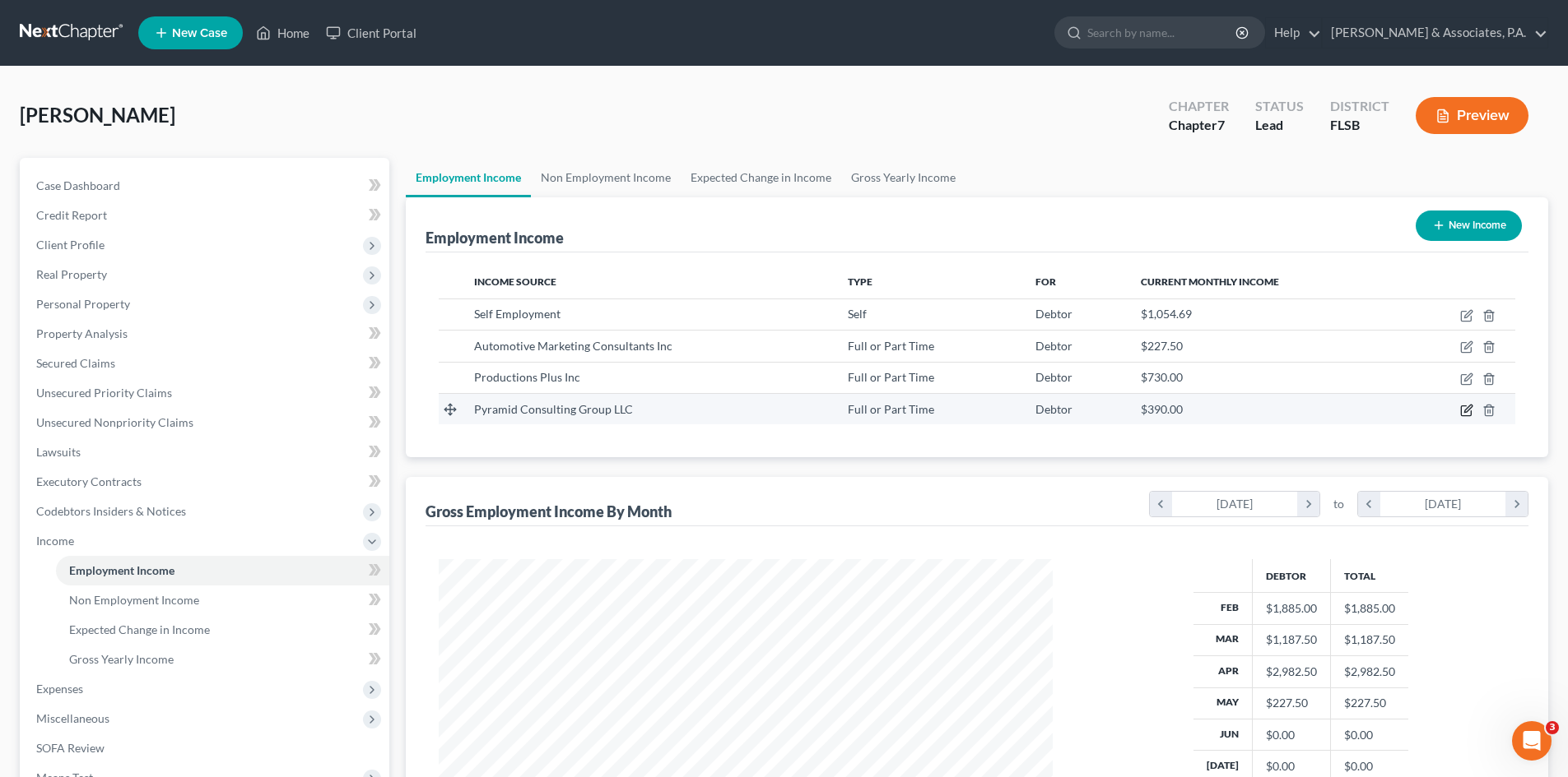
click at [1462, 410] on icon "button" at bounding box center [1466, 411] width 10 height 10
select select "0"
select select "35"
select select "2"
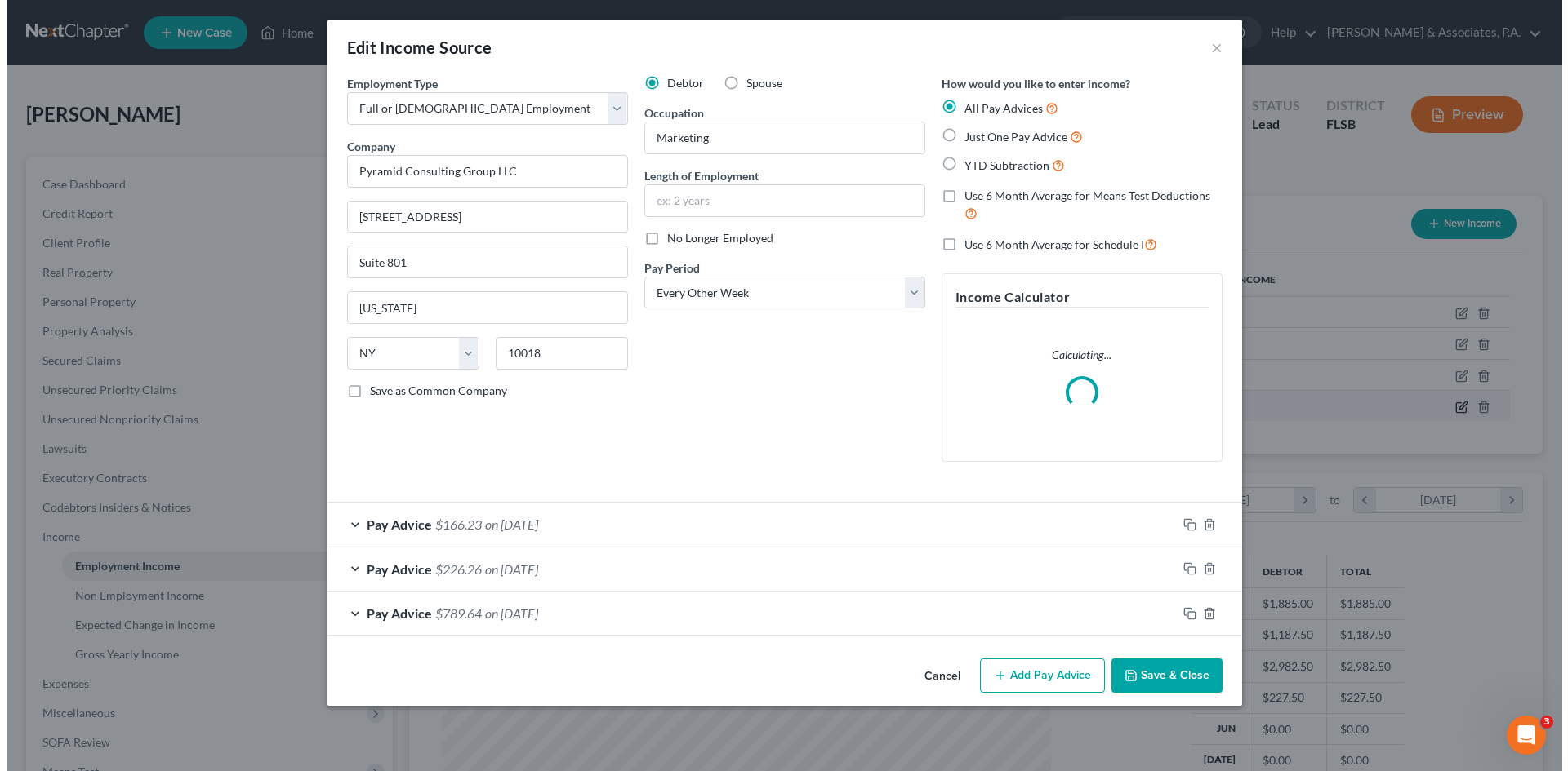
scroll to position [307, 647]
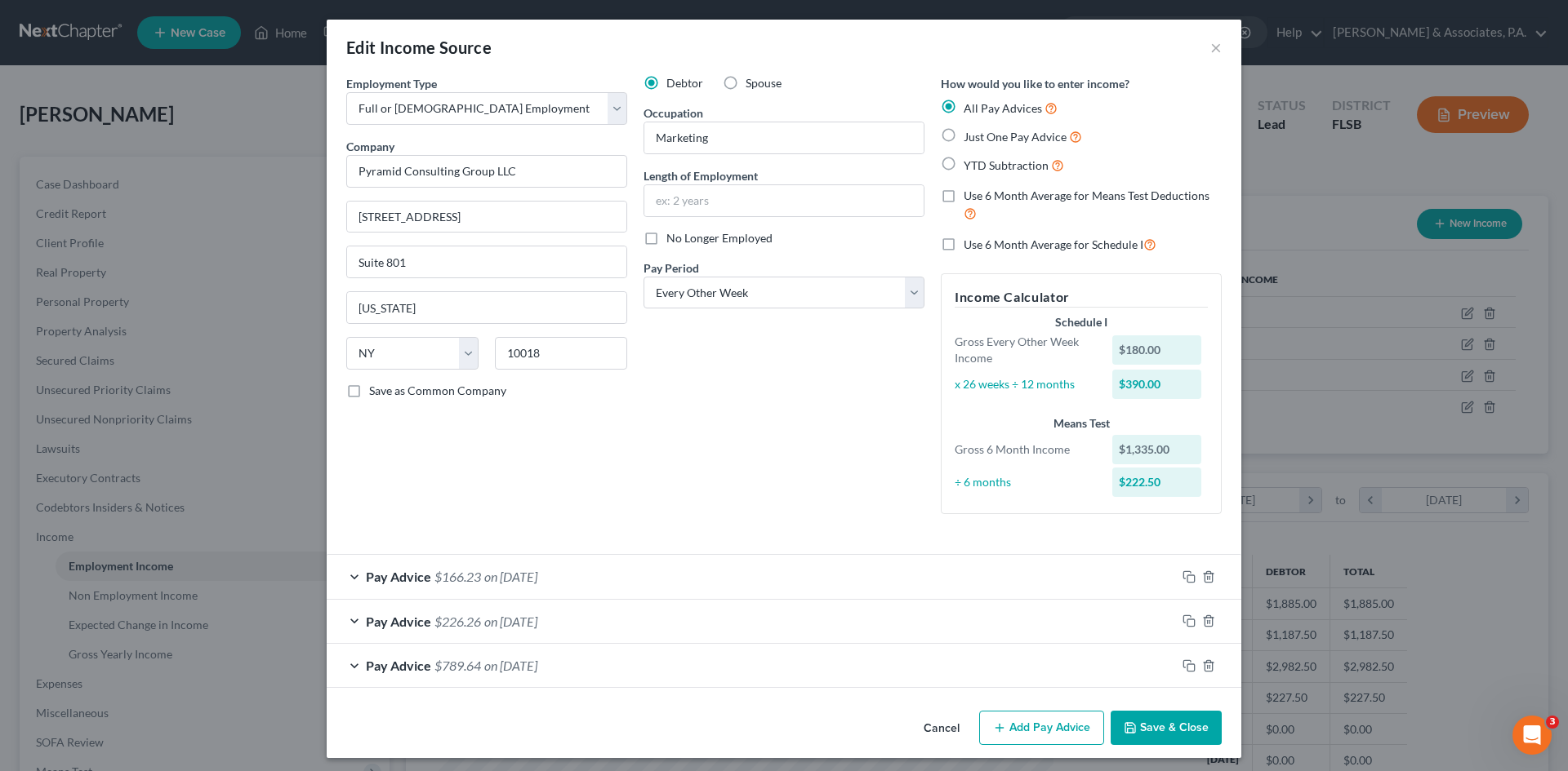
click at [456, 670] on span "$789.64" at bounding box center [458, 665] width 47 height 16
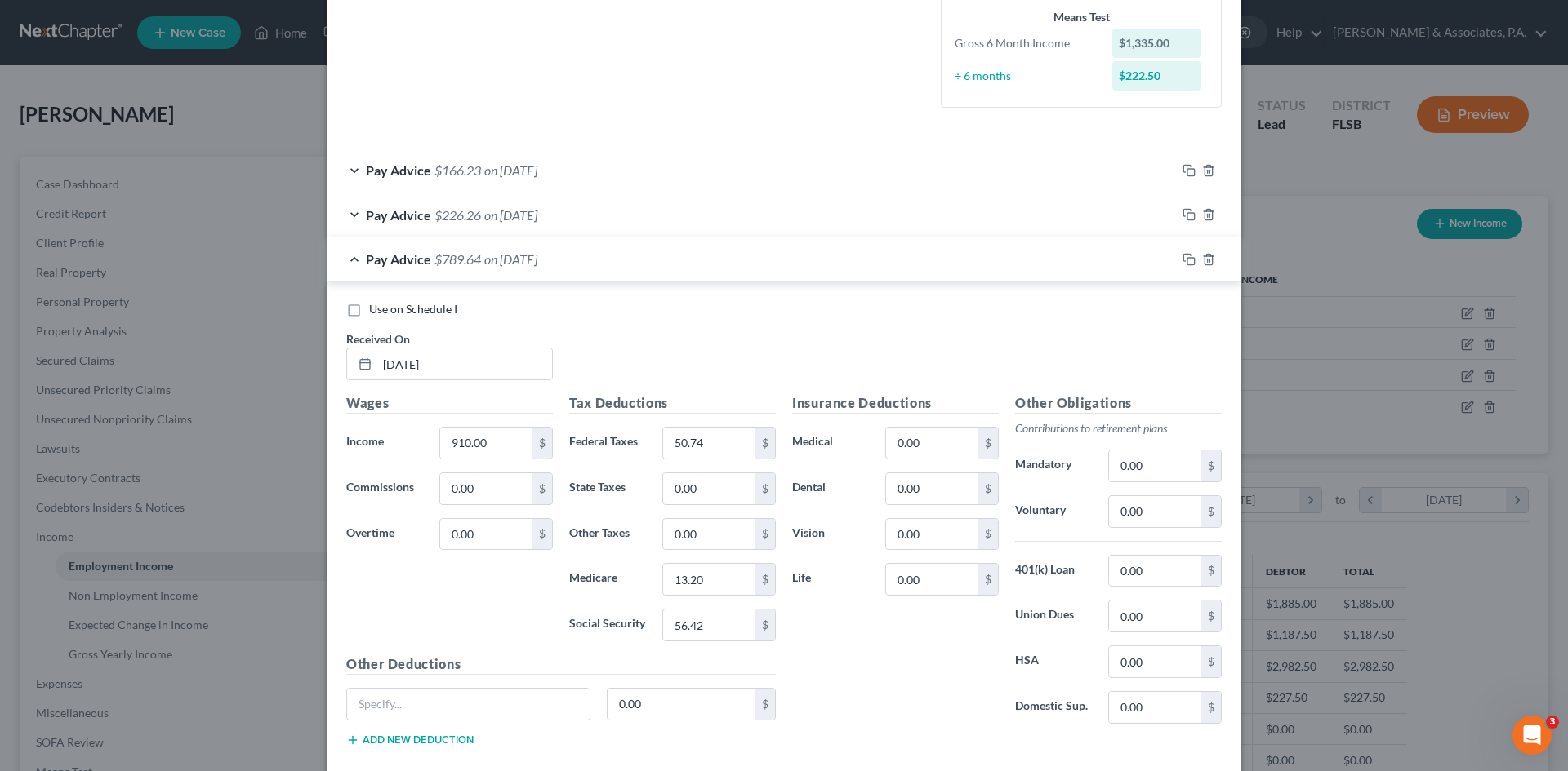
scroll to position [408, 0]
drag, startPoint x: 406, startPoint y: 362, endPoint x: 397, endPoint y: 364, distance: 9.2
click at [397, 364] on input "[DATE]" at bounding box center [465, 362] width 174 height 31
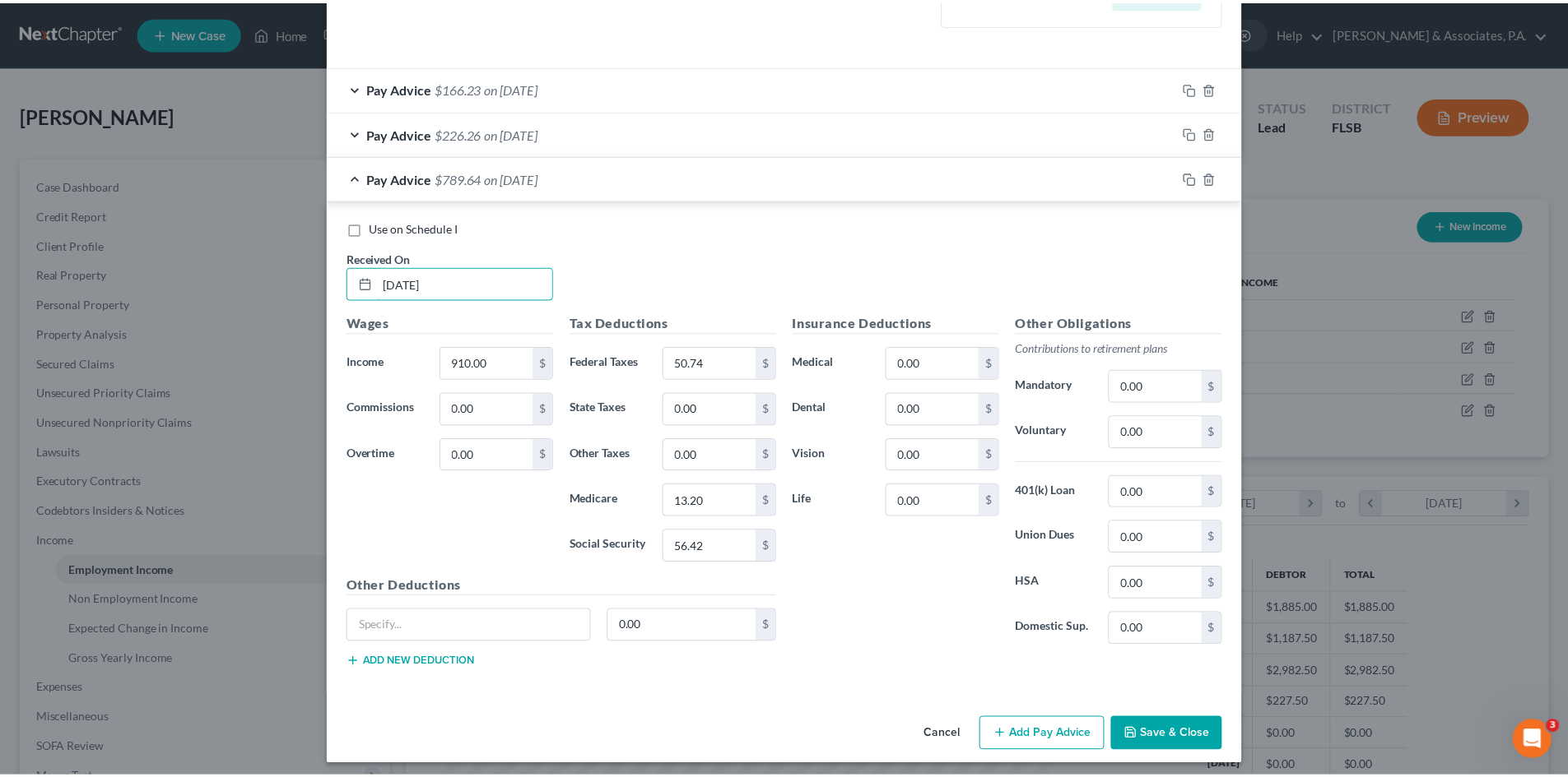
scroll to position [501, 0]
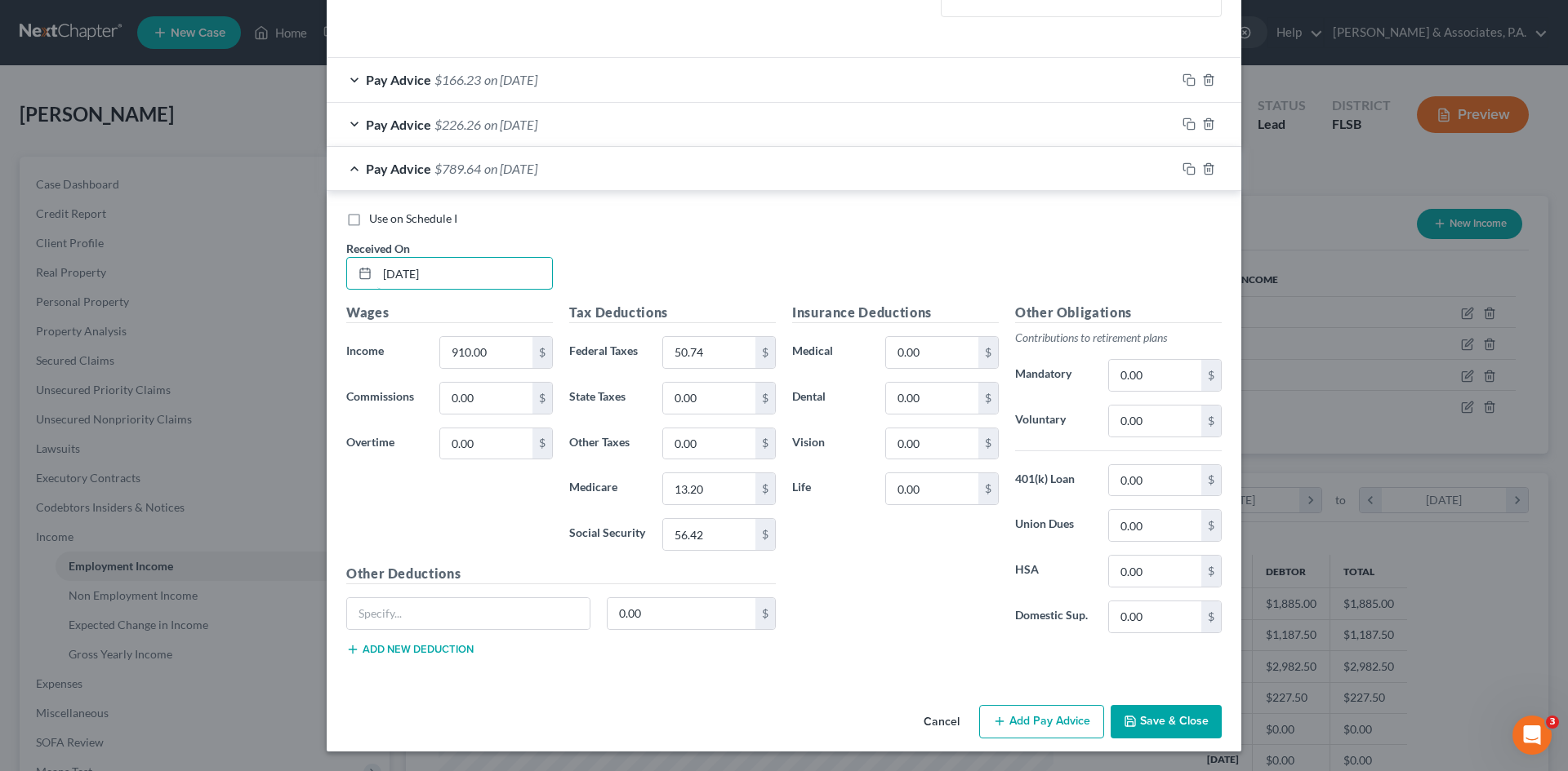
type input "[DATE]"
click at [1179, 725] on button "Save & Close" at bounding box center [1166, 722] width 111 height 34
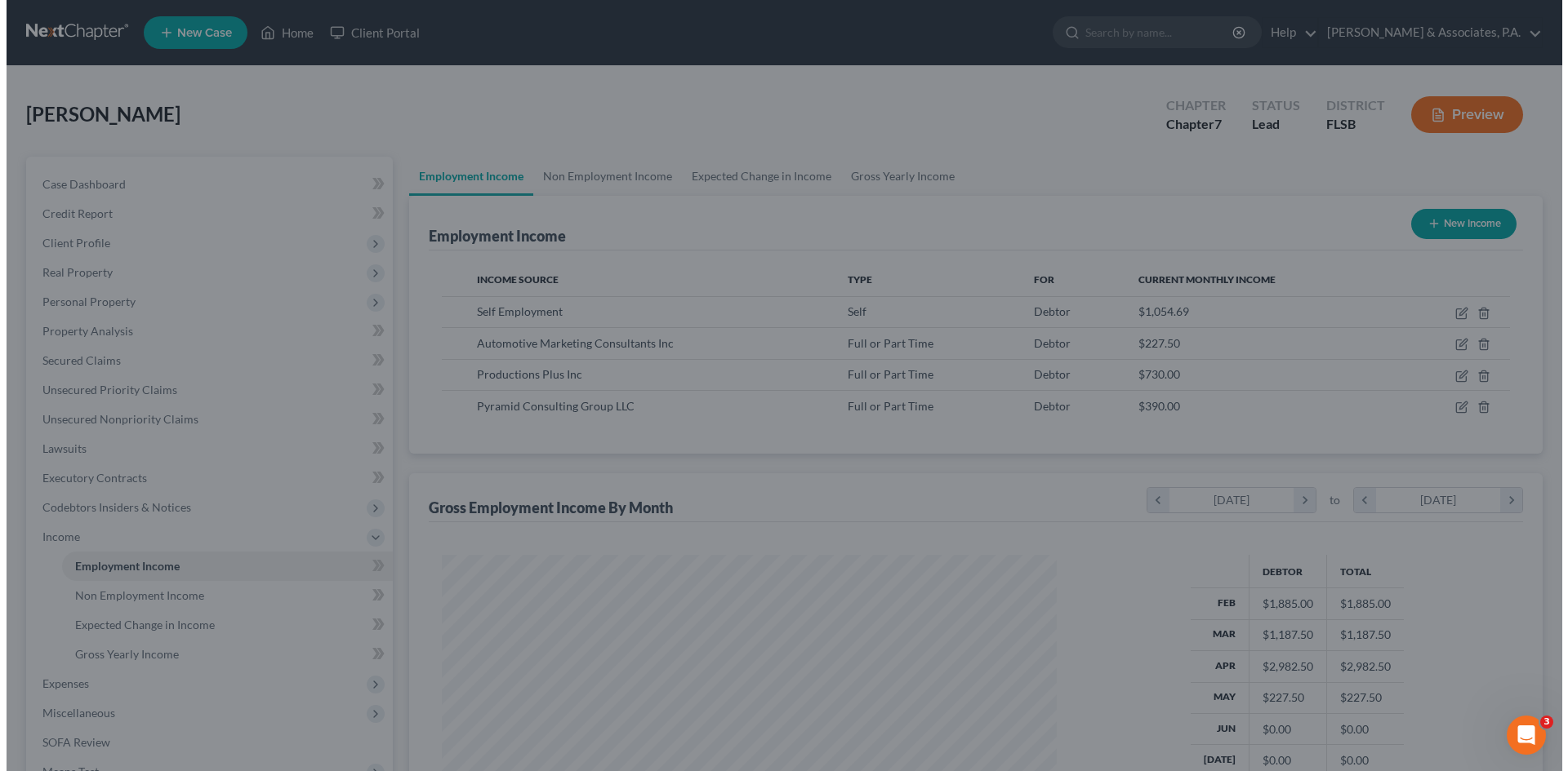
scroll to position [815990, 816100]
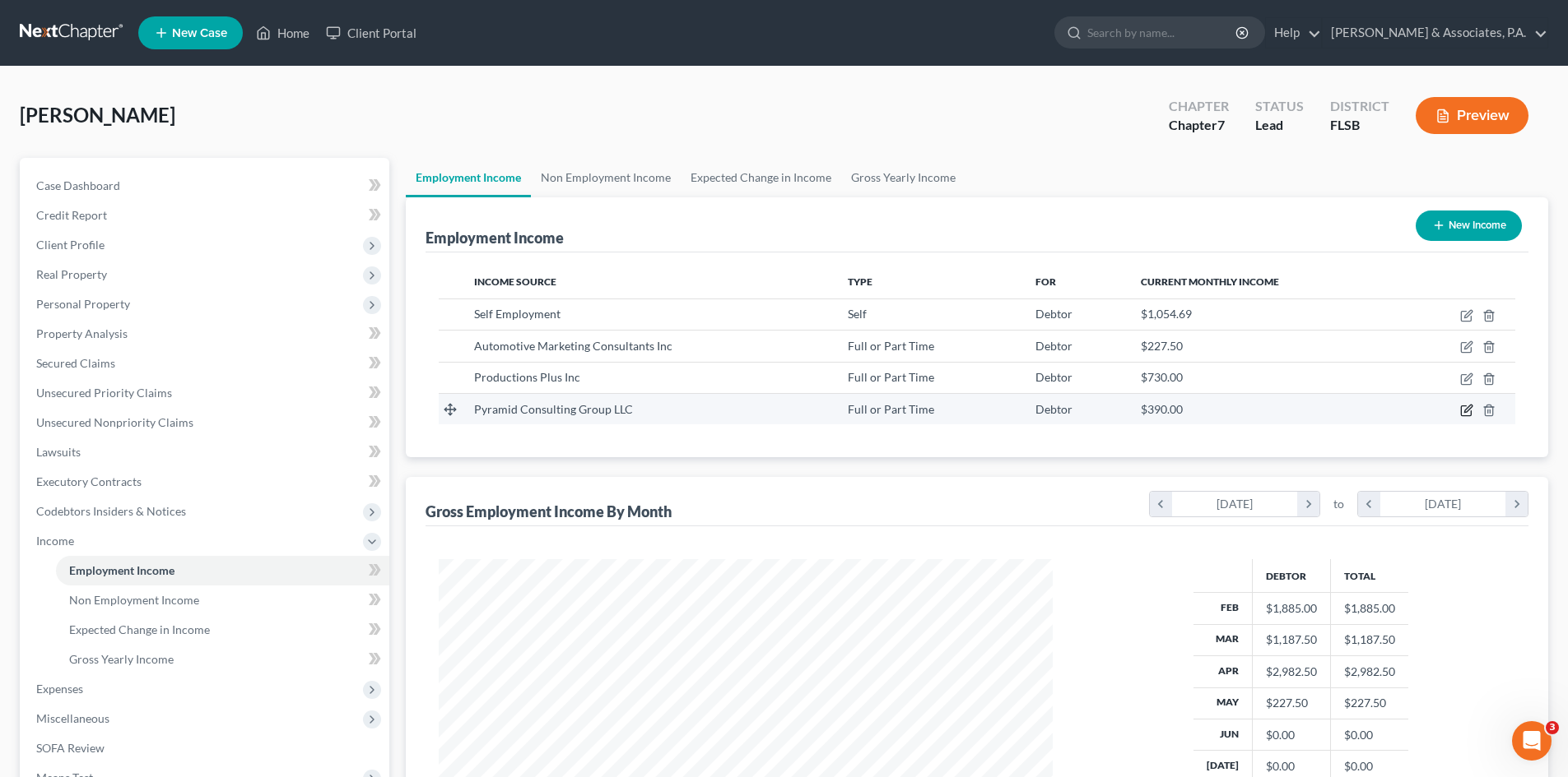
click at [1463, 410] on icon "button" at bounding box center [1467, 410] width 14 height 14
select select "0"
select select "35"
select select "2"
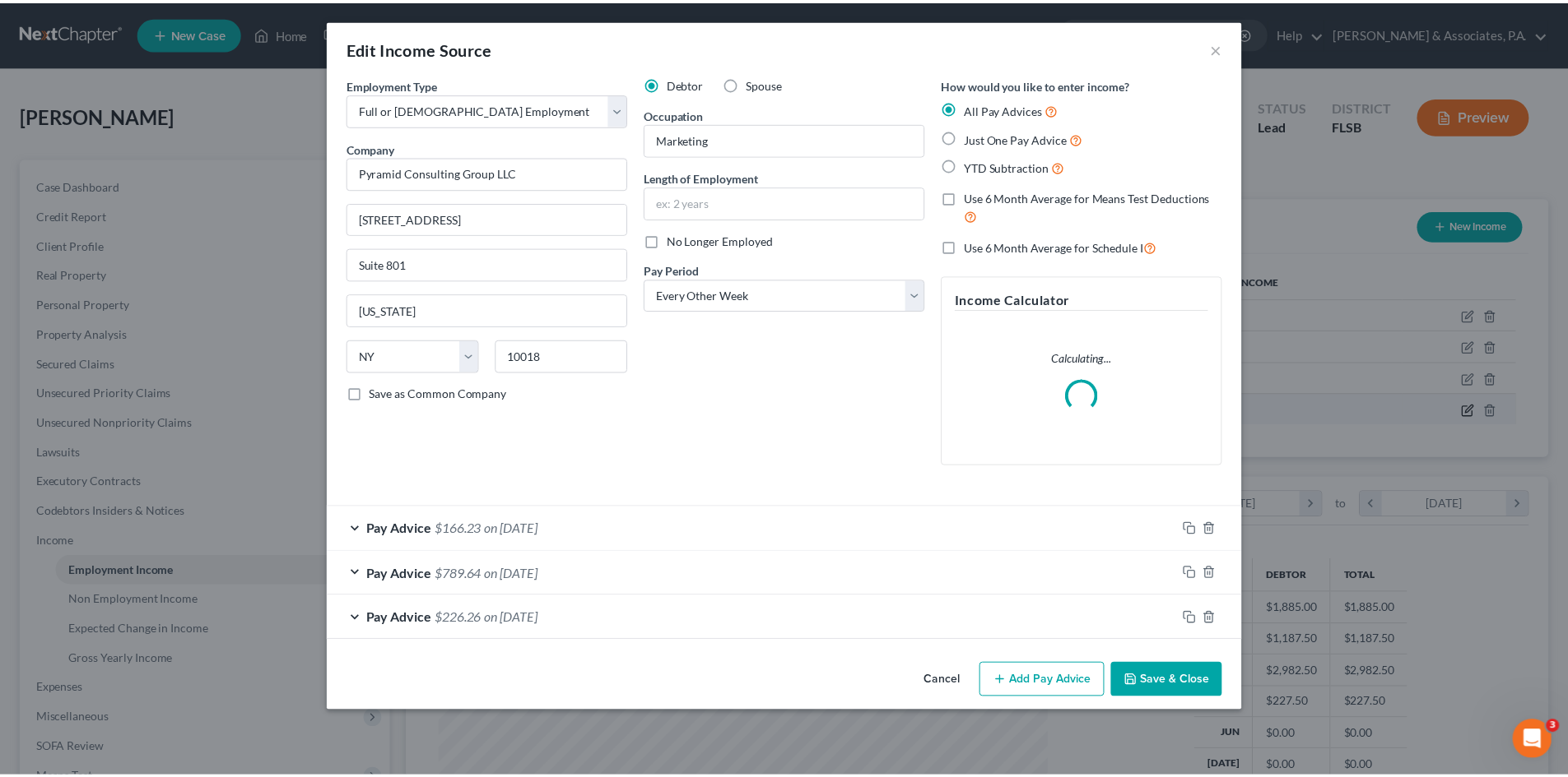
scroll to position [309, 652]
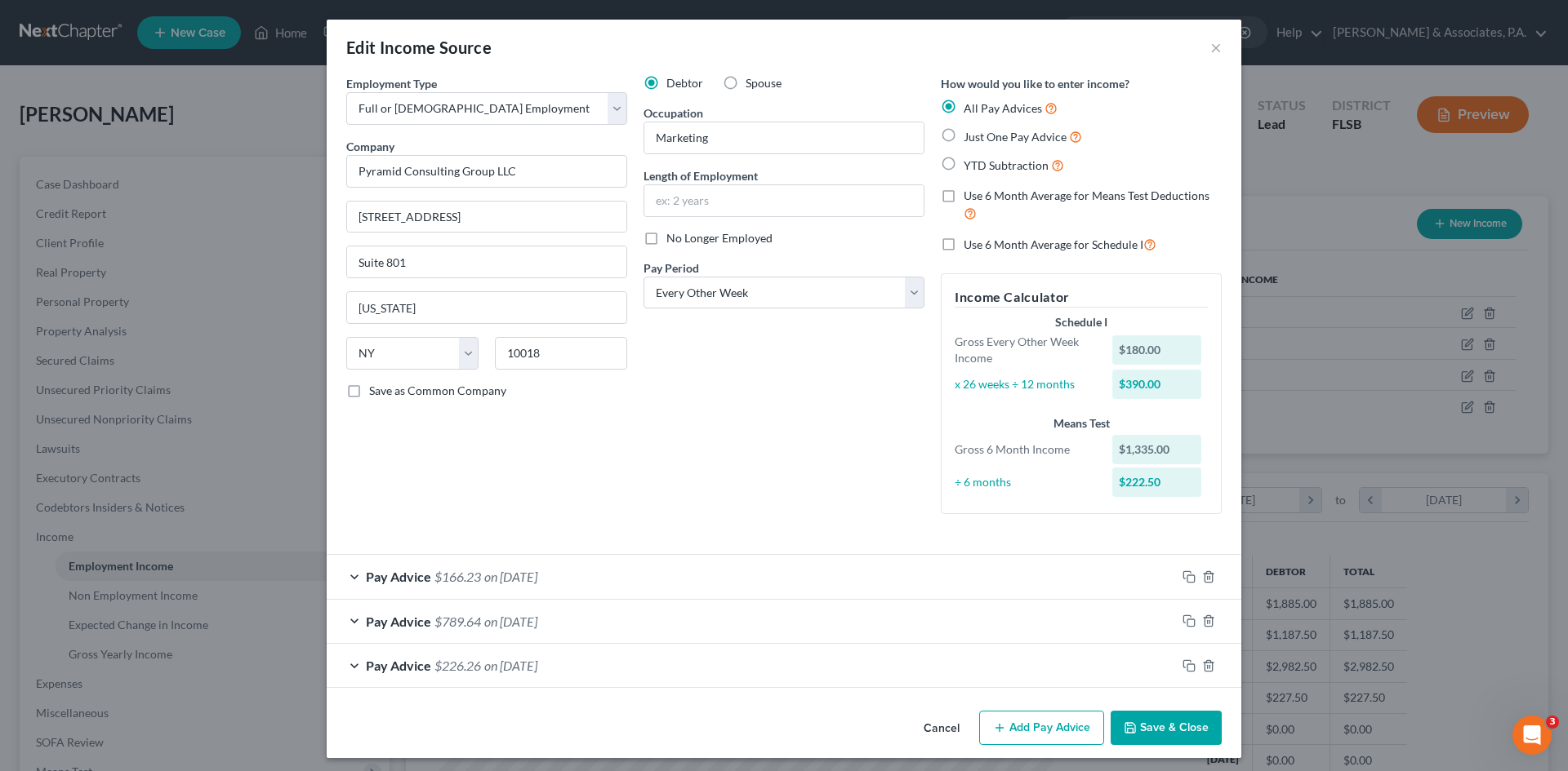
click at [1205, 724] on button "Save & Close" at bounding box center [1166, 727] width 111 height 34
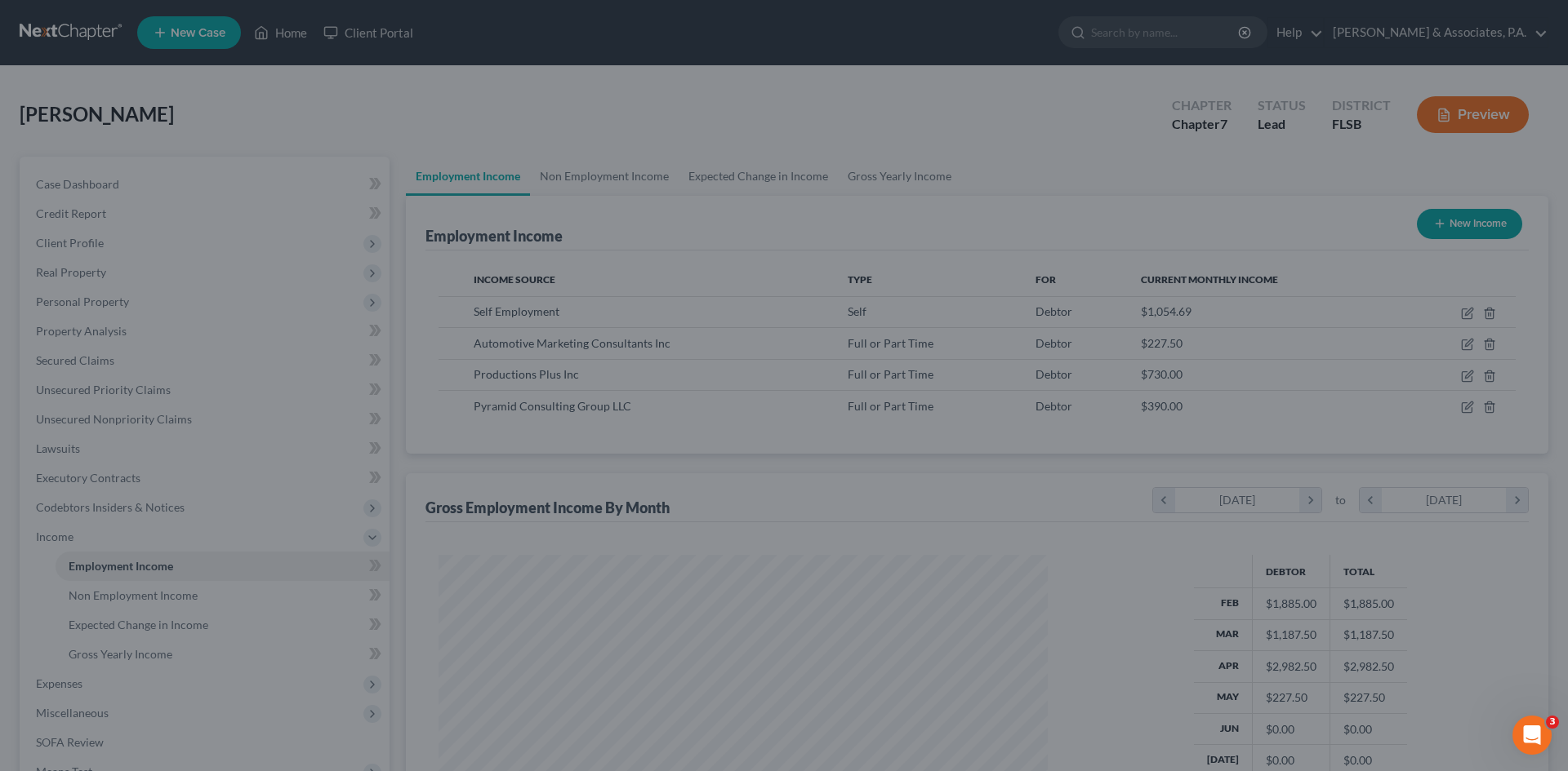
scroll to position [815990, 816100]
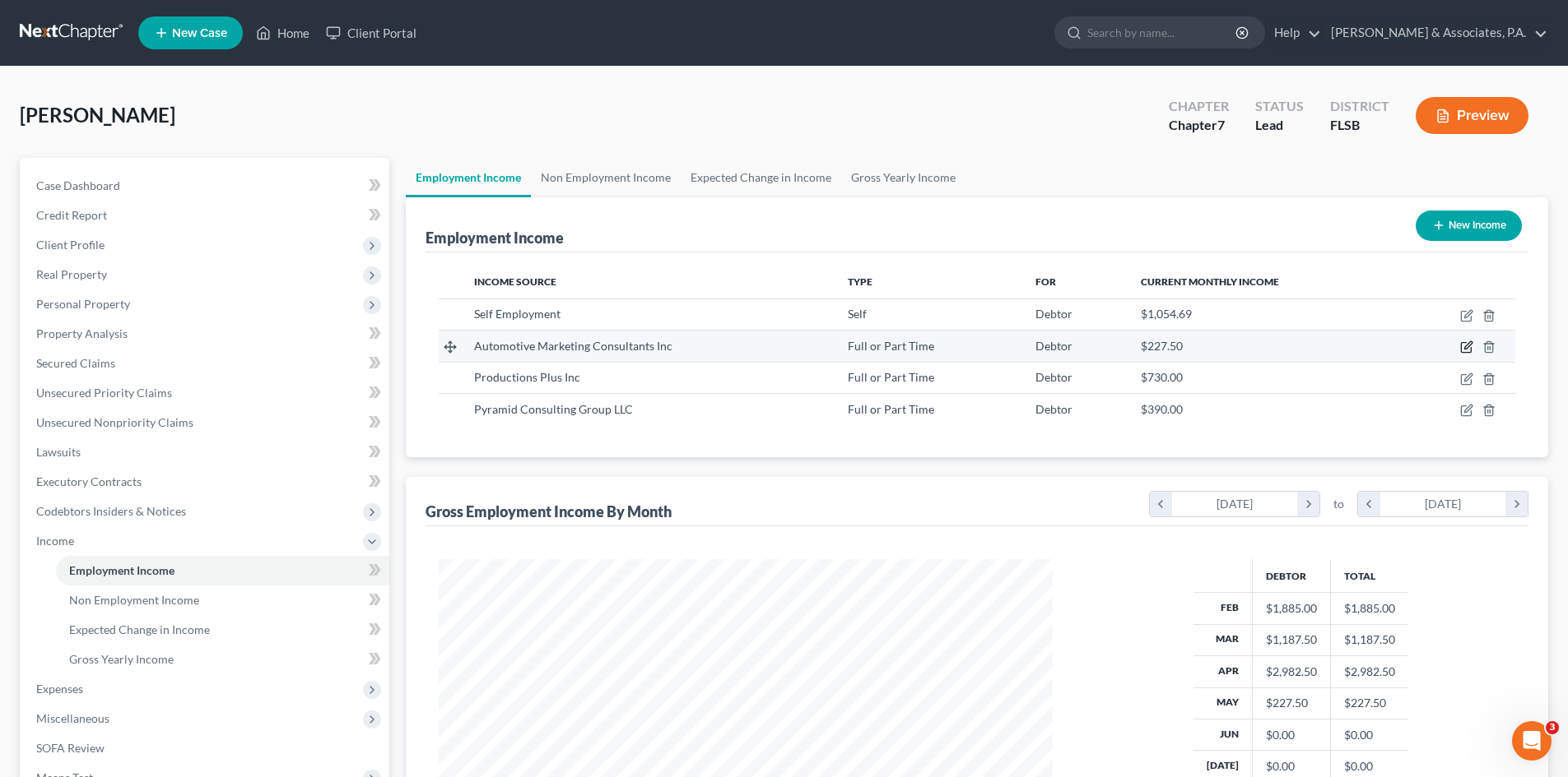
click at [1467, 347] on icon "button" at bounding box center [1467, 347] width 14 height 14
select select "0"
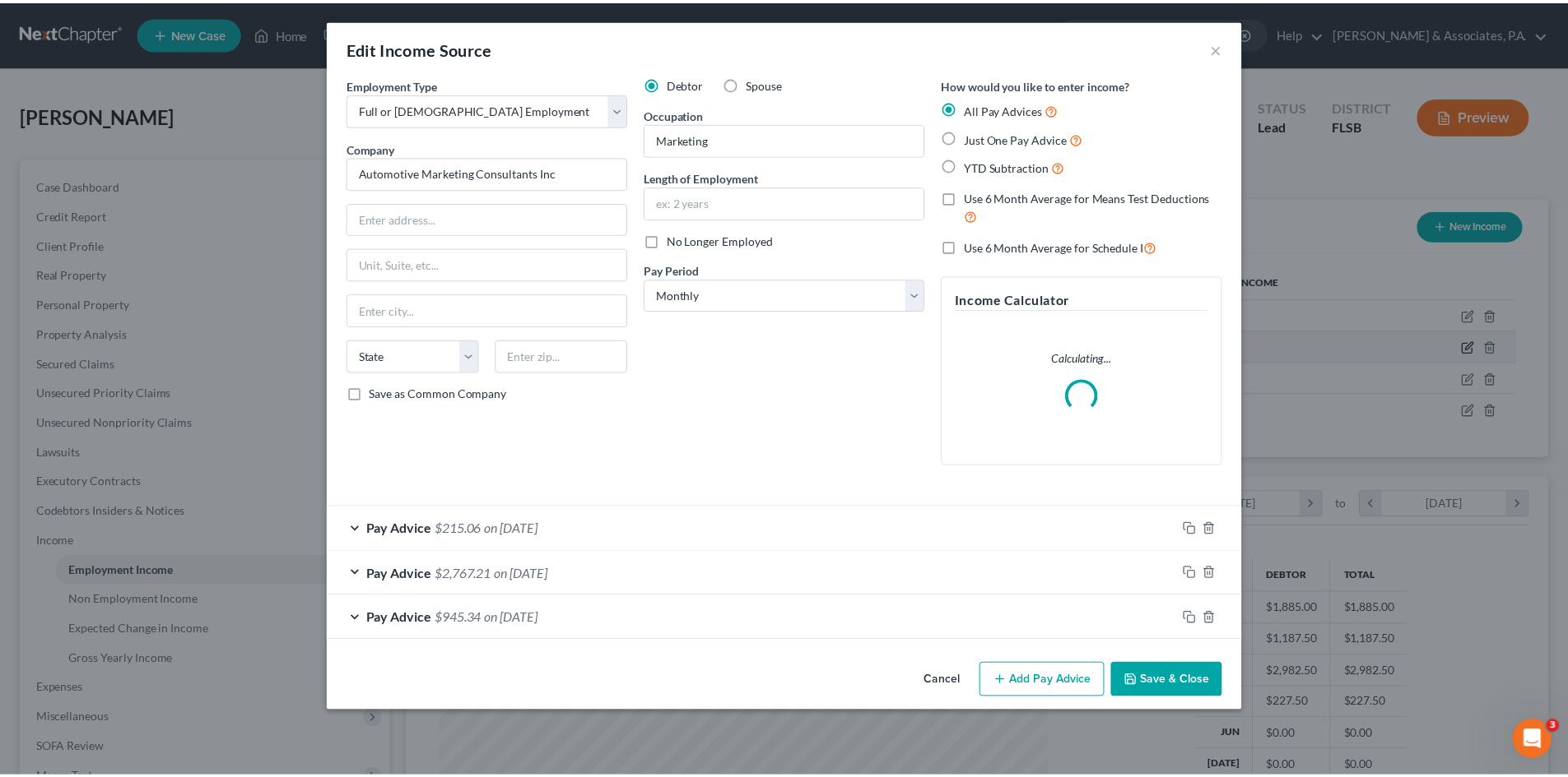
scroll to position [309, 652]
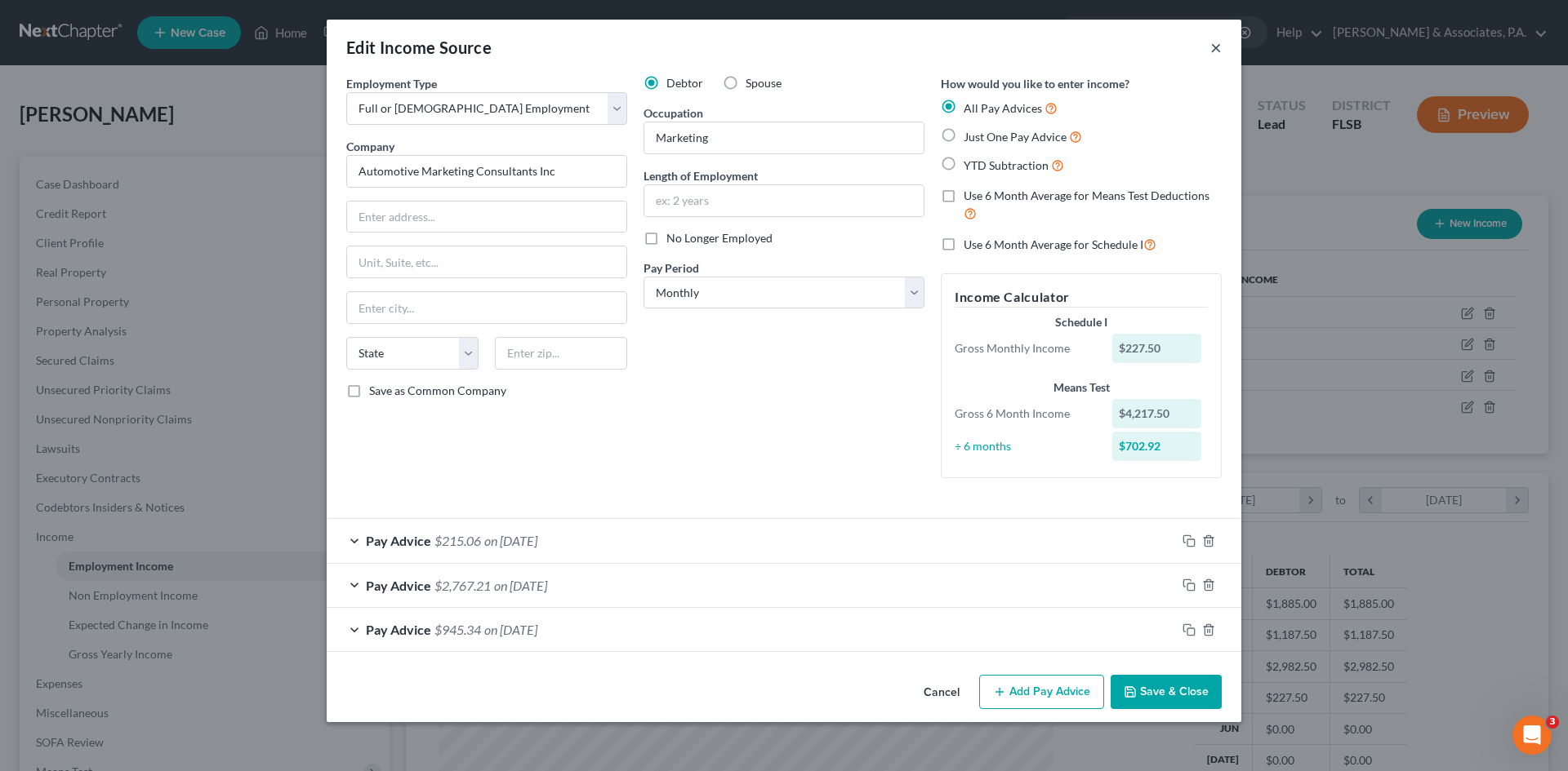
click at [1213, 46] on button "×" at bounding box center [1217, 47] width 12 height 19
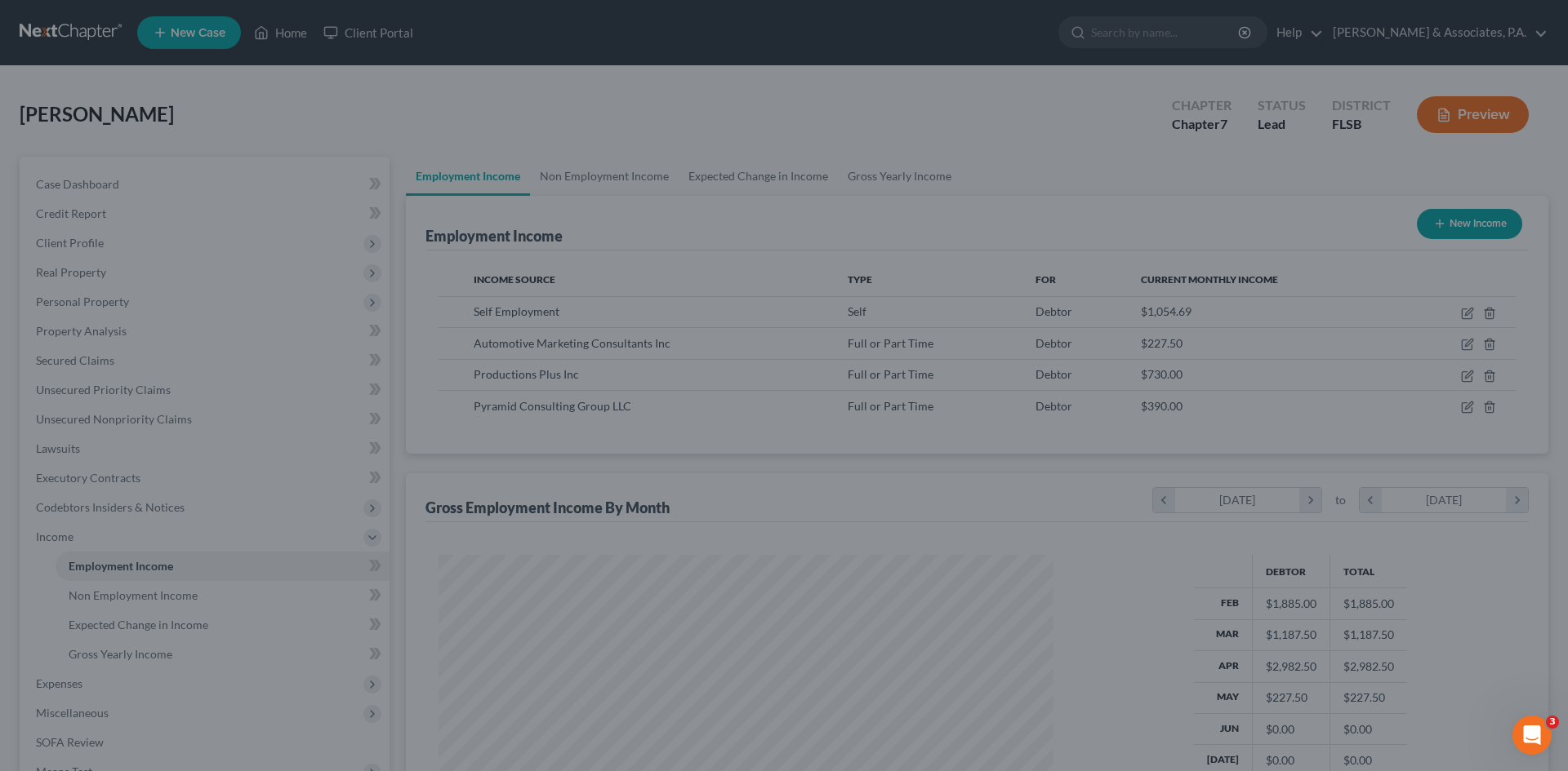
scroll to position [815990, 816100]
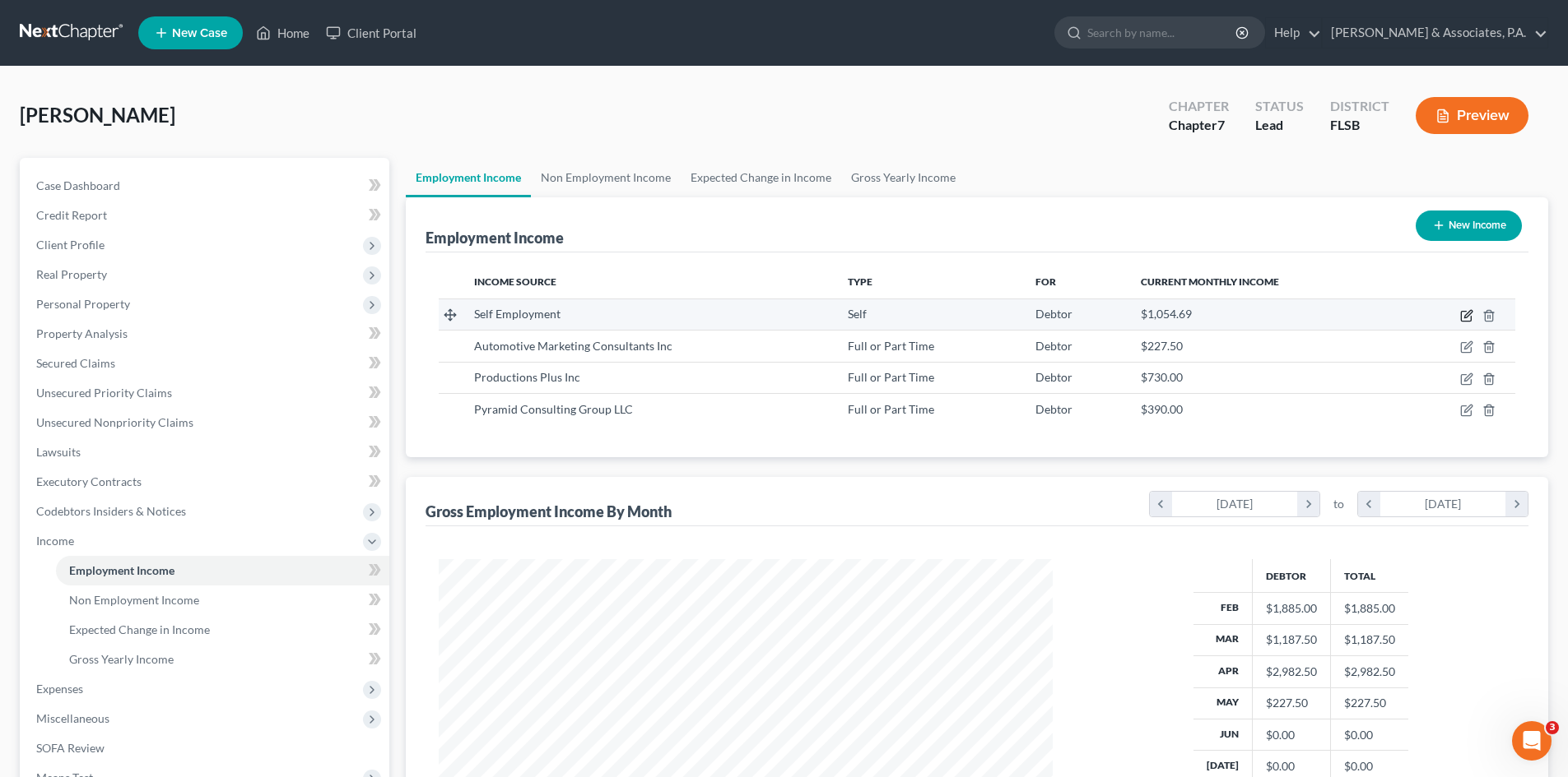
click at [1462, 316] on icon "button" at bounding box center [1466, 317] width 10 height 10
select select "1"
select select "0"
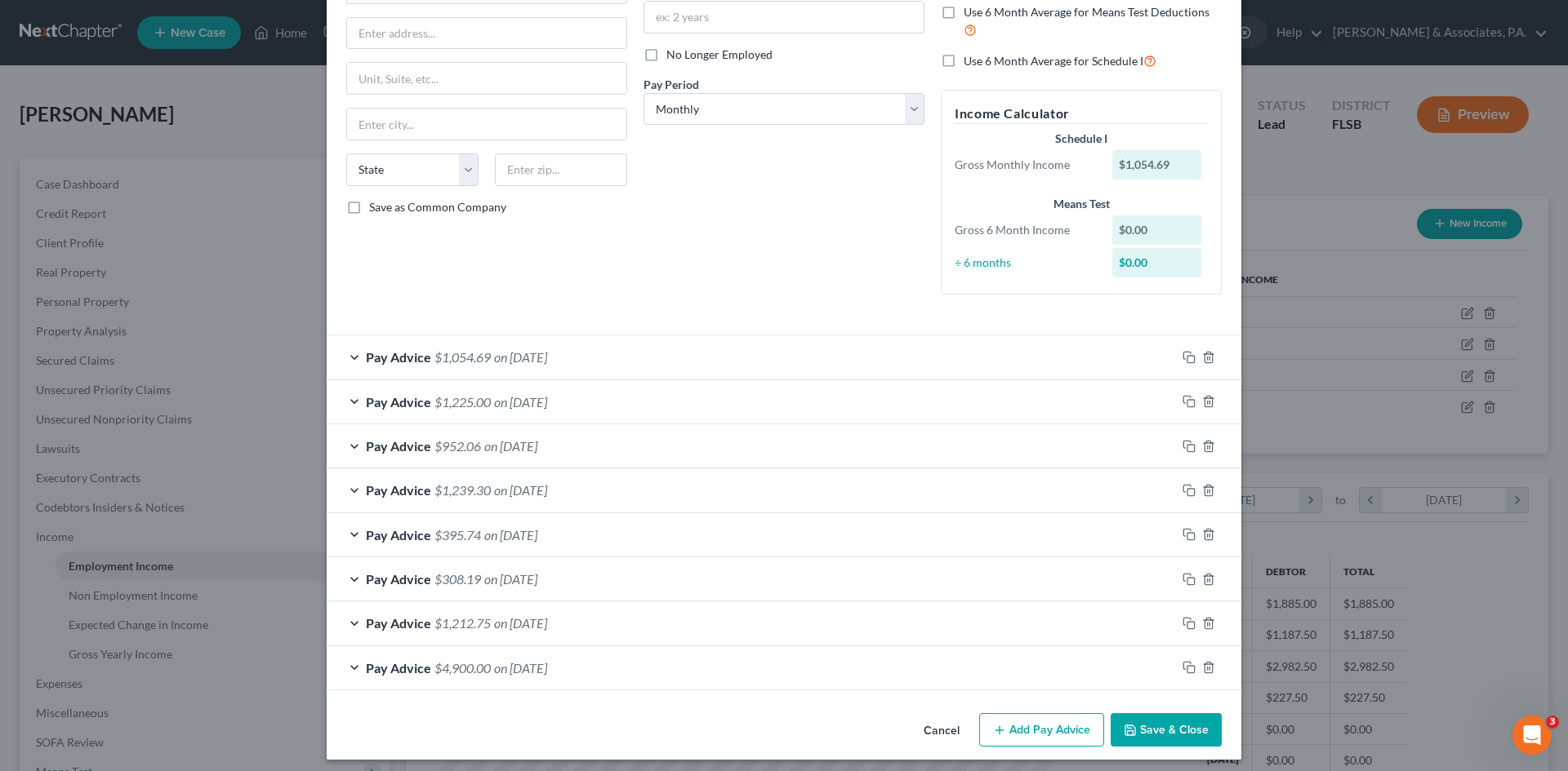
scroll to position [192, 0]
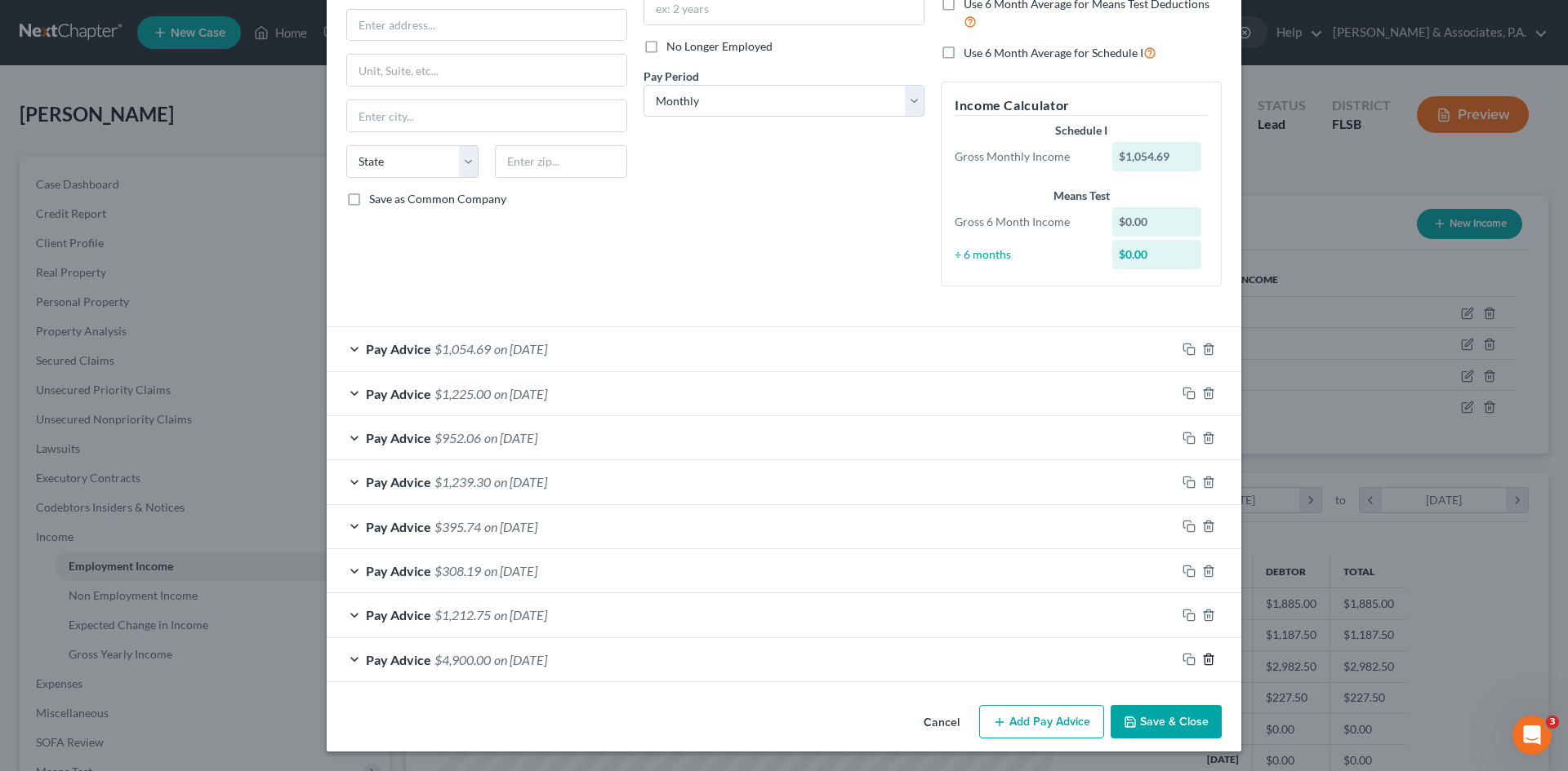
click at [1208, 660] on line "button" at bounding box center [1208, 661] width 0 height 3
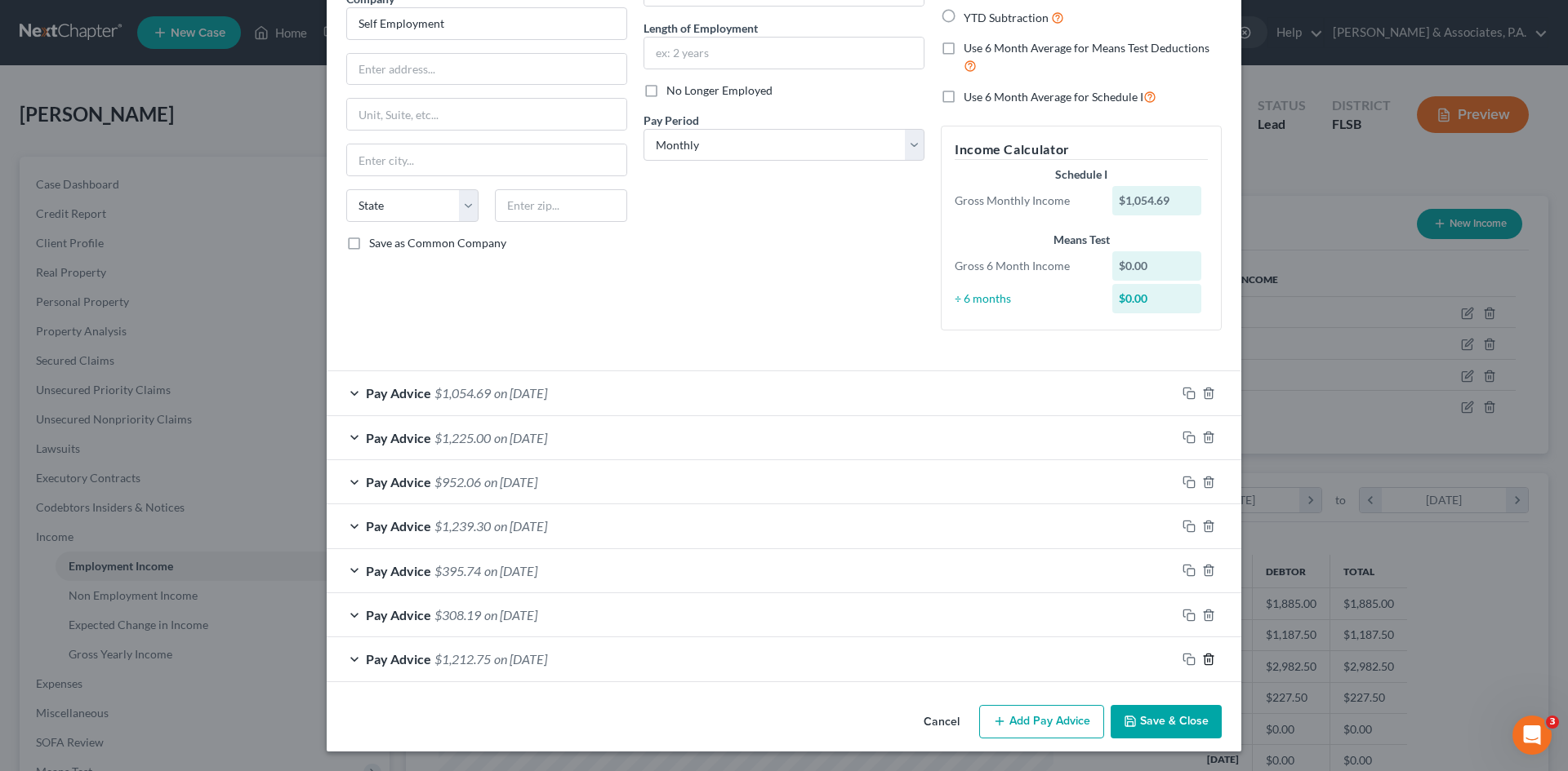
click at [1208, 660] on line "button" at bounding box center [1208, 660] width 0 height 3
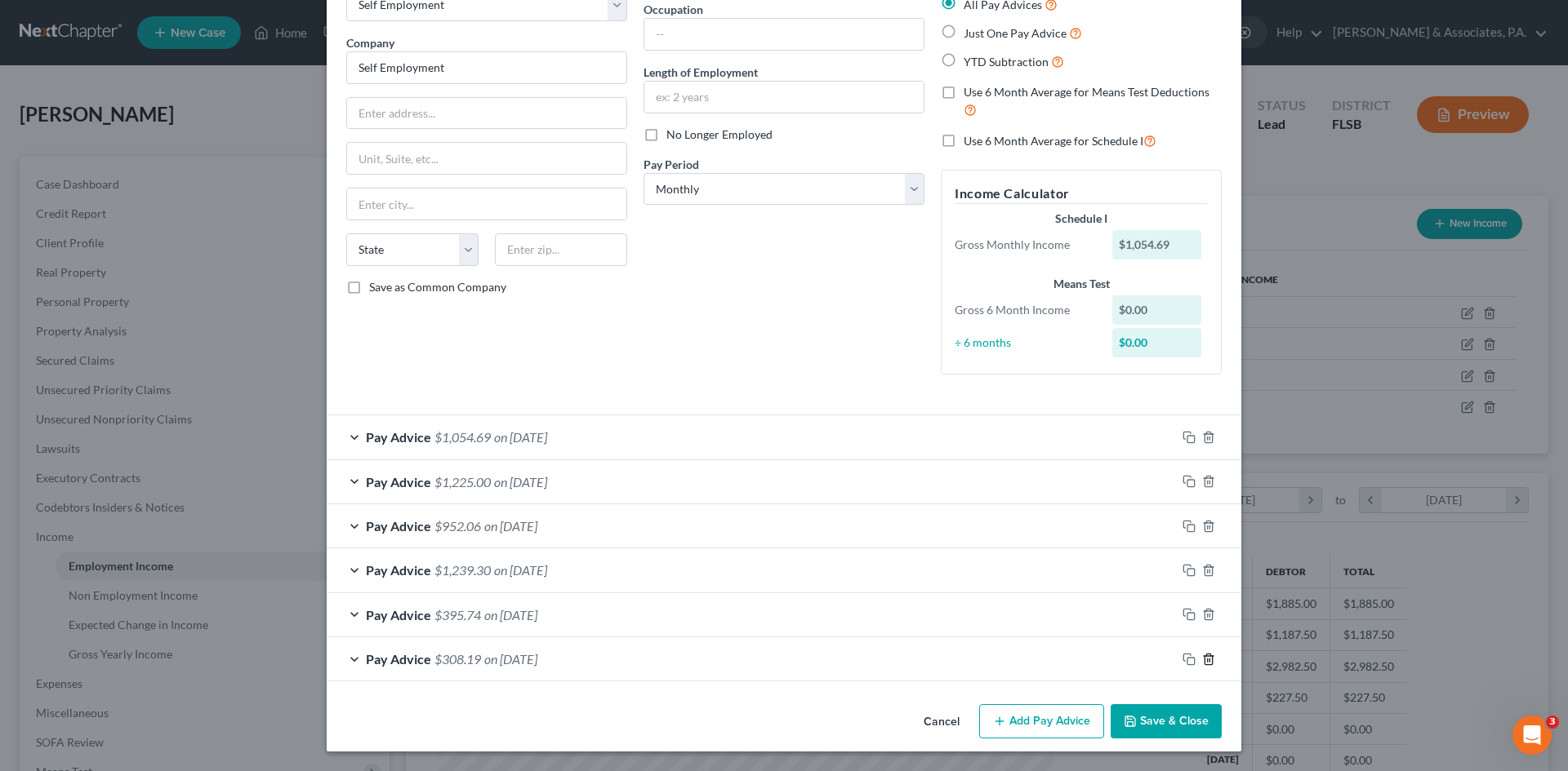
click at [1208, 660] on line "button" at bounding box center [1208, 660] width 0 height 3
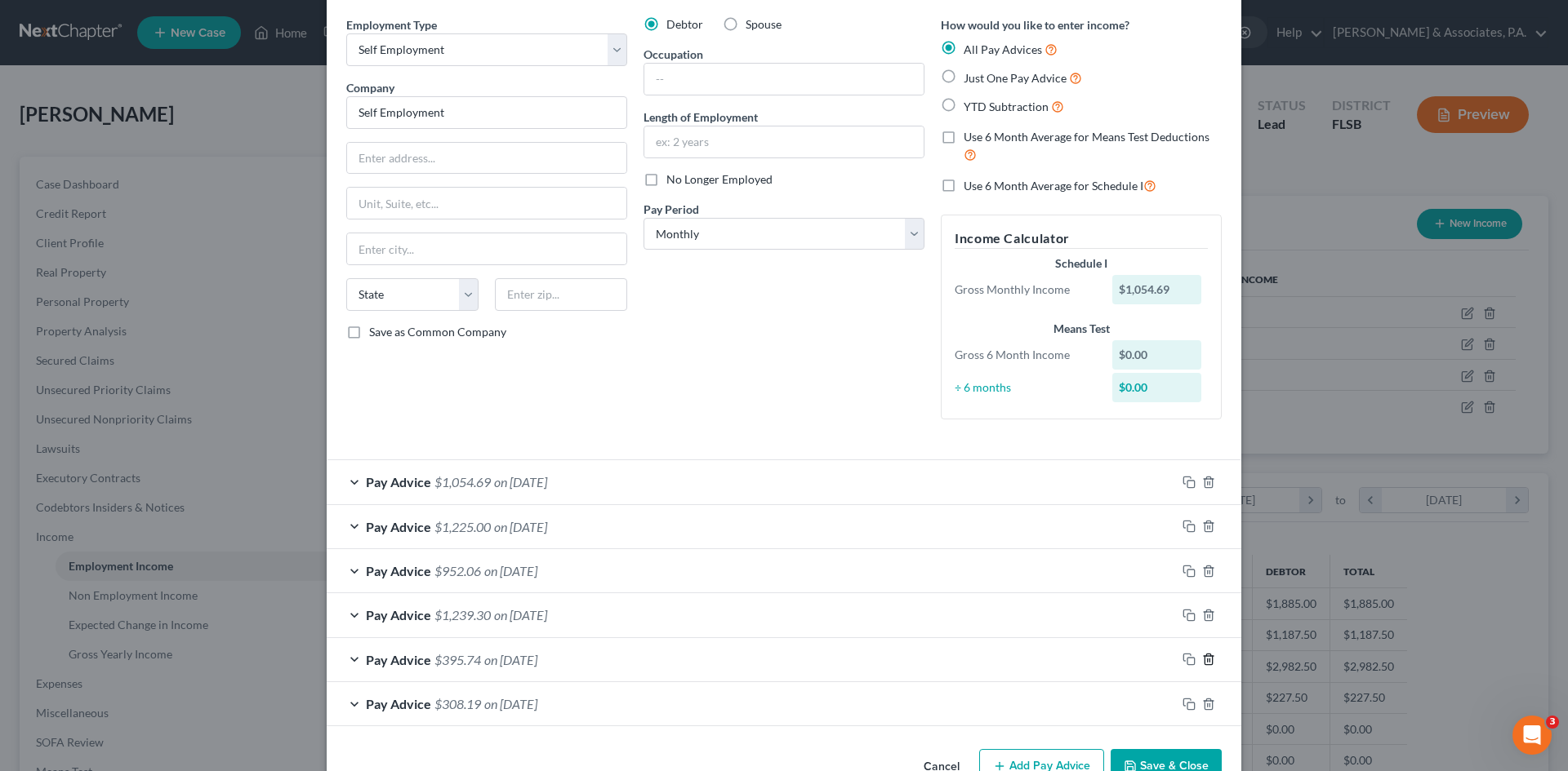
click at [1208, 660] on line "button" at bounding box center [1208, 661] width 0 height 3
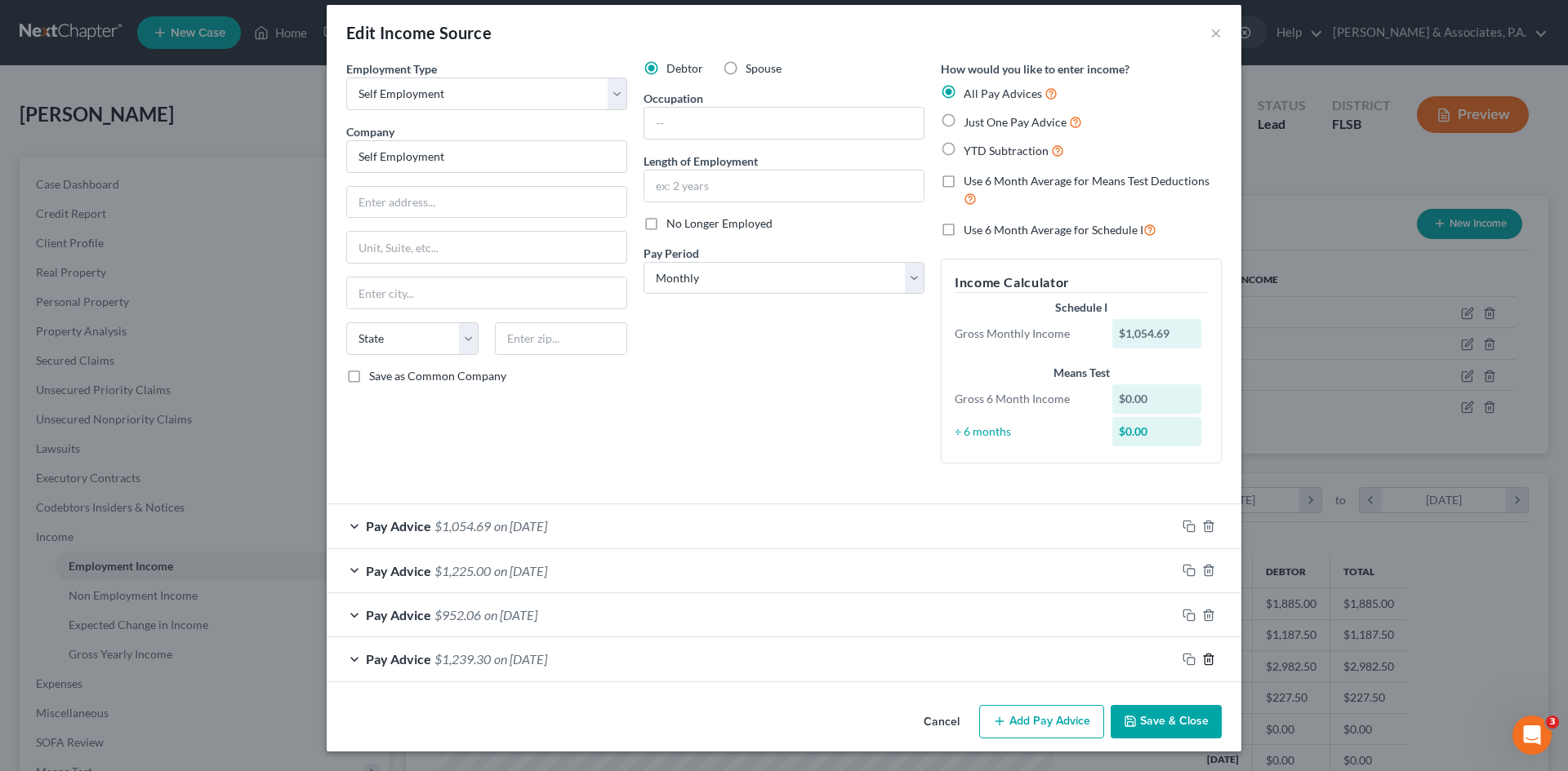
scroll to position [15, 0]
click at [1208, 660] on line "button" at bounding box center [1208, 660] width 0 height 3
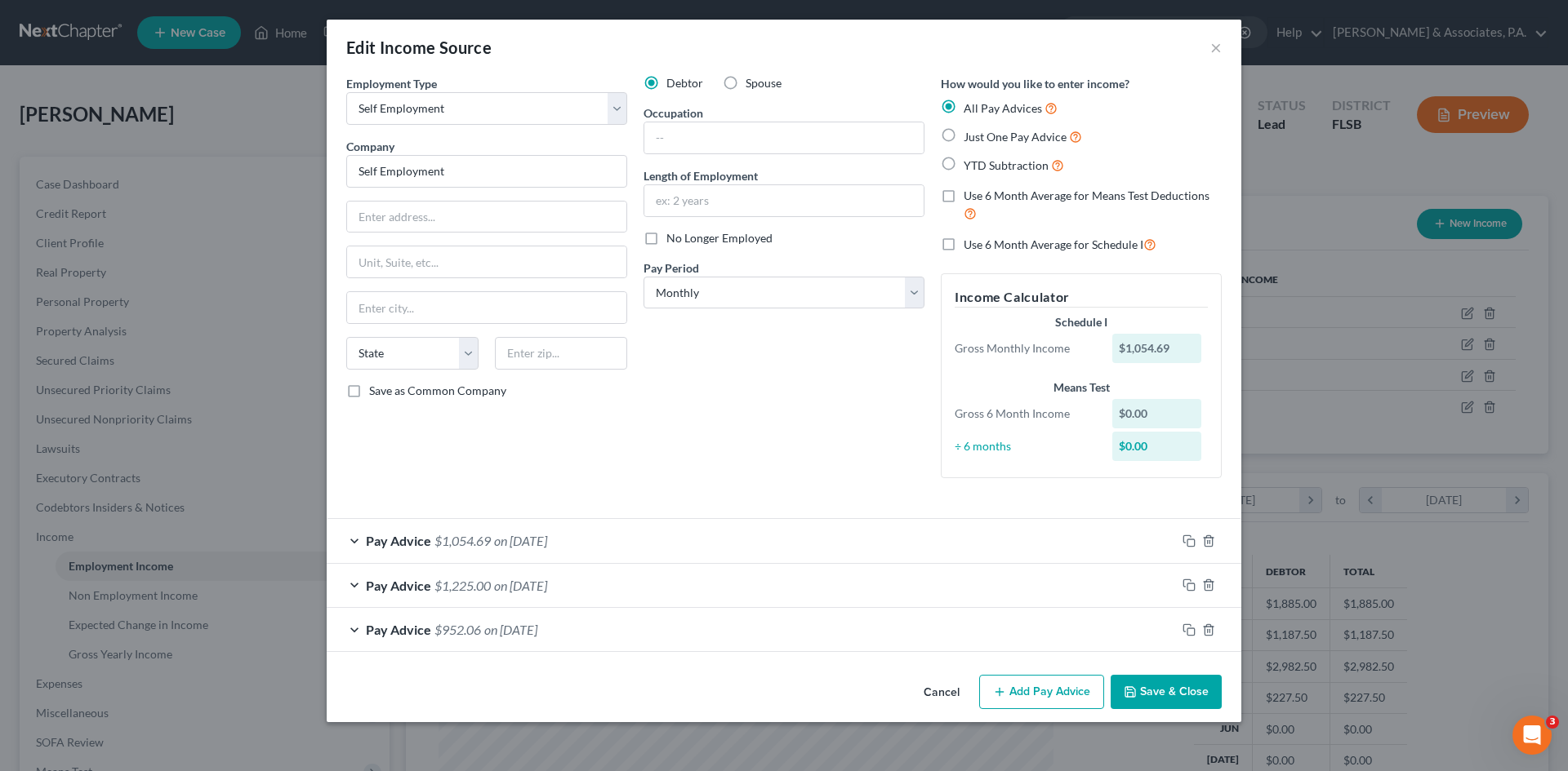
scroll to position [0, 0]
click at [1202, 660] on div "Employment Type * Select Full or [DEMOGRAPHIC_DATA] Employment Self Employment …" at bounding box center [784, 372] width 915 height 593
click at [1208, 627] on polyline "button" at bounding box center [1209, 627] width 10 height 0
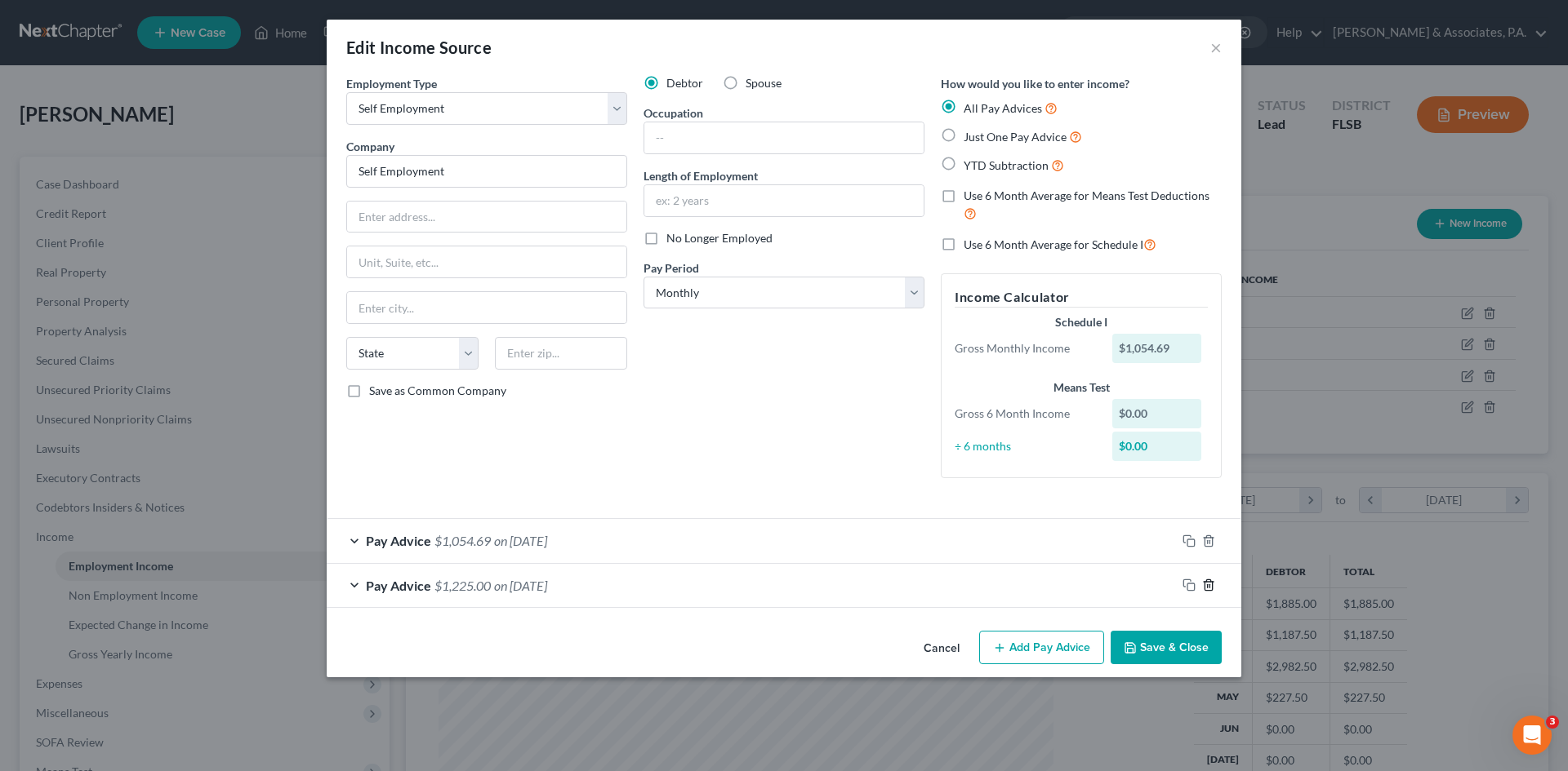
click at [1209, 582] on polyline "button" at bounding box center [1209, 582] width 10 height 0
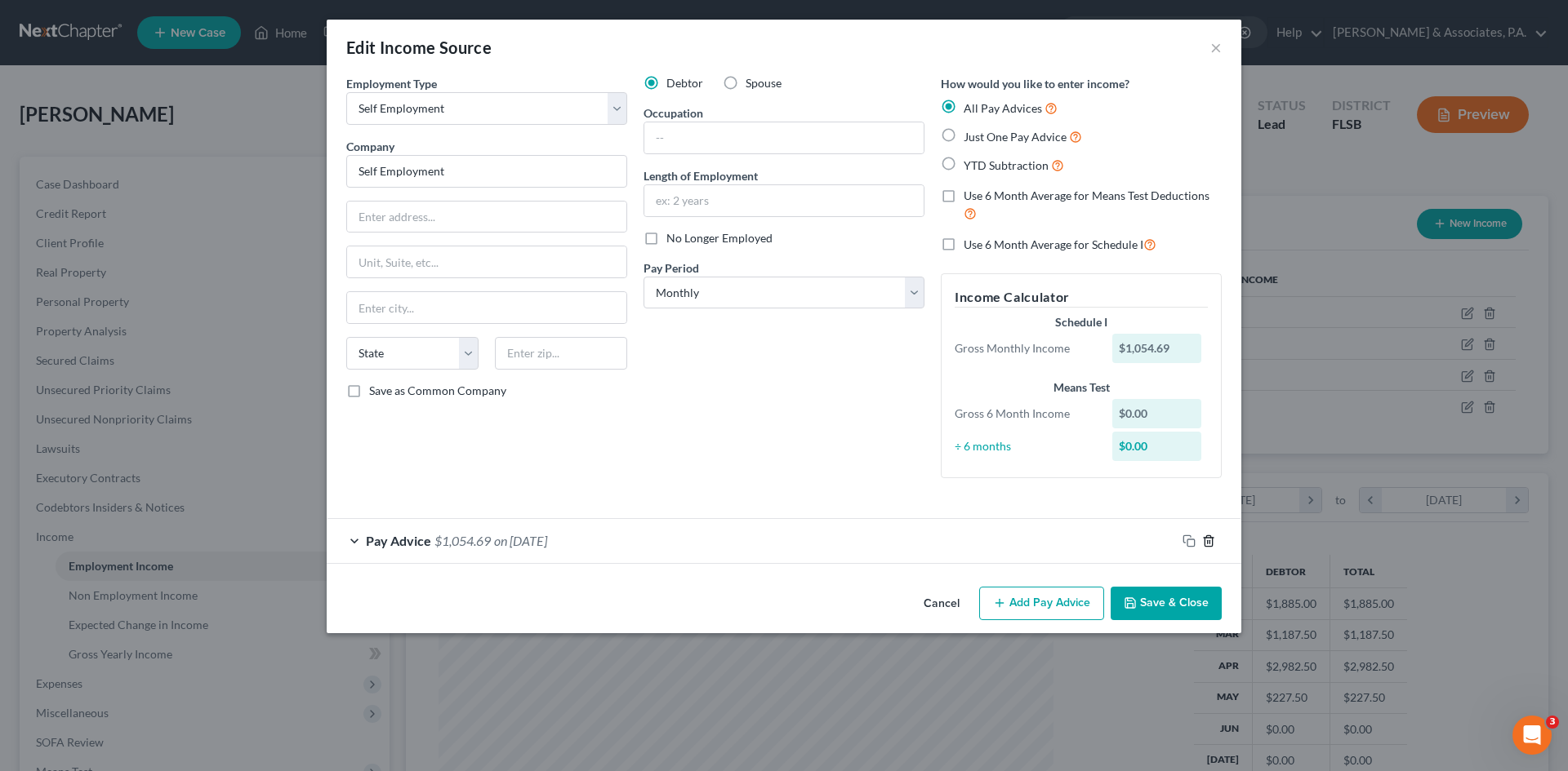
click at [1206, 545] on icon "button" at bounding box center [1208, 541] width 8 height 11
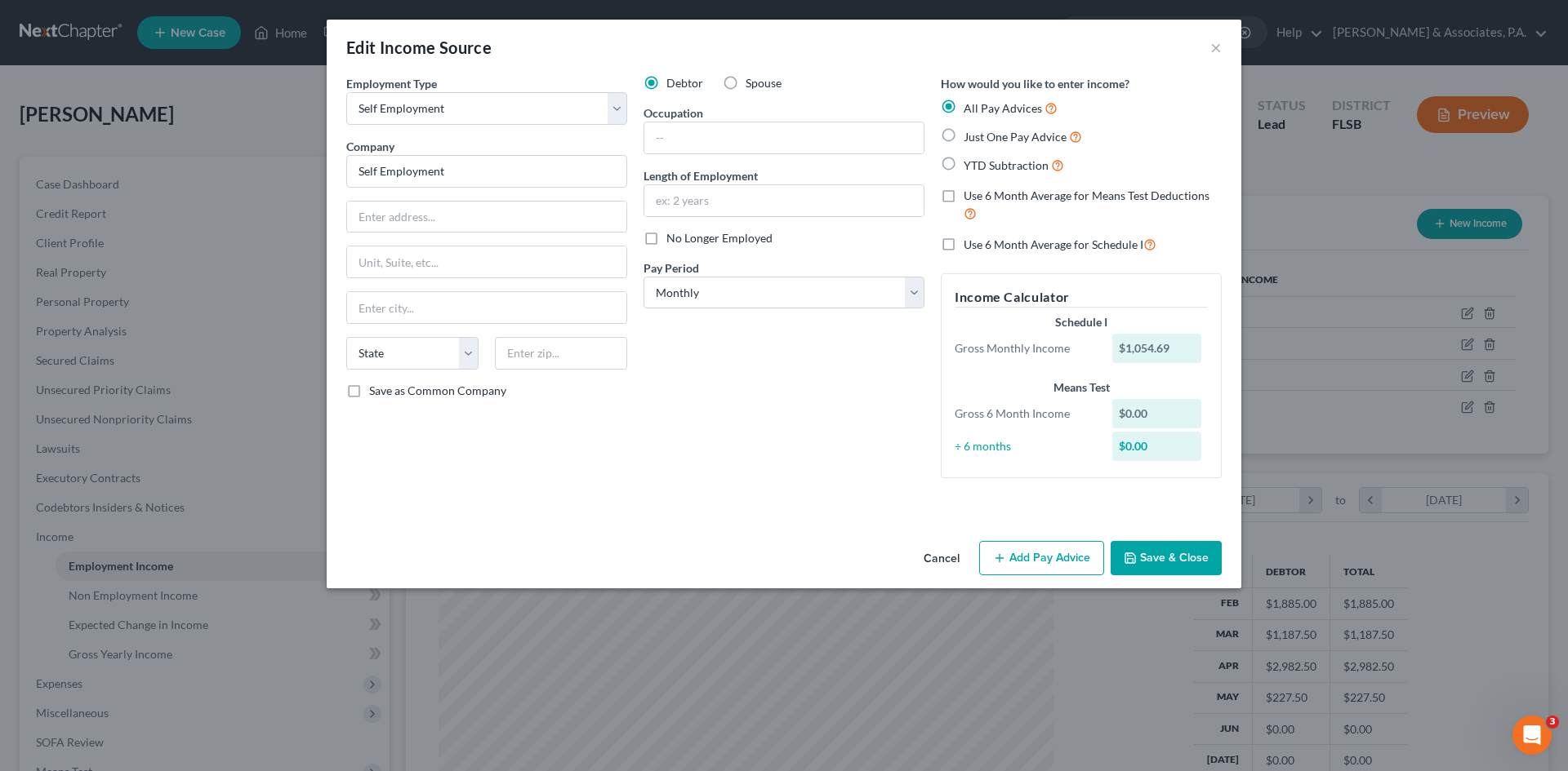
click at [1036, 558] on button "Add Pay Advice" at bounding box center [1041, 558] width 125 height 34
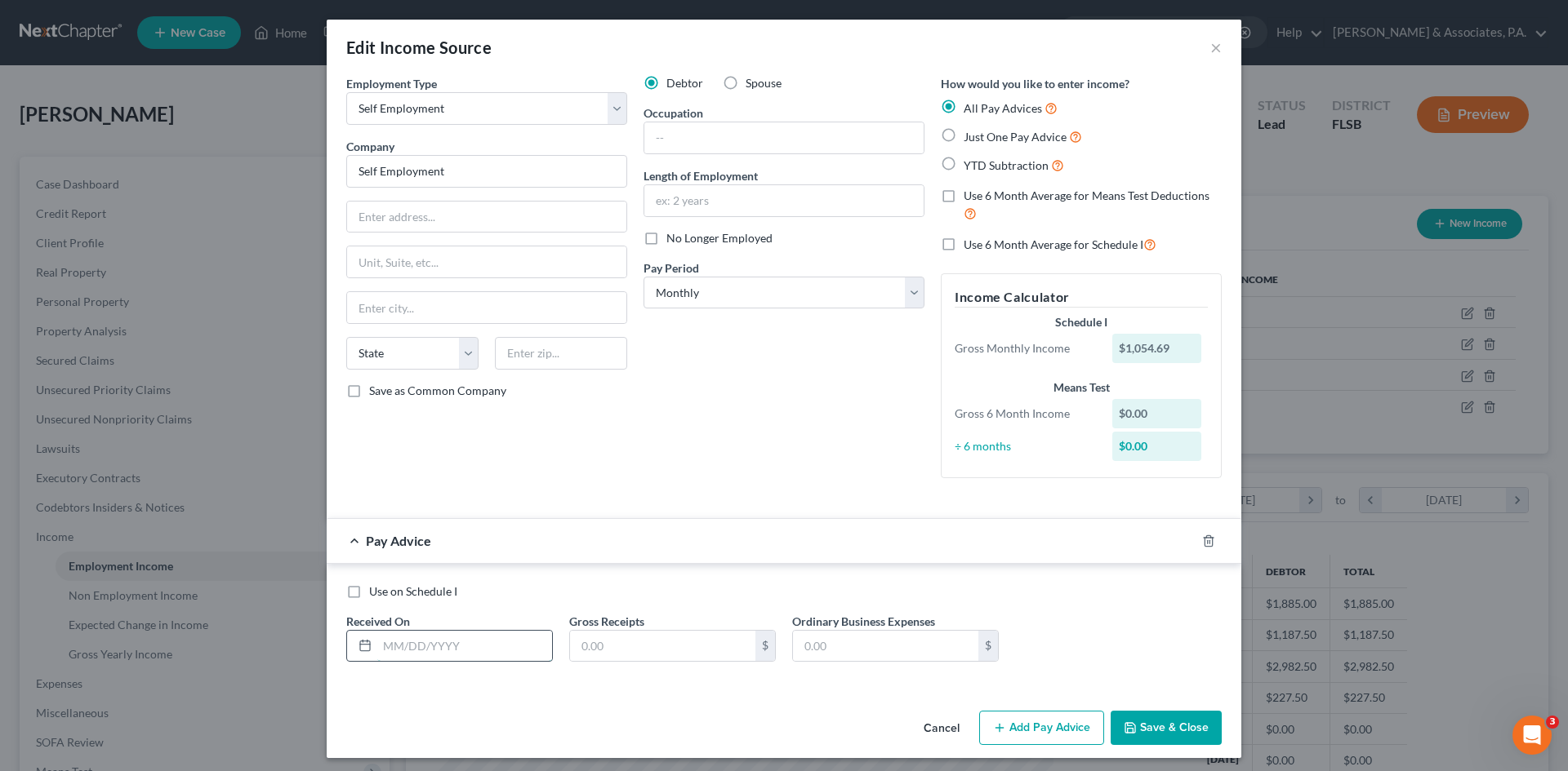
click at [450, 649] on input "text" at bounding box center [465, 646] width 174 height 31
click at [402, 648] on input "text" at bounding box center [465, 646] width 174 height 31
type input "[DATE]"
click at [1041, 730] on button "Add Pay Advice" at bounding box center [1041, 727] width 125 height 34
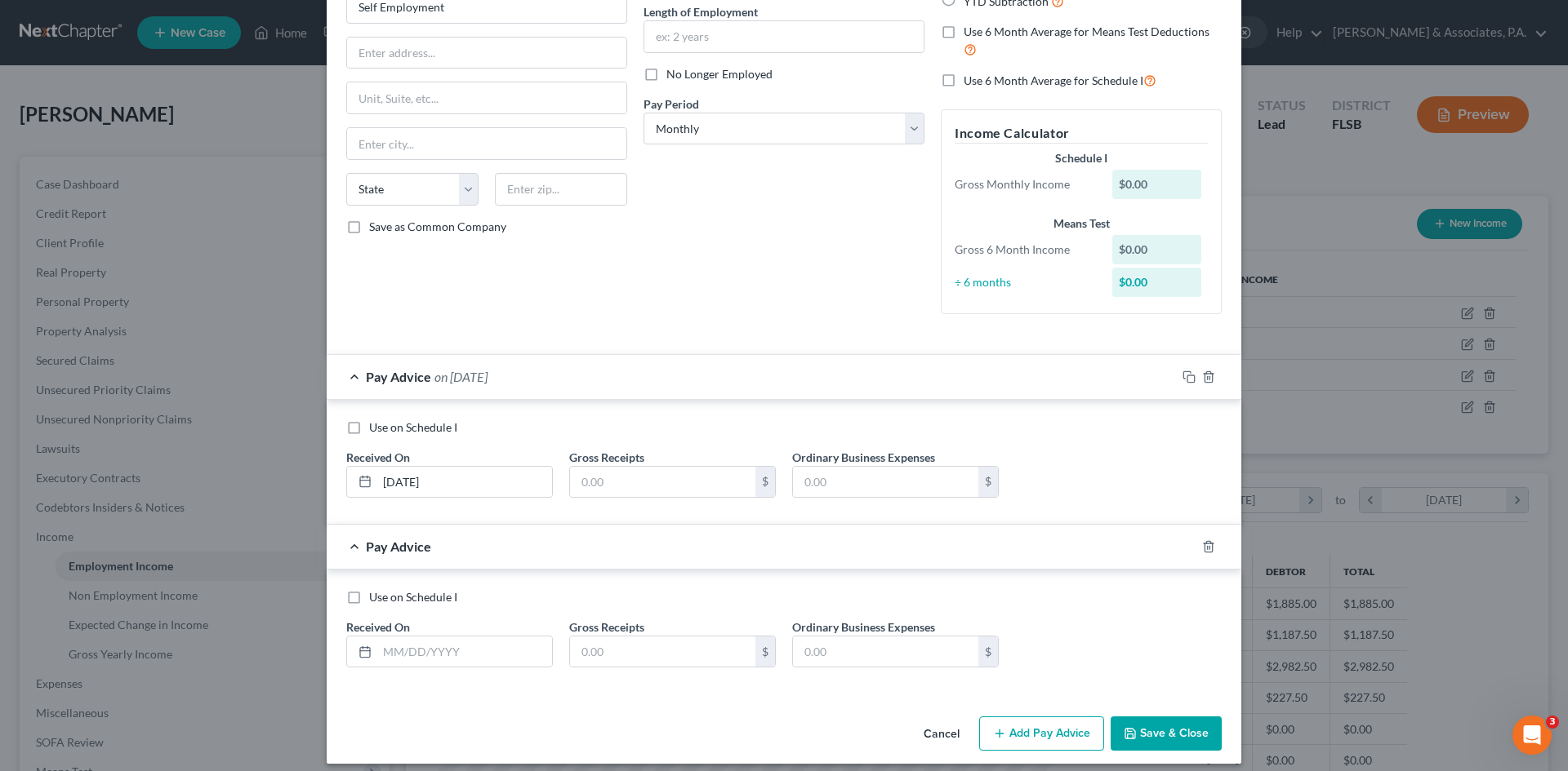
scroll to position [176, 0]
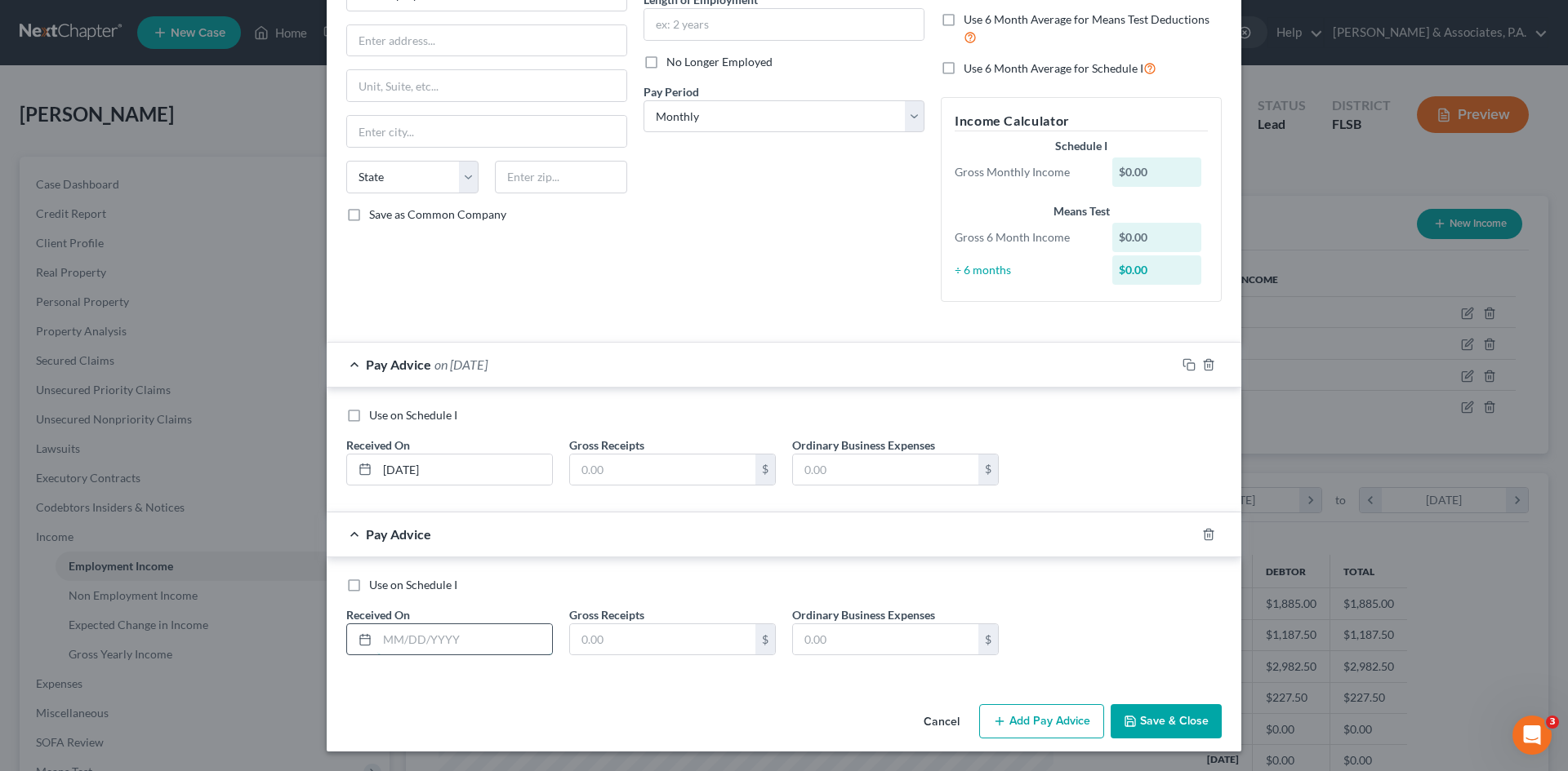
click at [423, 644] on input "text" at bounding box center [465, 639] width 174 height 31
type input "[DATE]"
click at [1023, 739] on div "Cancel Add Pay Advice Save & Close" at bounding box center [784, 725] width 915 height 54
click at [1023, 714] on button "Add Pay Advice" at bounding box center [1041, 722] width 125 height 34
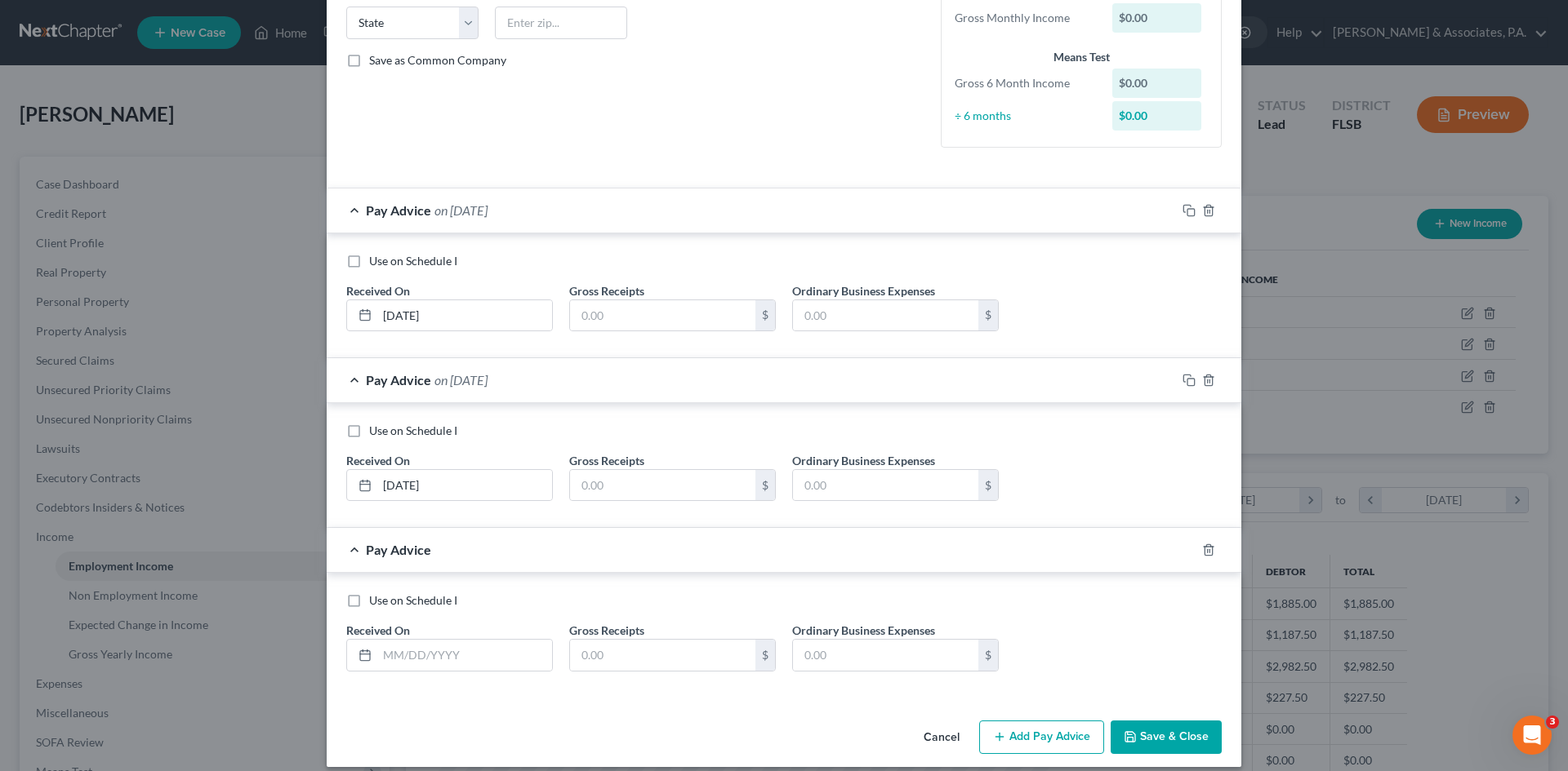
scroll to position [346, 0]
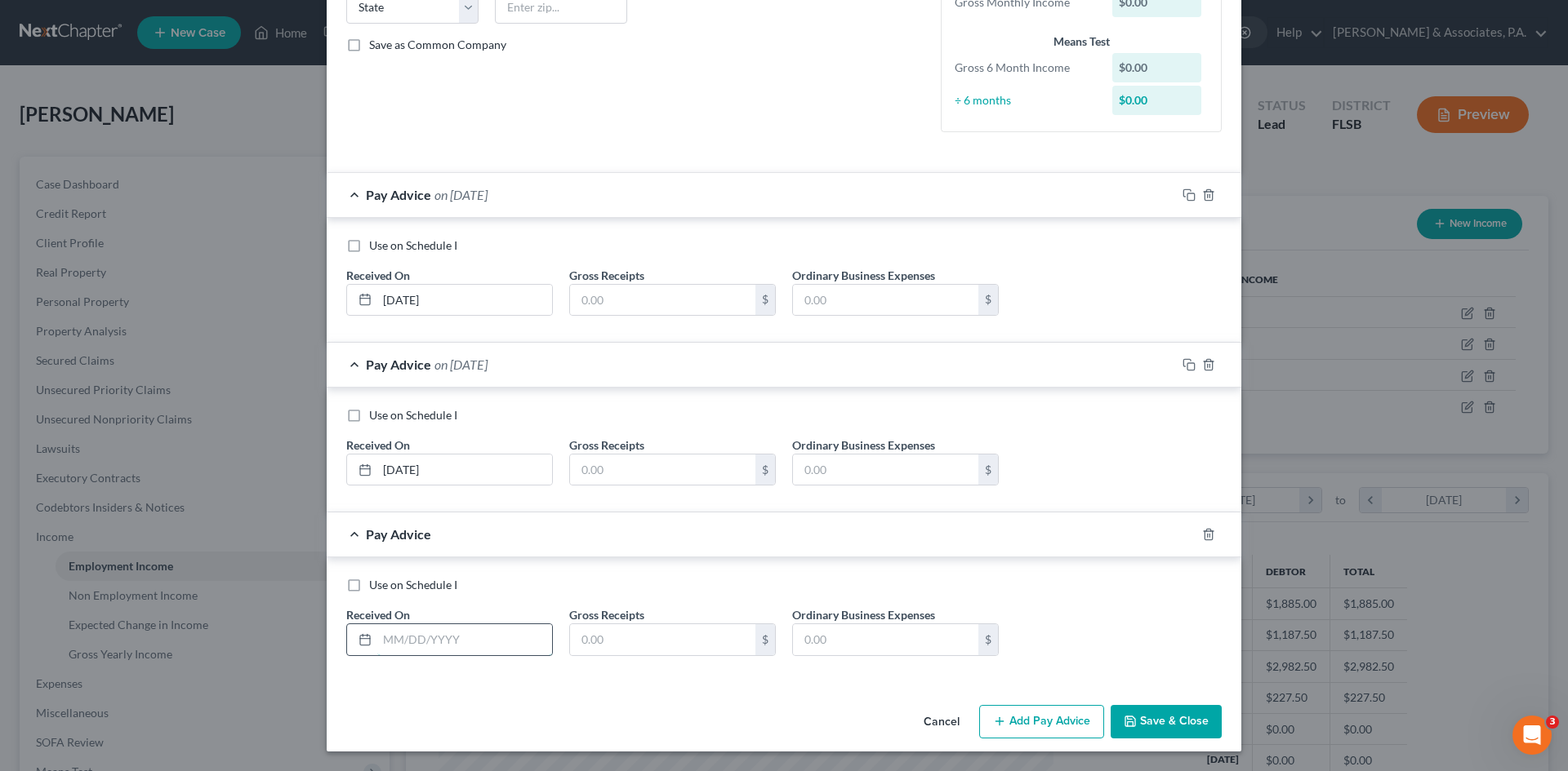
click at [400, 644] on input "text" at bounding box center [465, 639] width 174 height 31
type input "[DATE]"
click at [1010, 721] on button "Add Pay Advice" at bounding box center [1041, 722] width 125 height 34
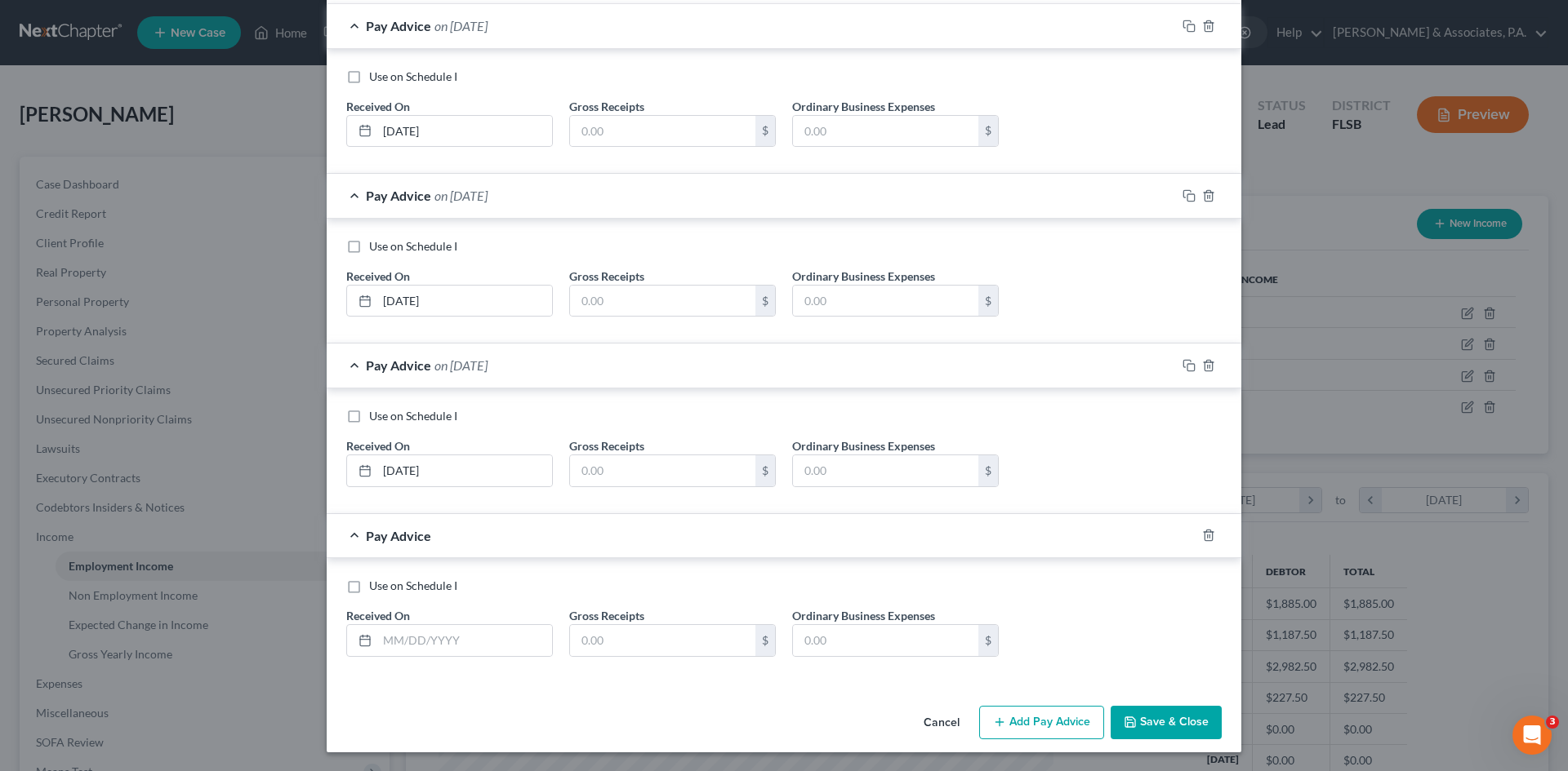
scroll to position [516, 0]
click at [428, 641] on input "text" at bounding box center [465, 639] width 174 height 31
type input "[DATE]"
click at [1019, 722] on button "Add Pay Advice" at bounding box center [1041, 722] width 125 height 34
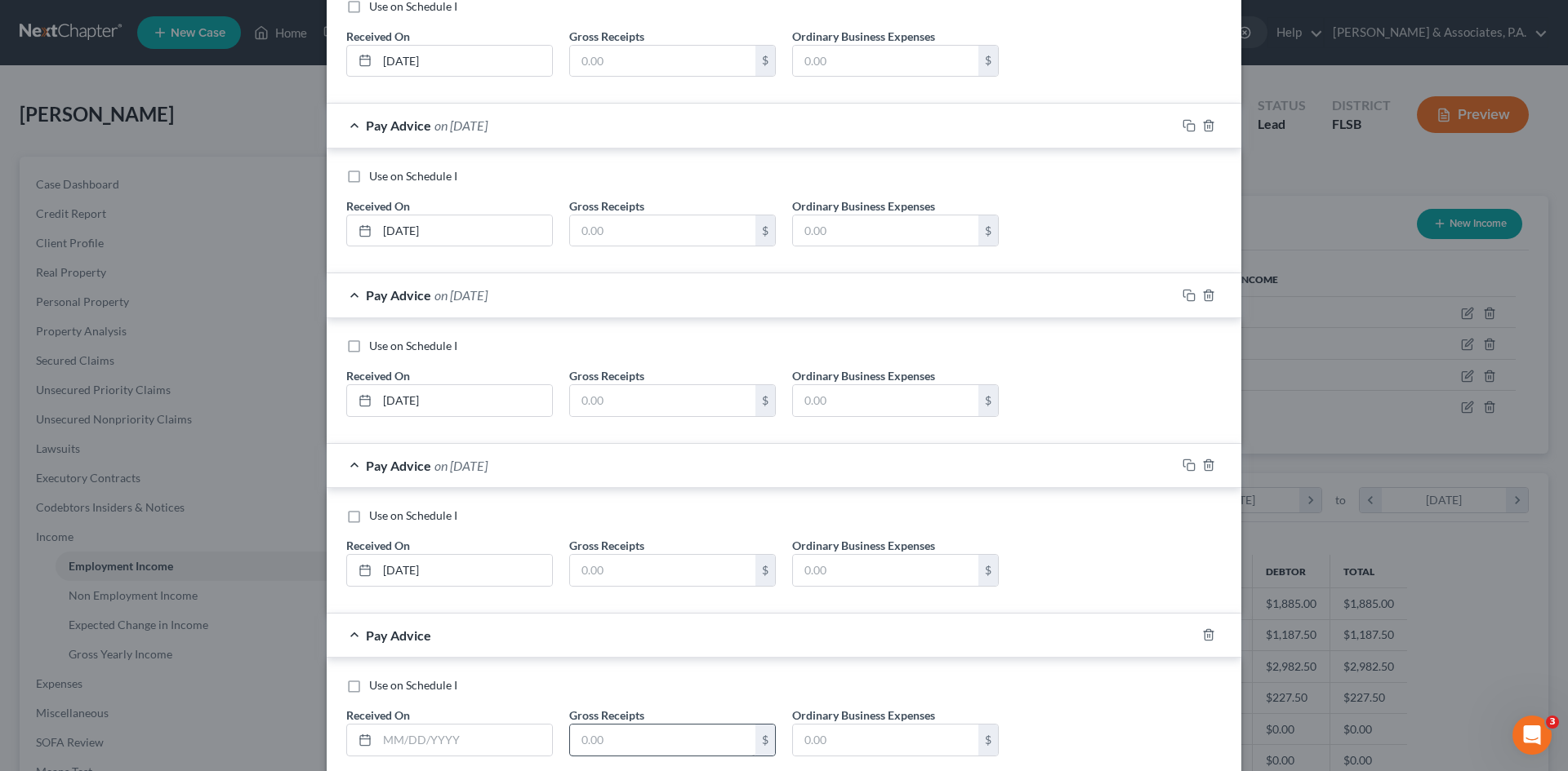
scroll to position [686, 0]
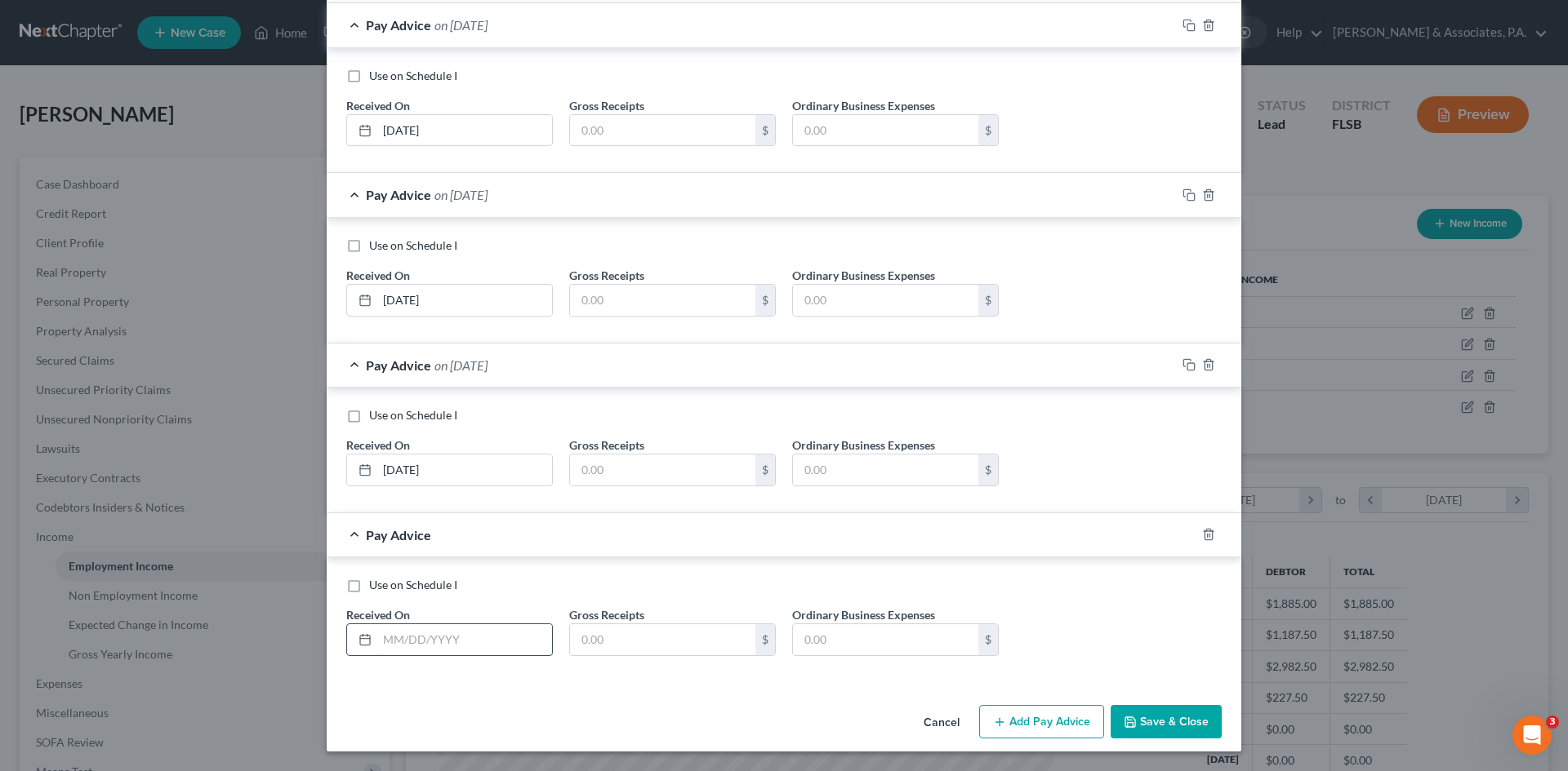
click at [392, 634] on input "text" at bounding box center [465, 639] width 174 height 31
type input "[DATE]"
click at [1023, 722] on button "Add Pay Advice" at bounding box center [1041, 722] width 125 height 34
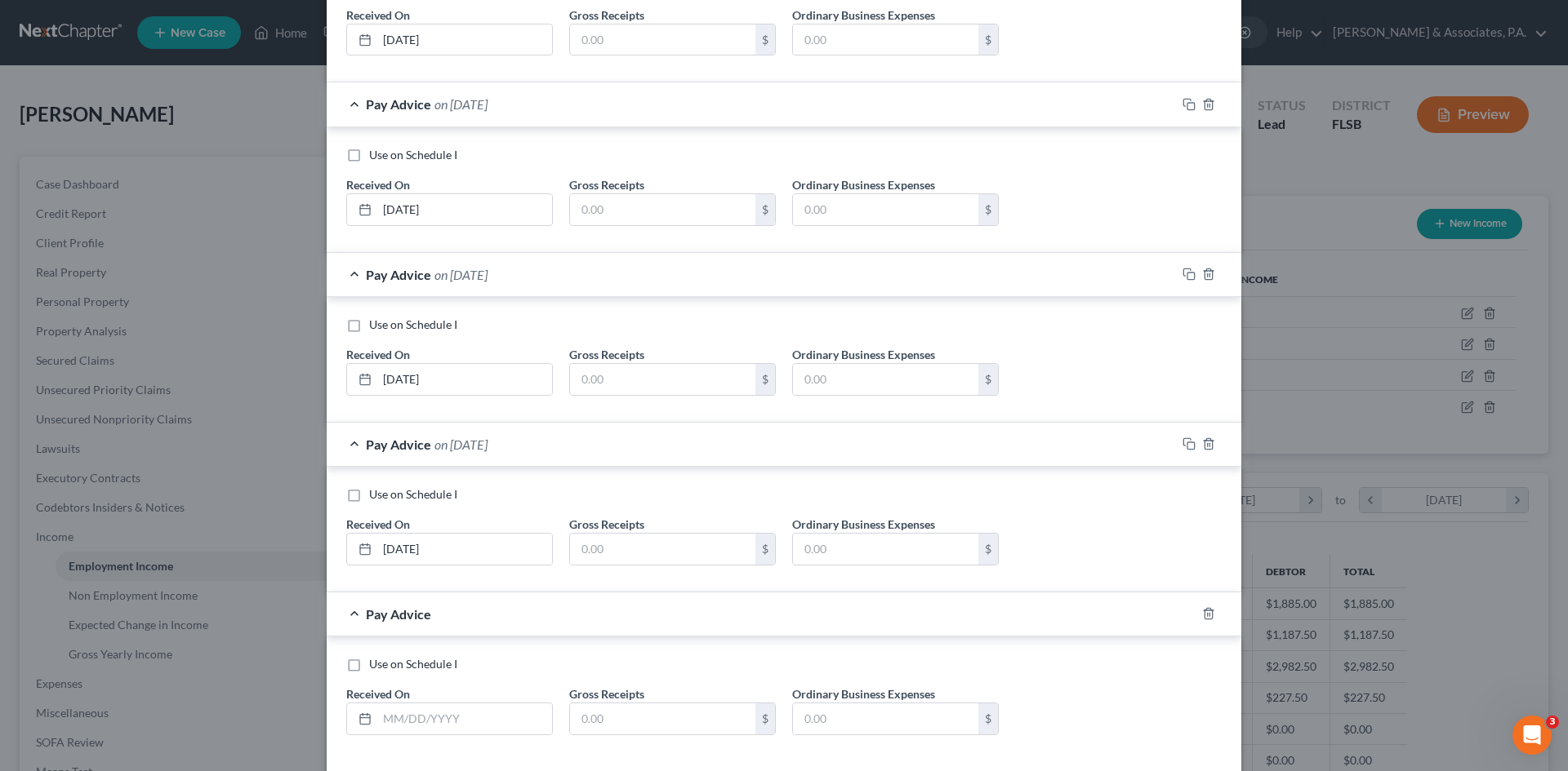
scroll to position [856, 0]
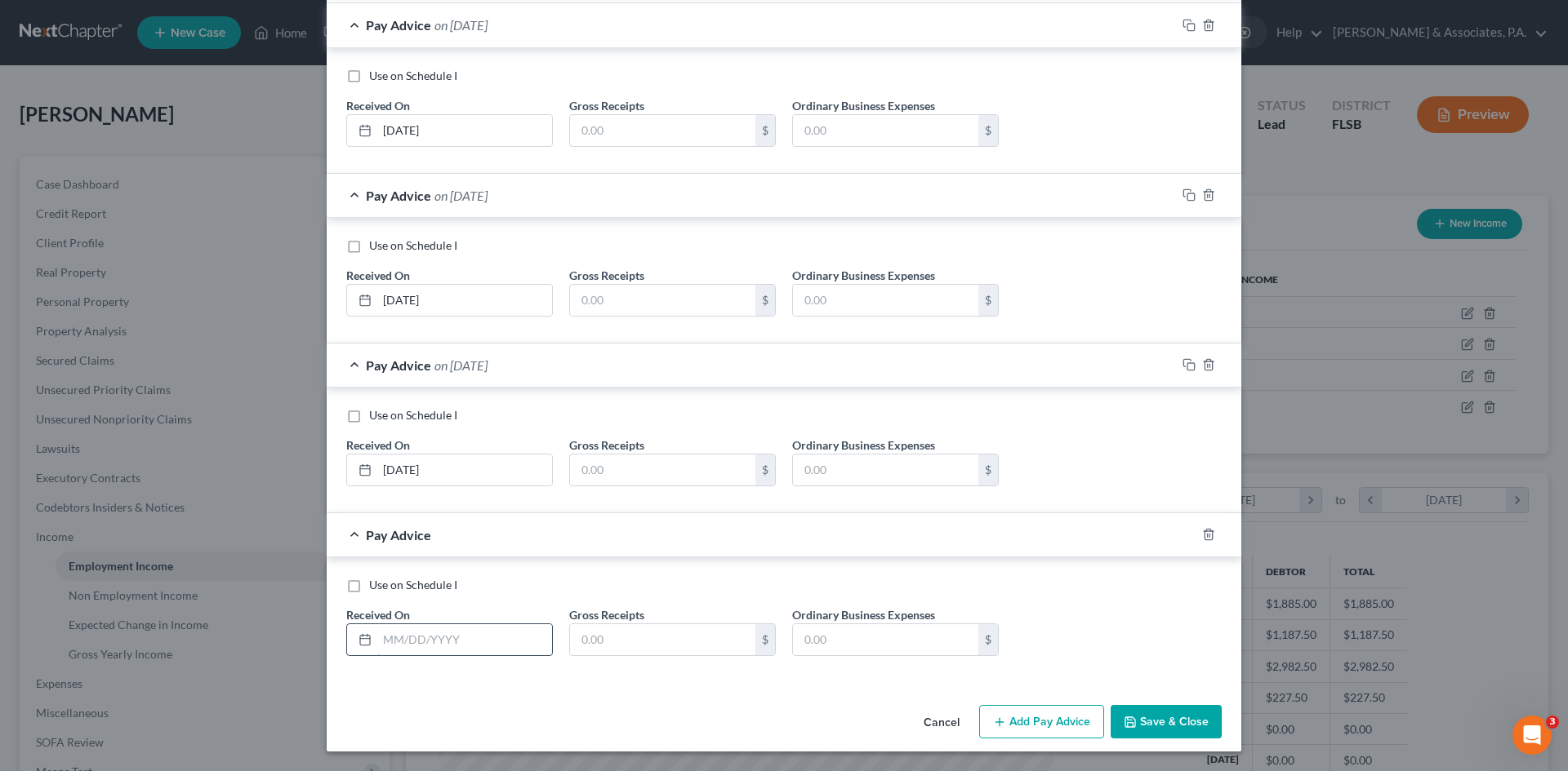
click at [444, 643] on input "text" at bounding box center [465, 639] width 174 height 31
type input "[DATE]"
click at [1023, 719] on button "Add Pay Advice" at bounding box center [1041, 722] width 125 height 34
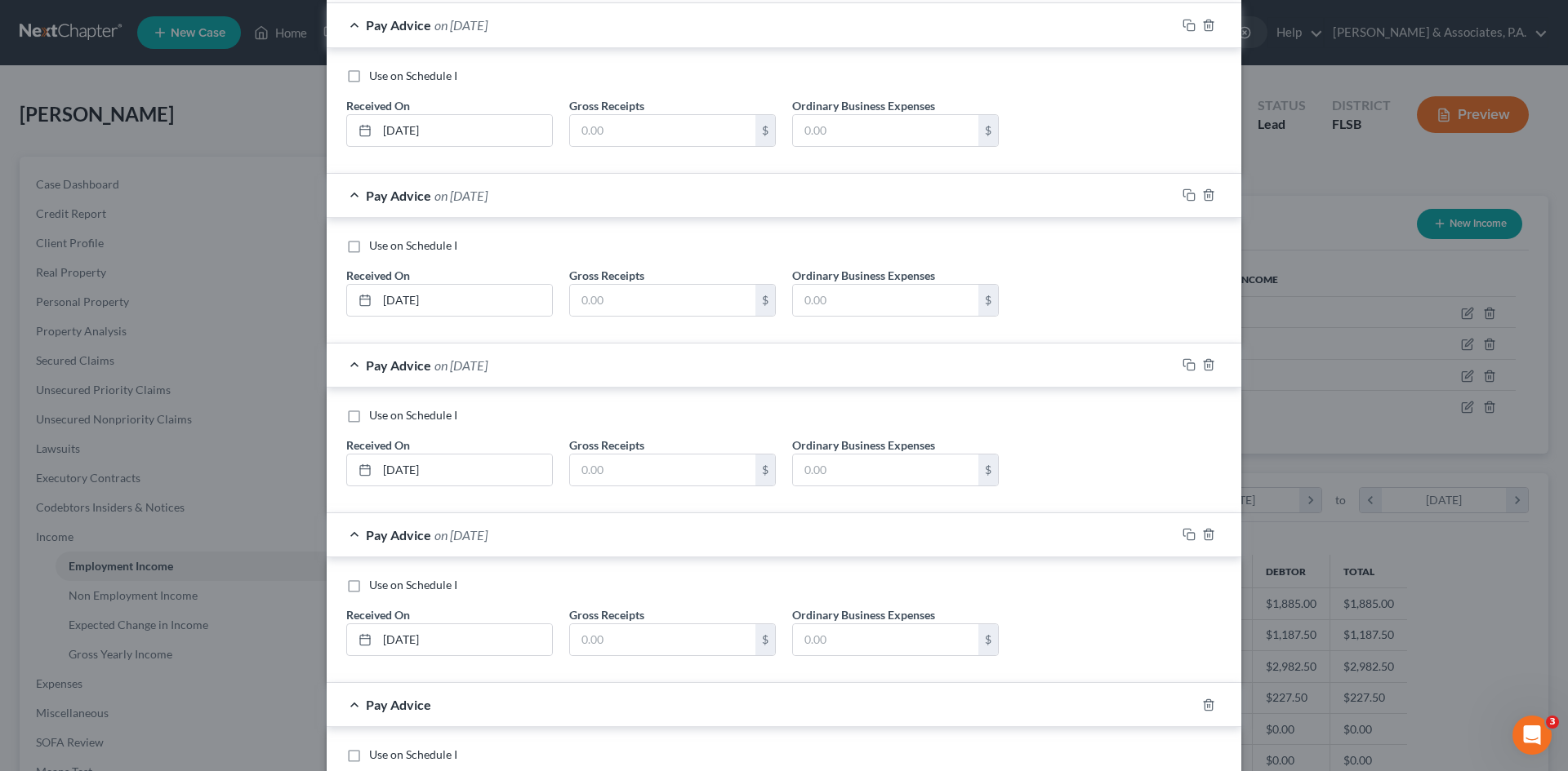
scroll to position [1026, 0]
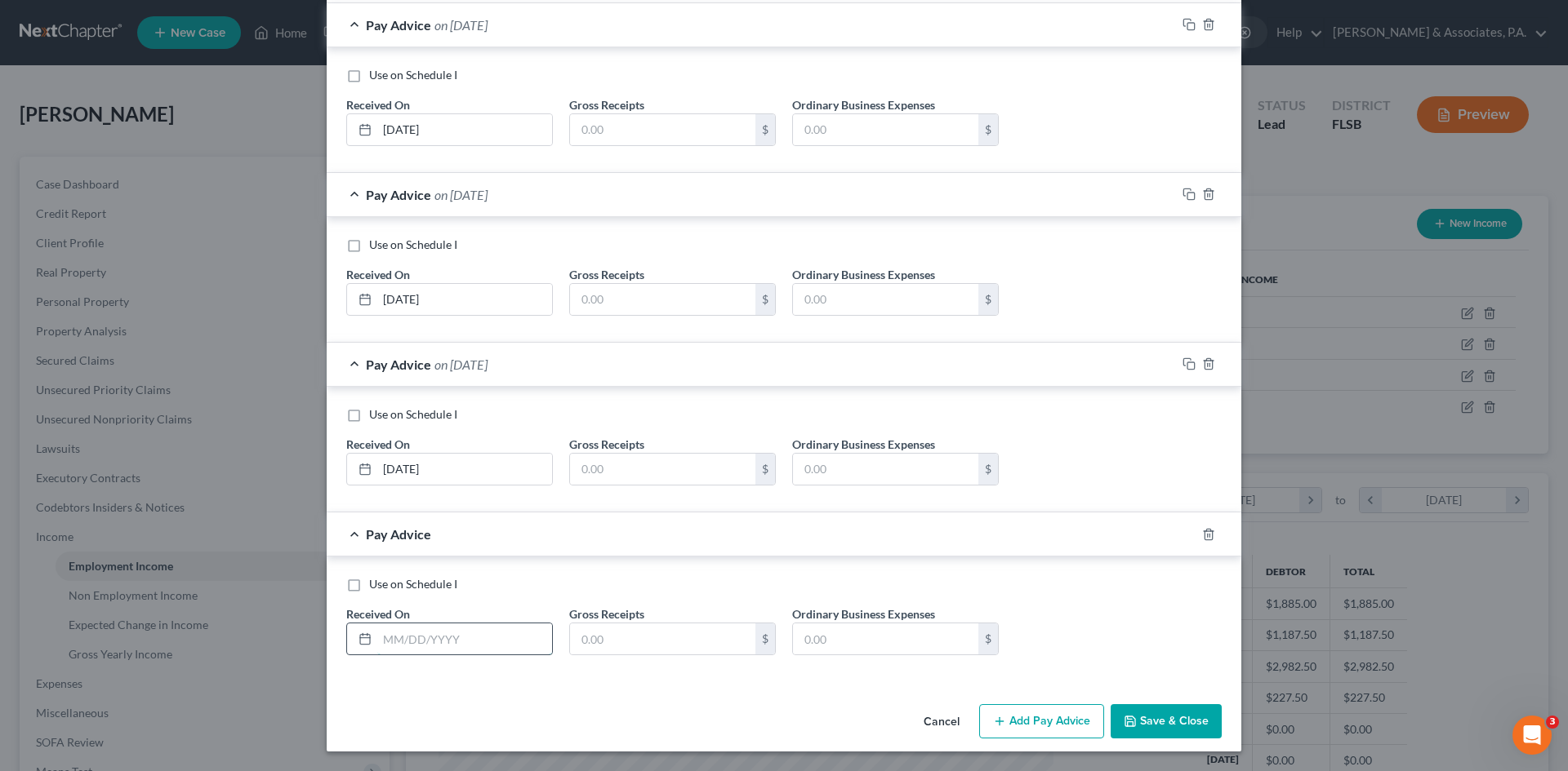
click at [421, 650] on input "text" at bounding box center [465, 639] width 174 height 31
type input "[DATE]"
click at [1026, 720] on button "Add Pay Advice" at bounding box center [1041, 722] width 125 height 34
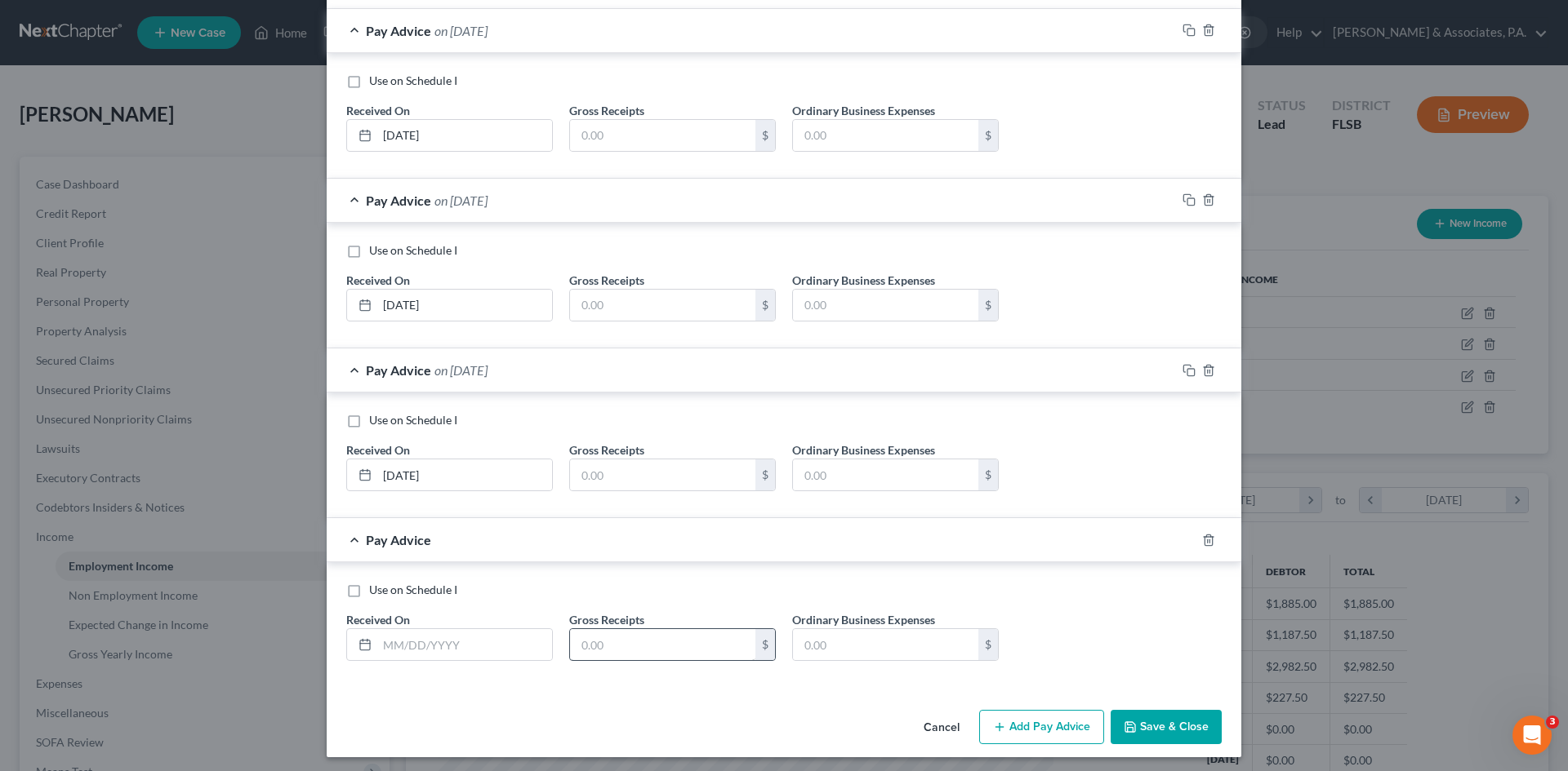
scroll to position [1196, 0]
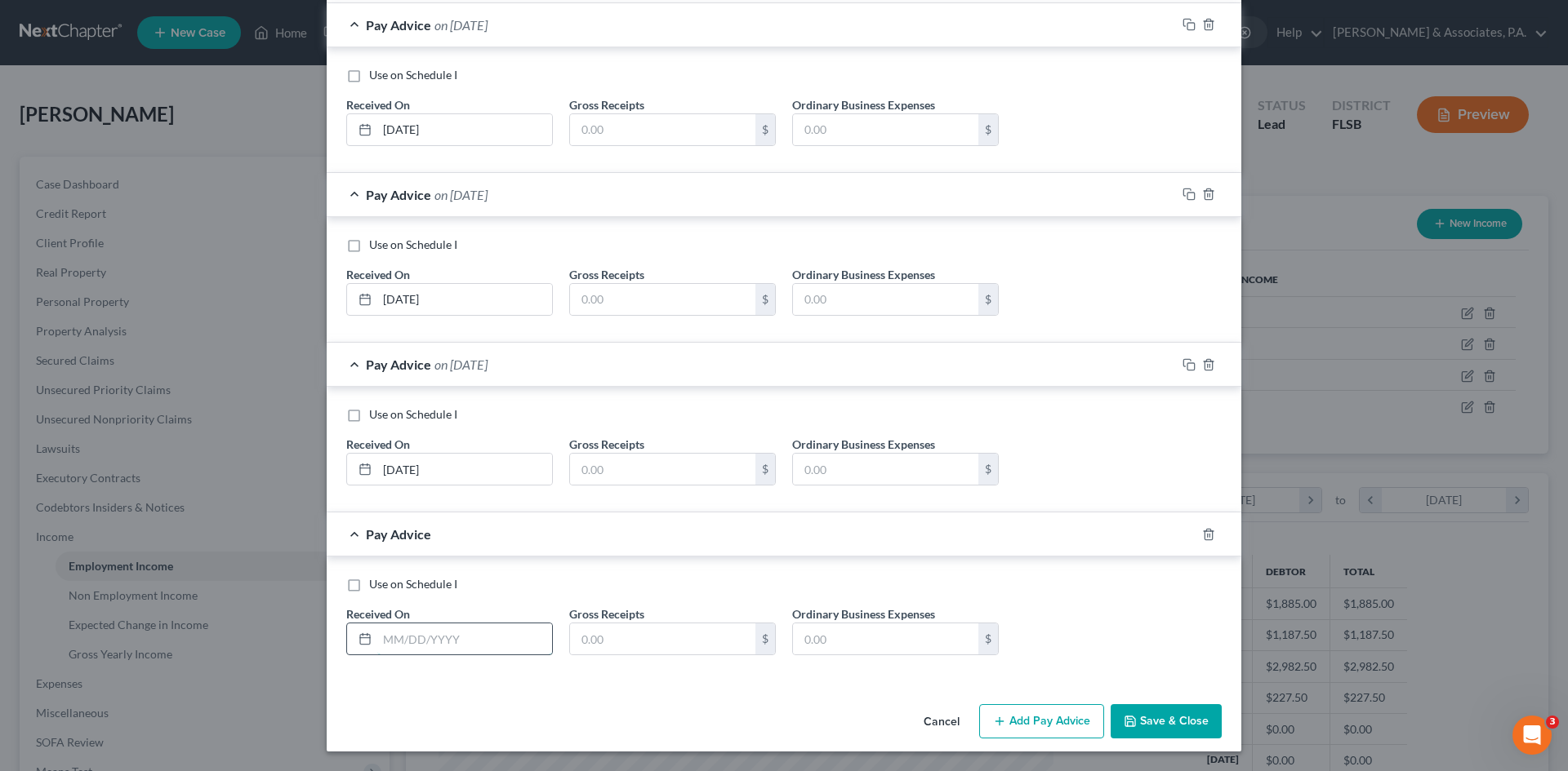
click at [427, 635] on input "text" at bounding box center [465, 639] width 174 height 31
type input "[DATE]"
click at [1032, 722] on button "Add Pay Advice" at bounding box center [1041, 722] width 125 height 34
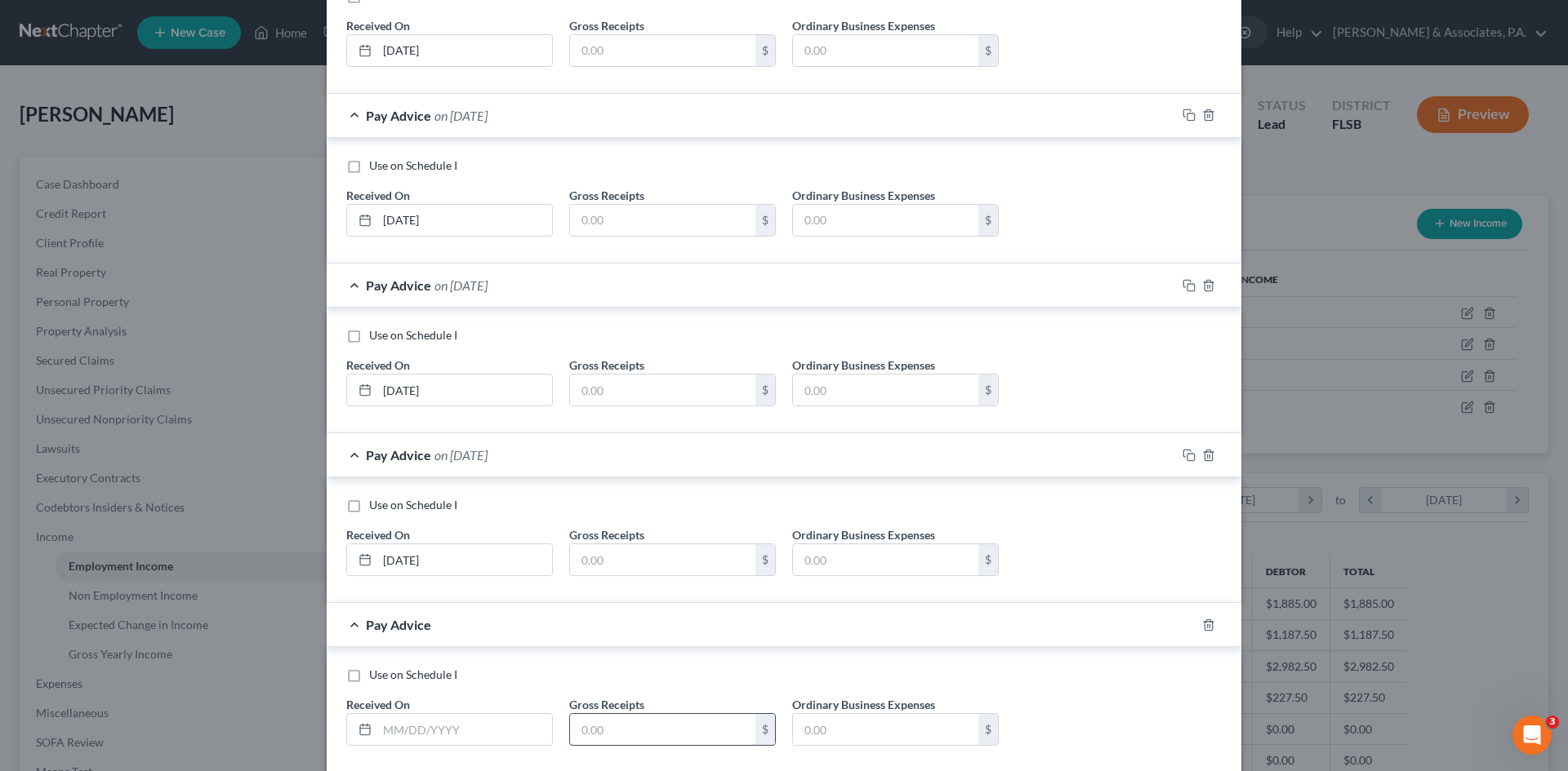
scroll to position [1366, 0]
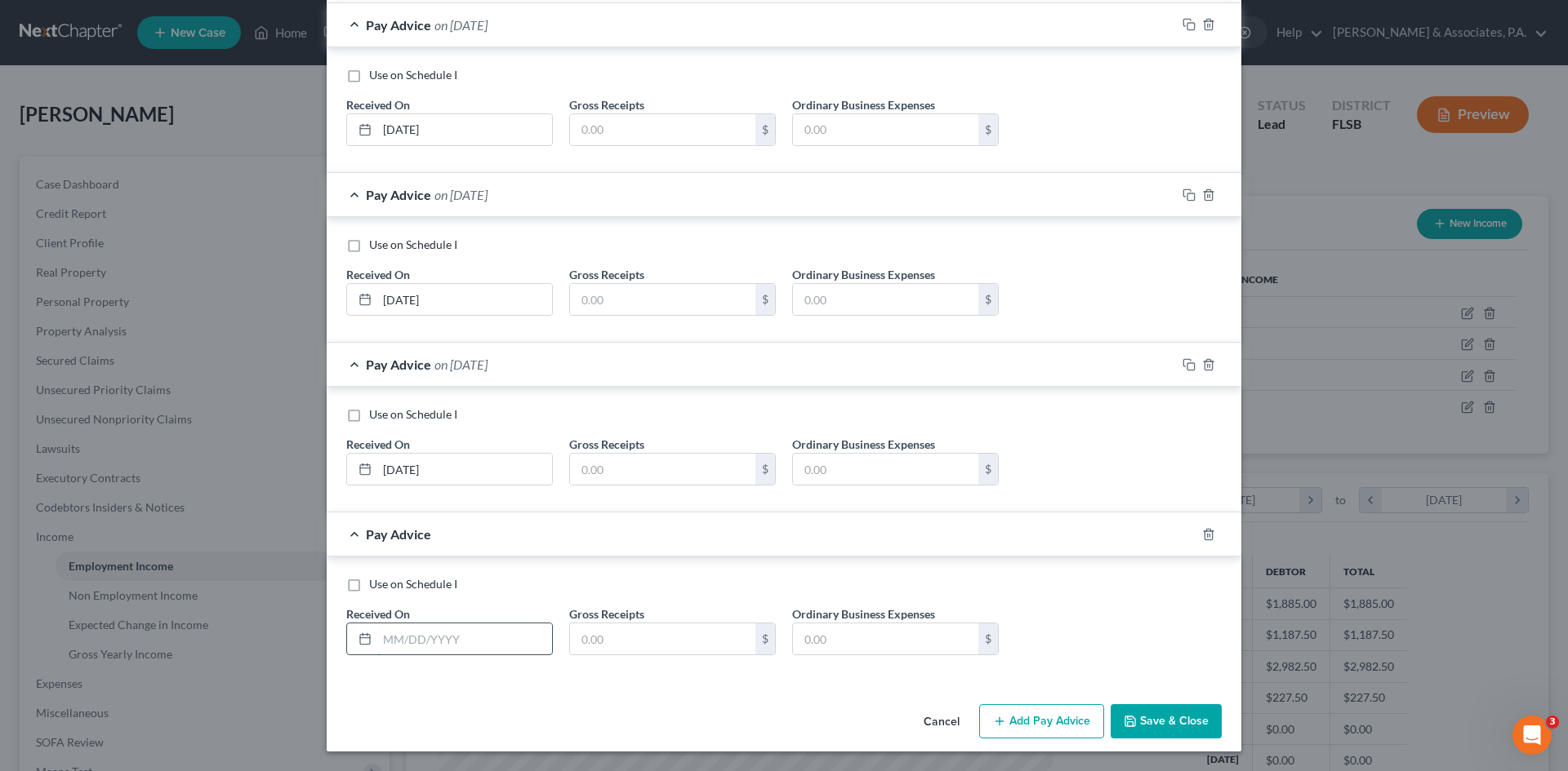
click at [423, 641] on input "text" at bounding box center [465, 639] width 174 height 31
type input "[DATE]"
click at [998, 716] on icon "button" at bounding box center [999, 722] width 13 height 13
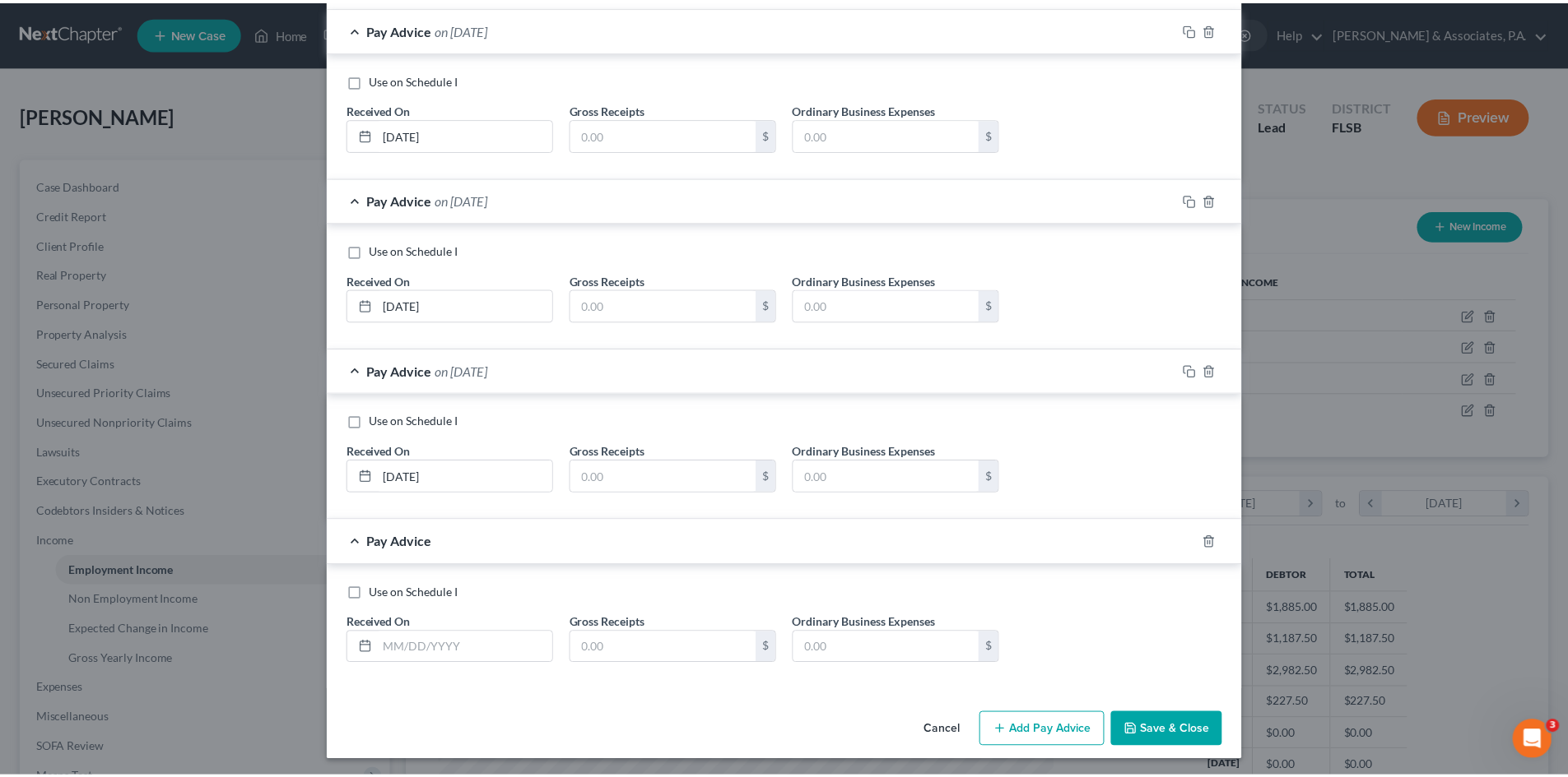
scroll to position [1547, 0]
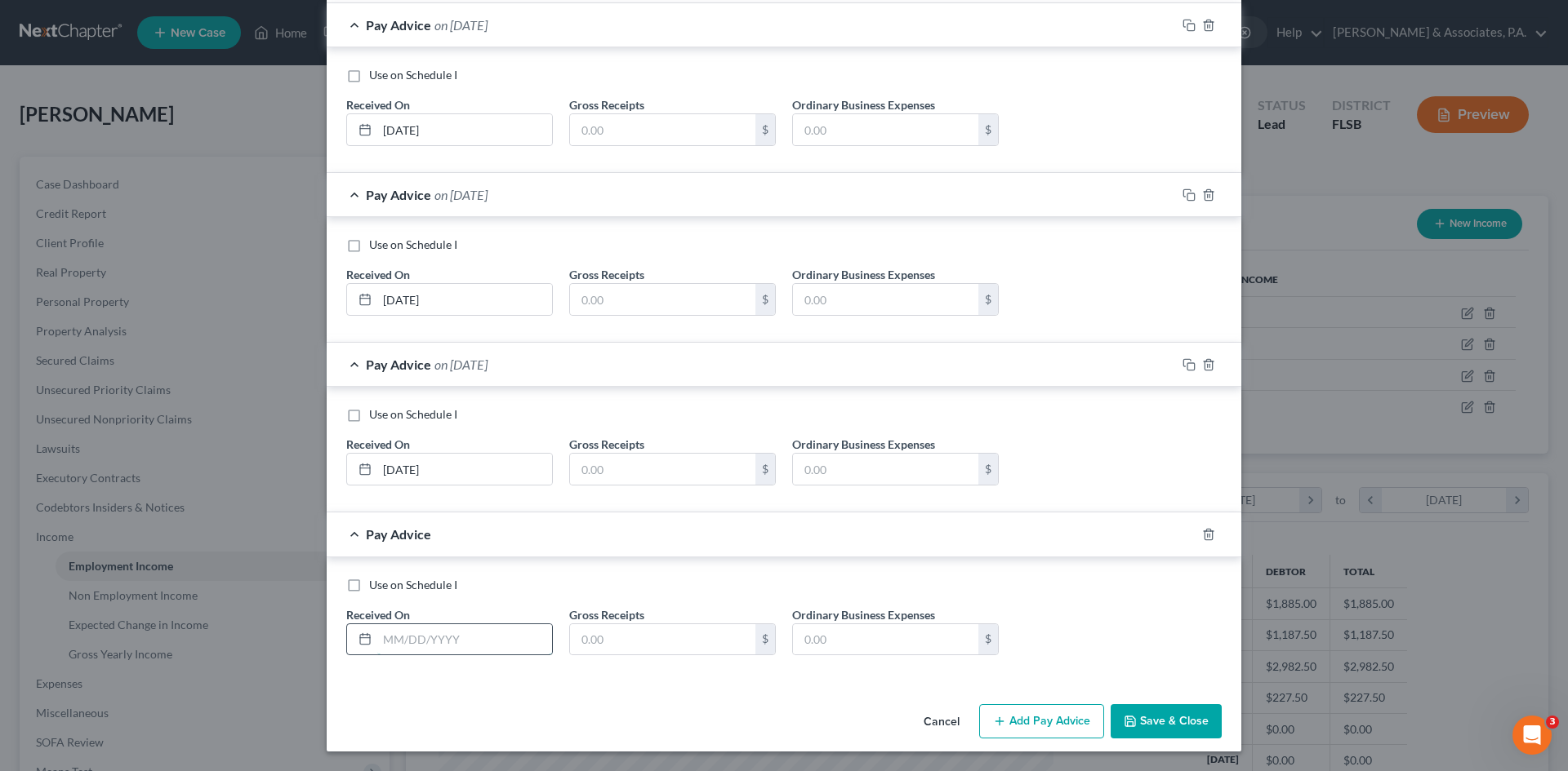
click at [401, 640] on input "text" at bounding box center [465, 639] width 174 height 31
type input "[DATE]"
click at [1159, 722] on button "Save & Close" at bounding box center [1166, 722] width 111 height 34
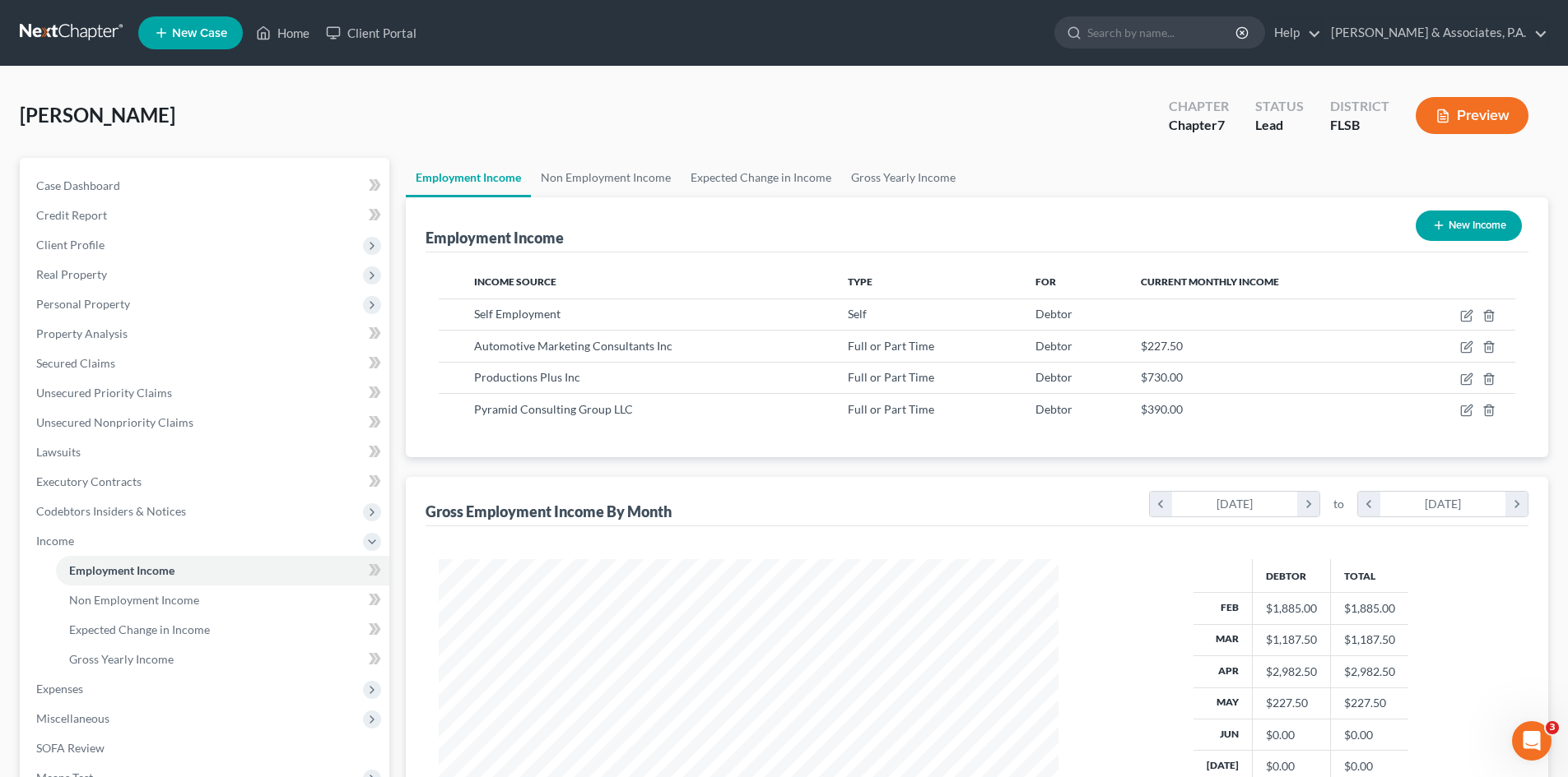
scroll to position [822340, 822255]
